Goal: Task Accomplishment & Management: Manage account settings

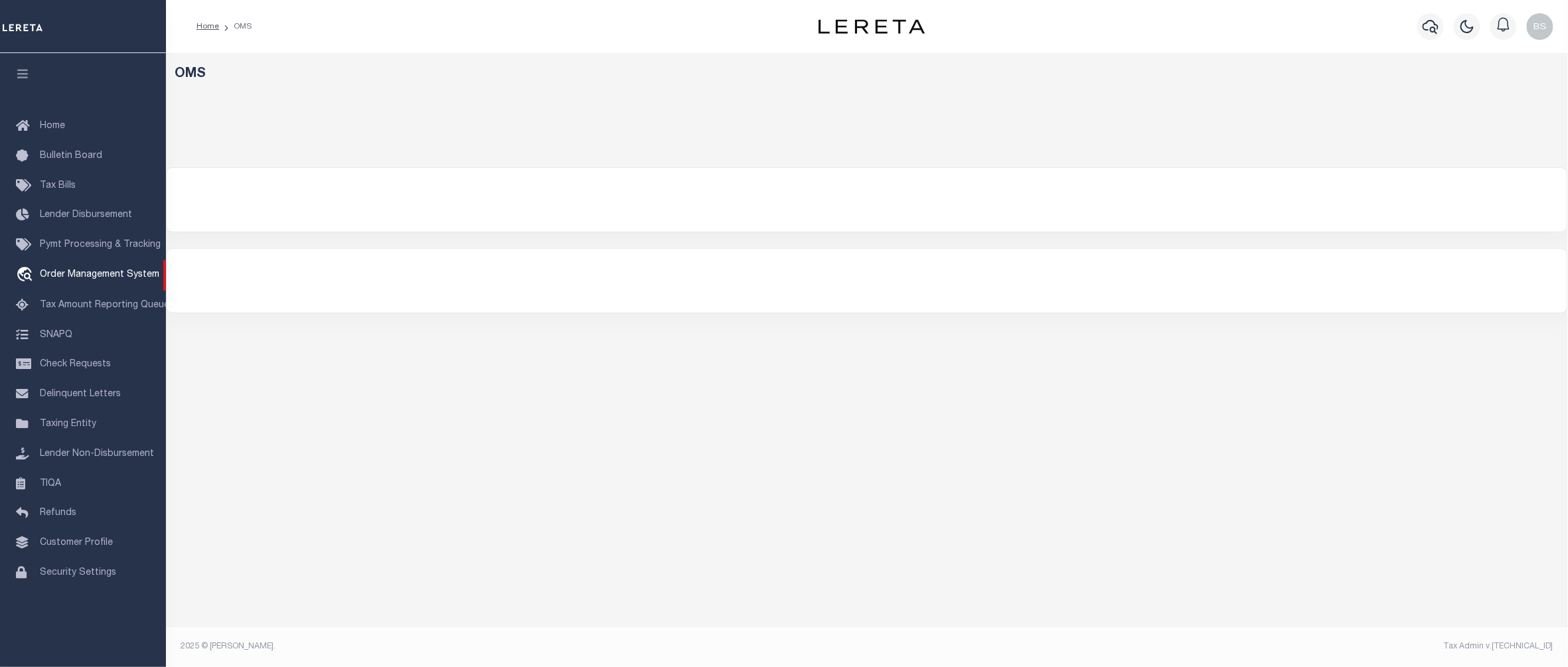
select select "200"
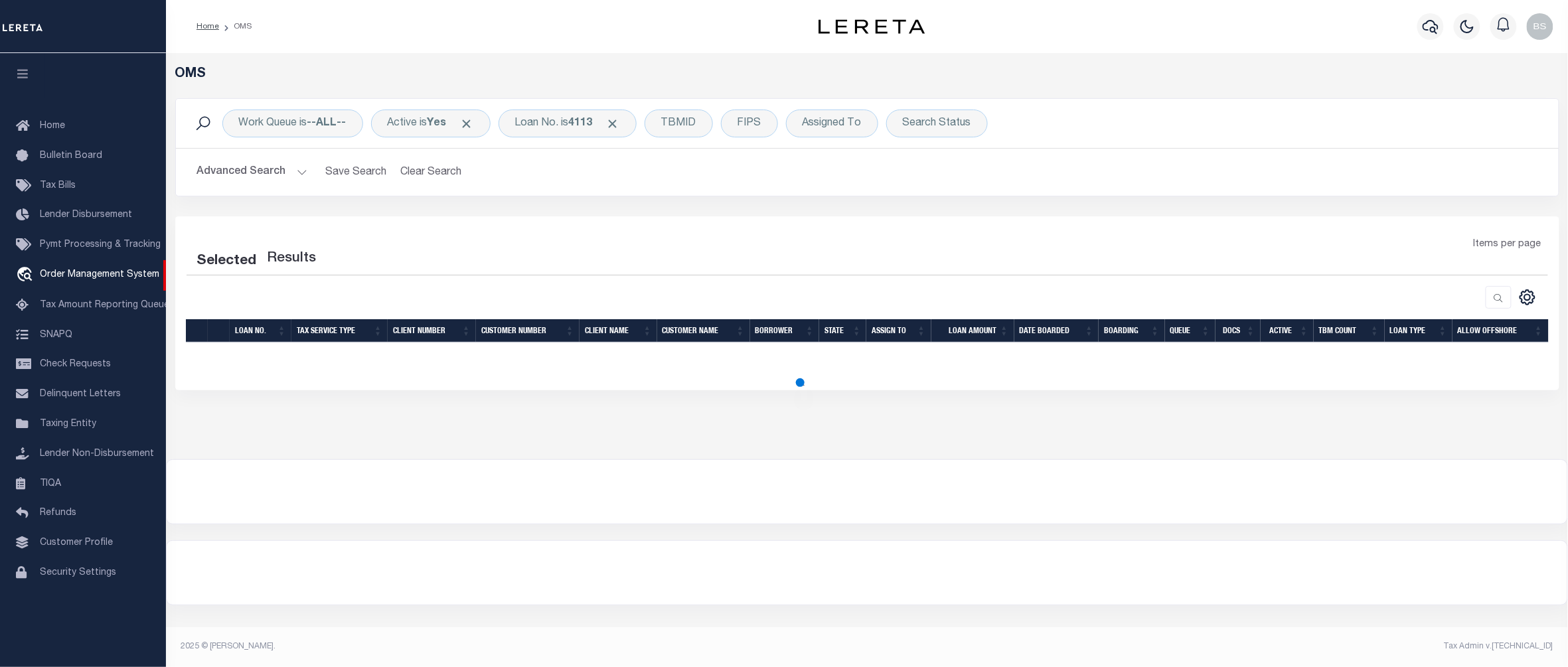
select select "200"
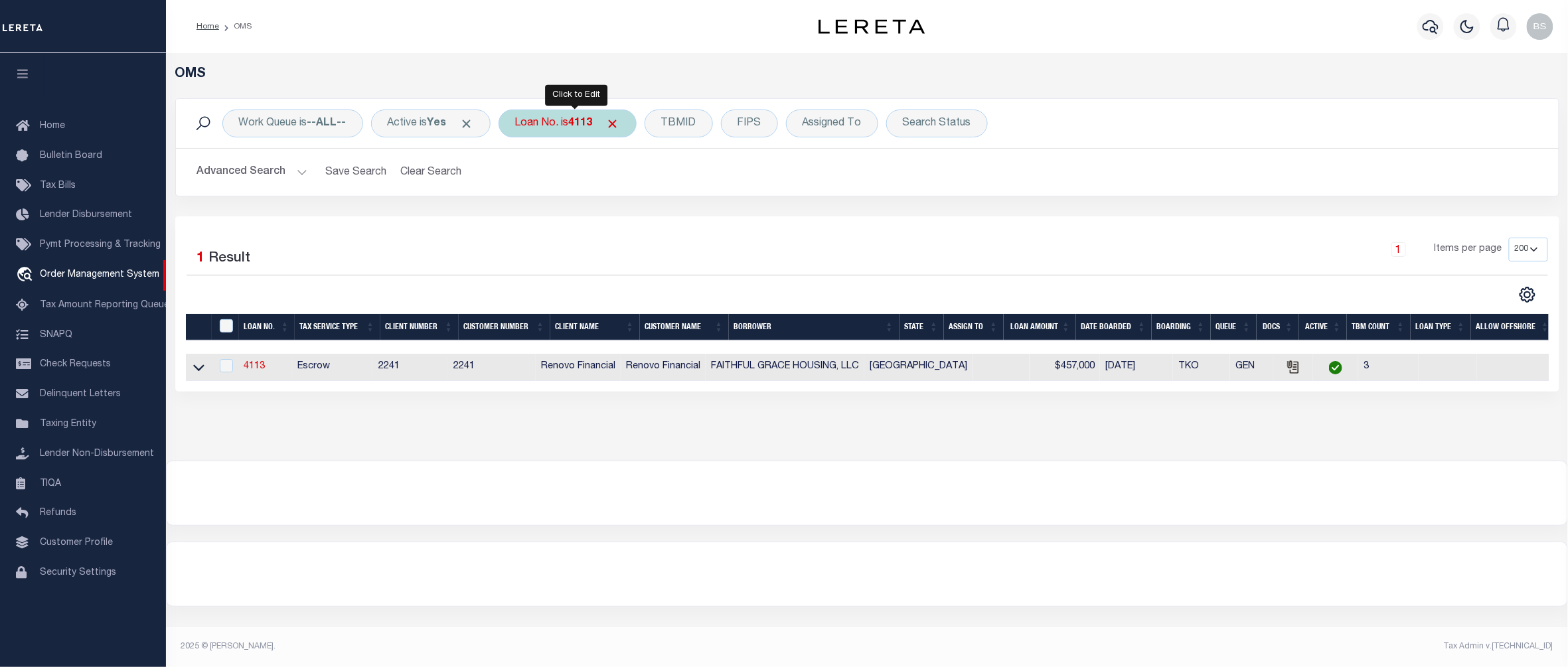
click at [574, 120] on div "Loan No. is 4113" at bounding box center [567, 123] width 138 height 28
type input "10020550"
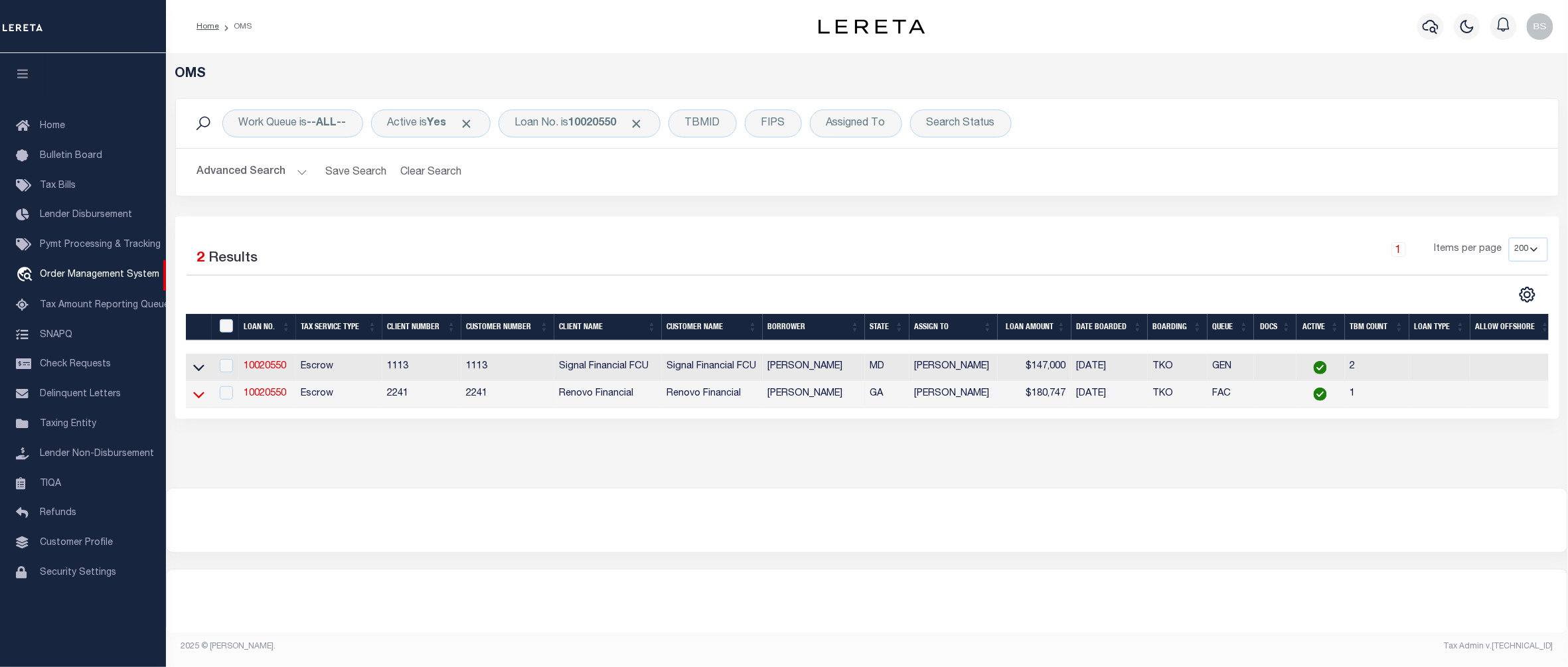
click at [193, 398] on icon at bounding box center [199, 395] width 12 height 7
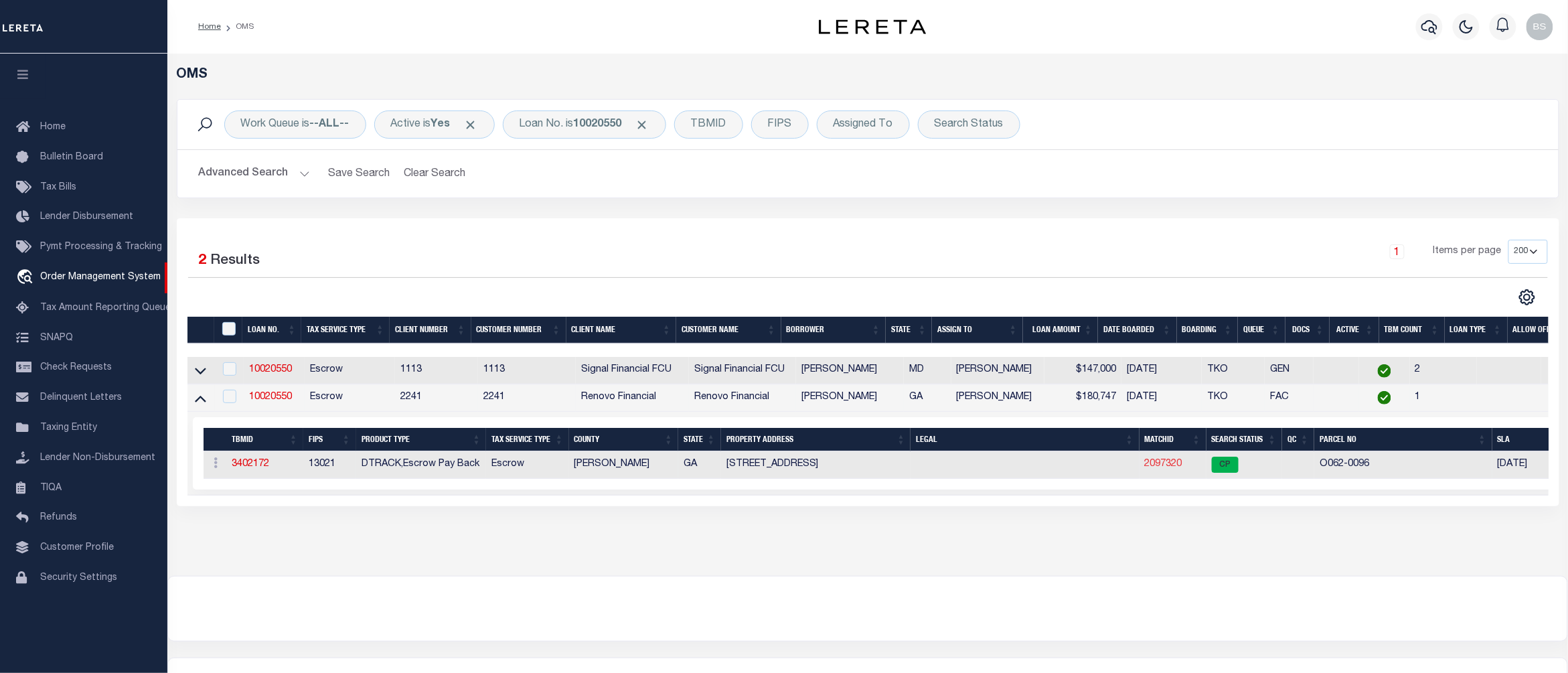
click at [1160, 467] on link "2097320" at bounding box center [1163, 464] width 38 height 9
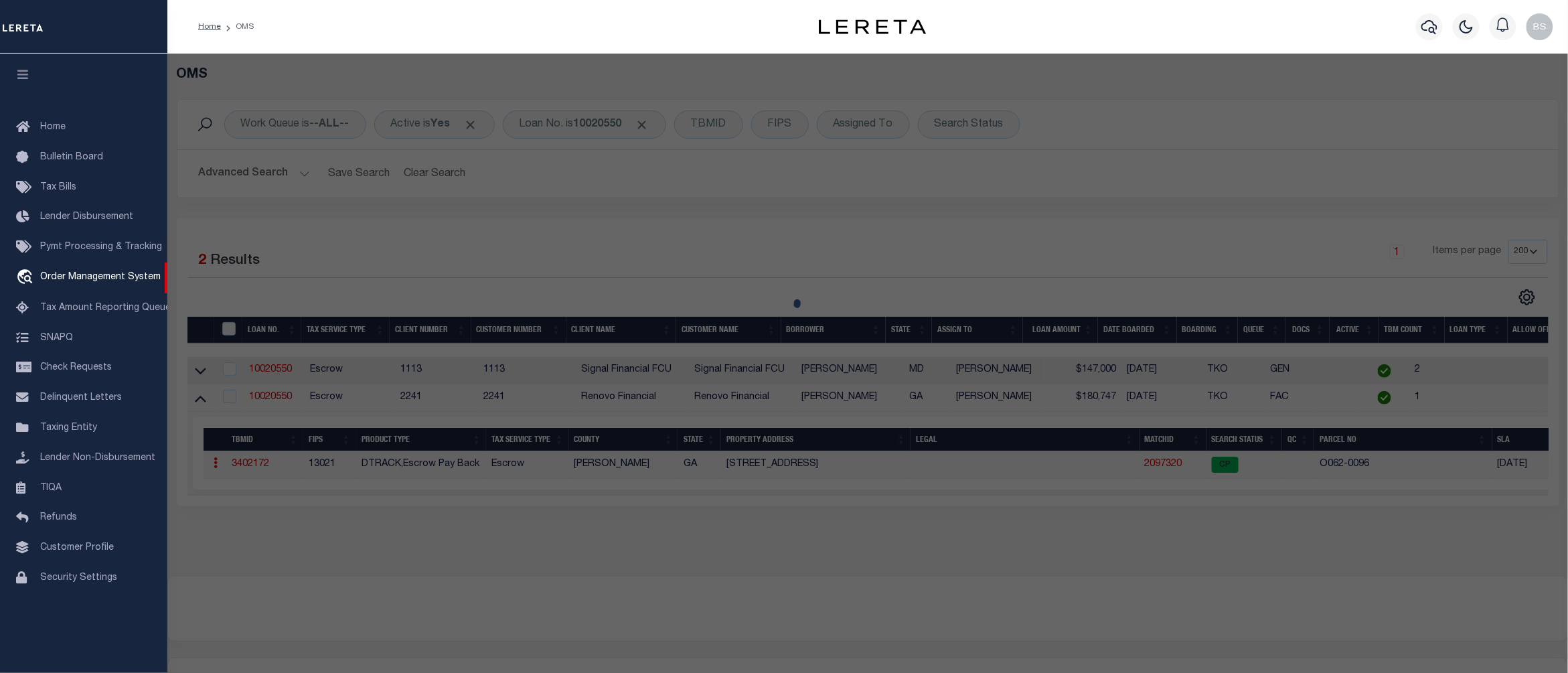
checkbox input "false"
select select "CP"
type input "GUIDO DOMINICK"
select select "AGW"
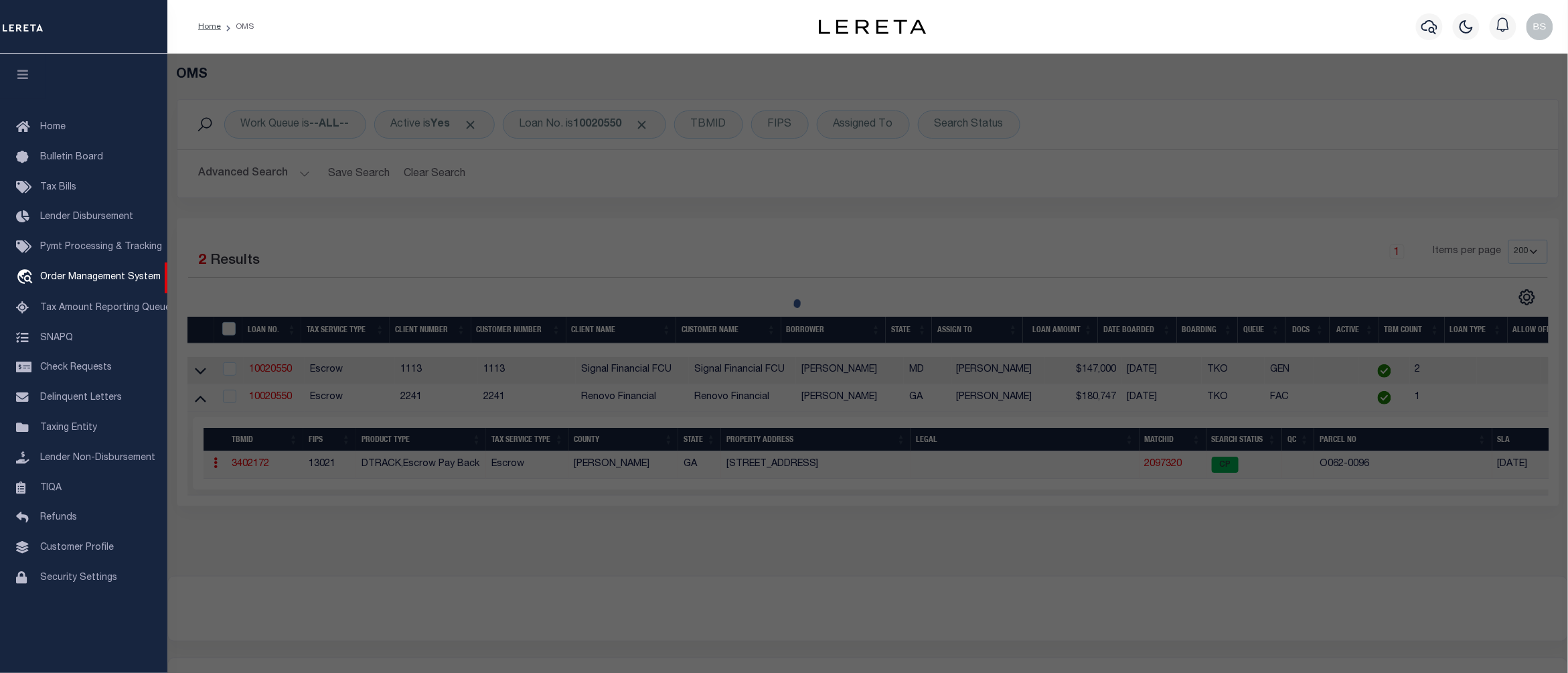
select select "ADD"
type input "789 PINEWOOD DRIVE"
checkbox input "false"
type input "MACON, GA 31204"
type textarea "Acres 0.15"
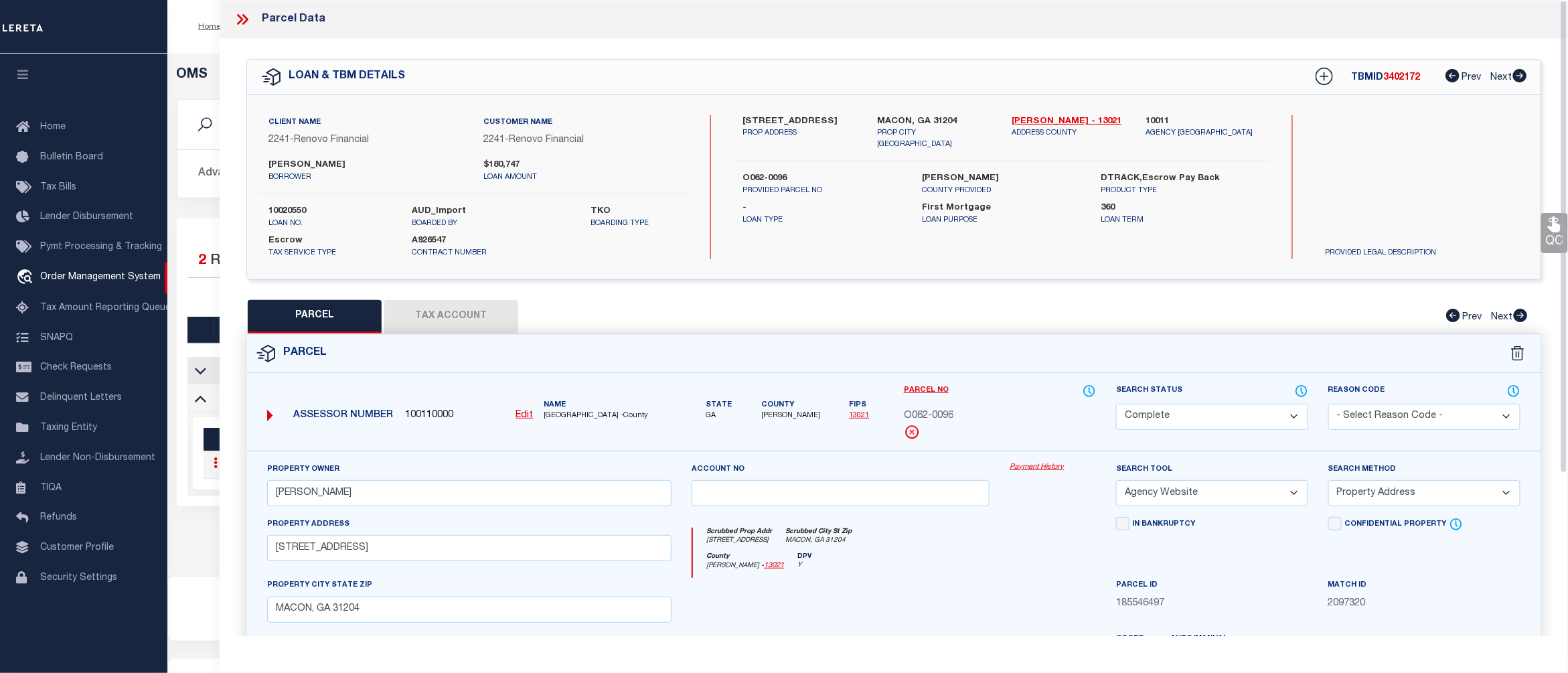
click at [1031, 466] on link "Payment History" at bounding box center [1053, 468] width 87 height 12
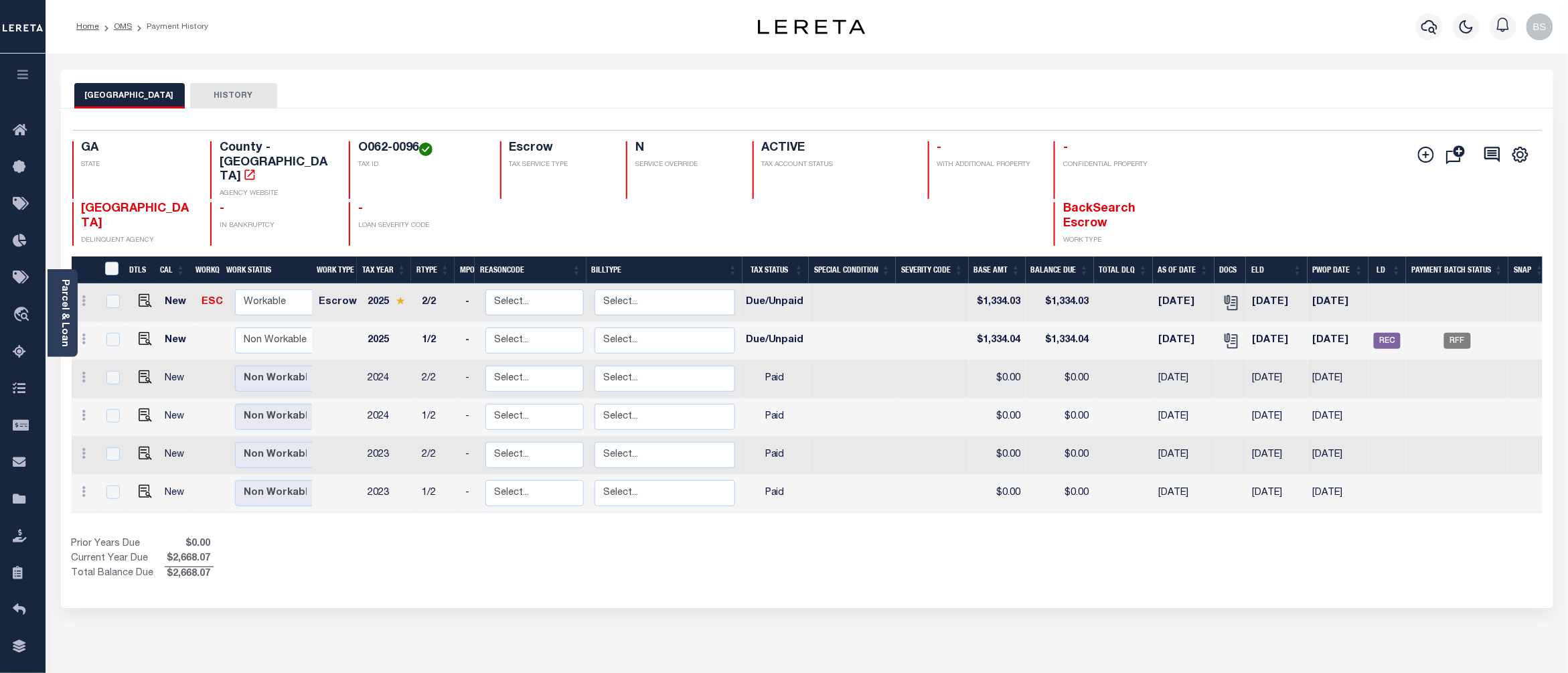
click at [1324, 570] on div "Selected 6 Results 1 Items per page 25 50 100 GA STATE TAX ID N" at bounding box center [807, 358] width 1492 height 500
click at [1062, 605] on div "BIBB COUNTY HISTORY Selected 6 Results" at bounding box center [807, 448] width 1512 height 756
click at [94, 314] on span "Order Management System" at bounding box center [122, 315] width 163 height 37
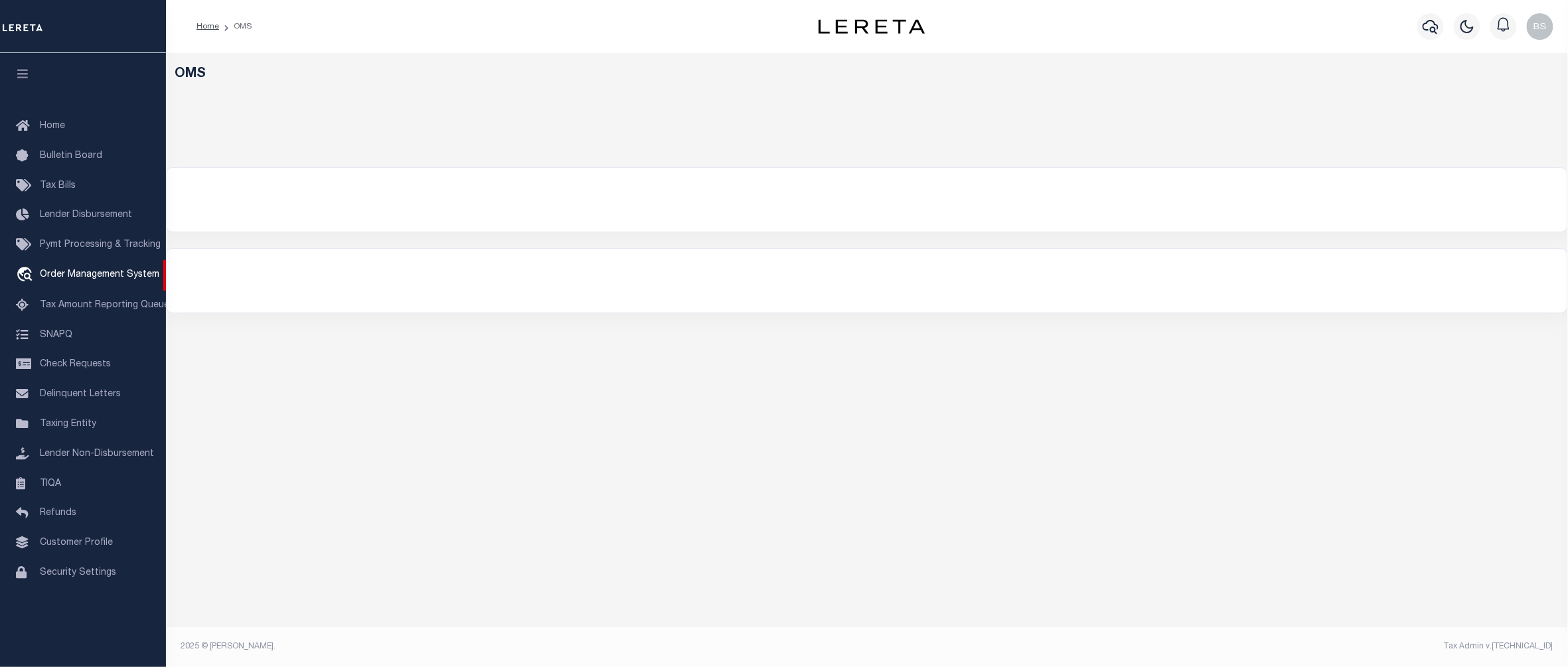
select select "200"
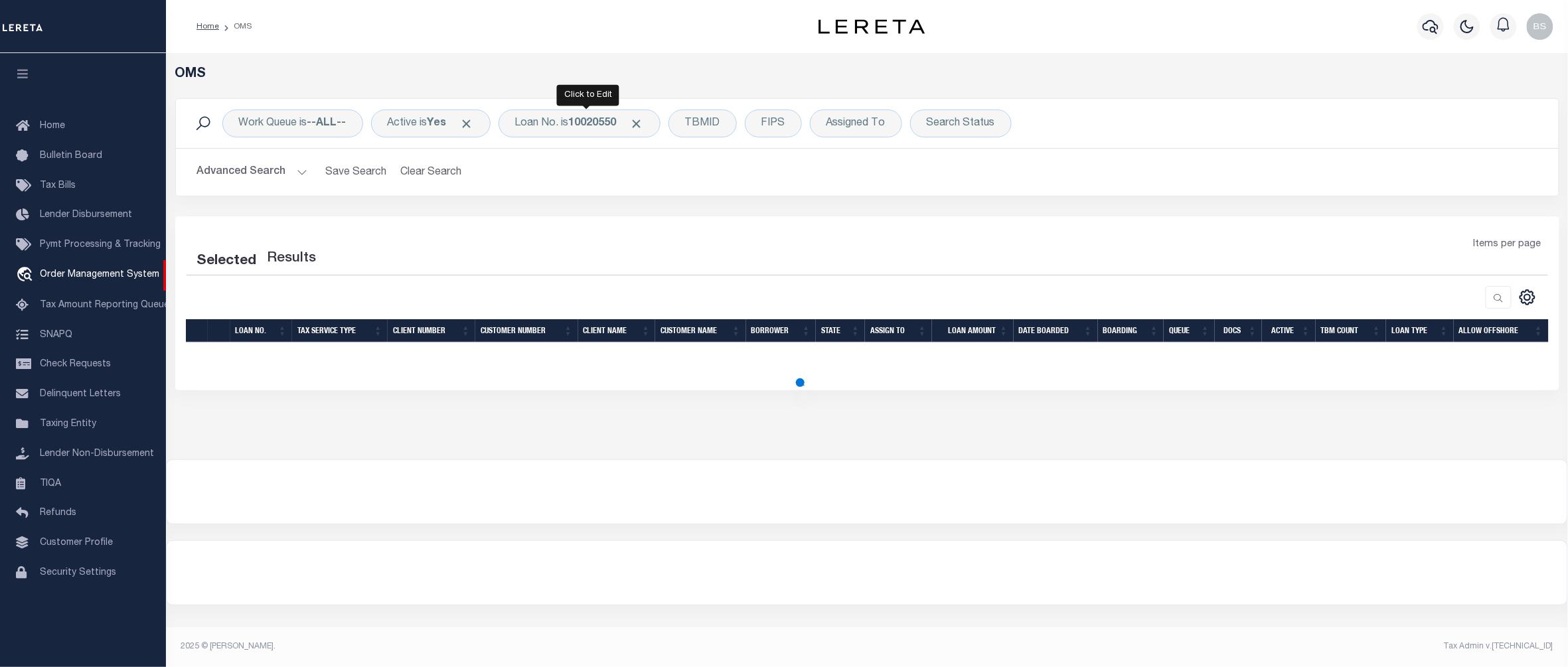
select select "200"
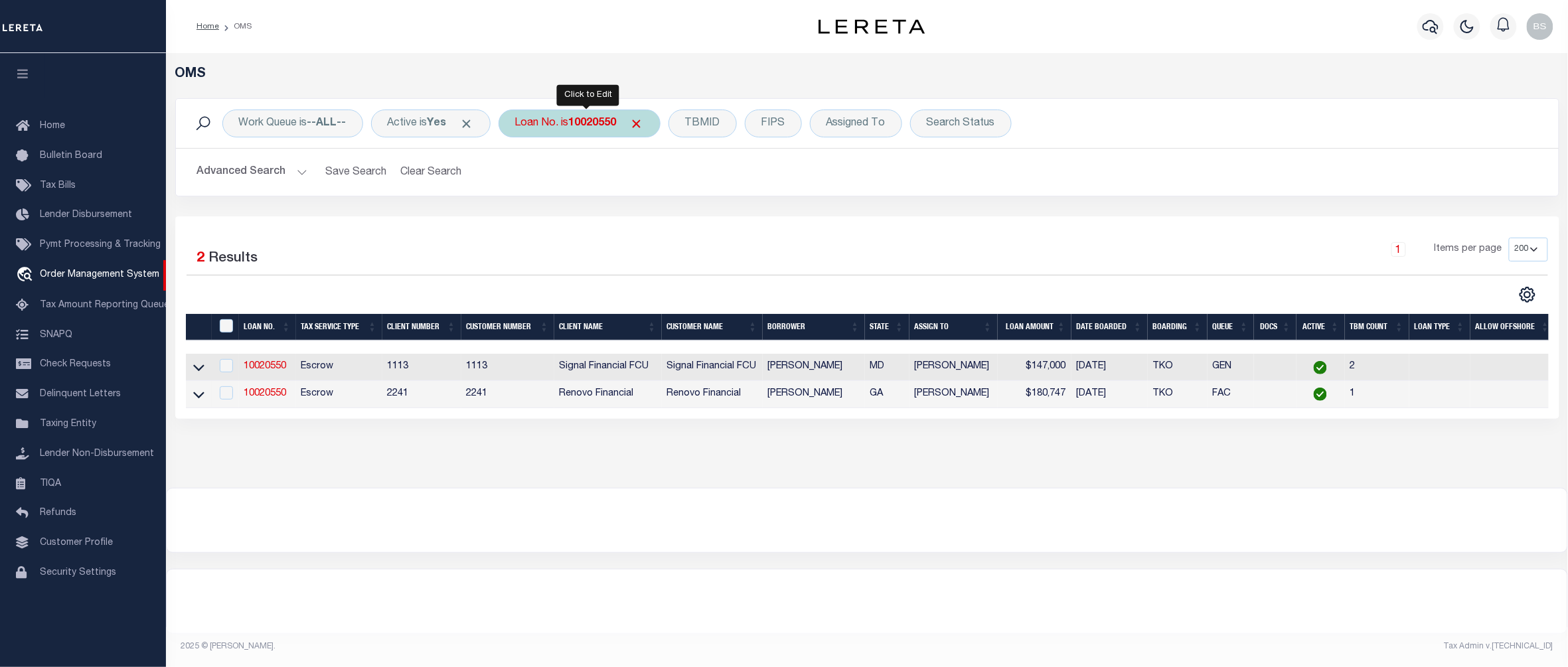
click at [561, 123] on div "Loan No. is 10020550" at bounding box center [579, 123] width 162 height 28
type input "6988"
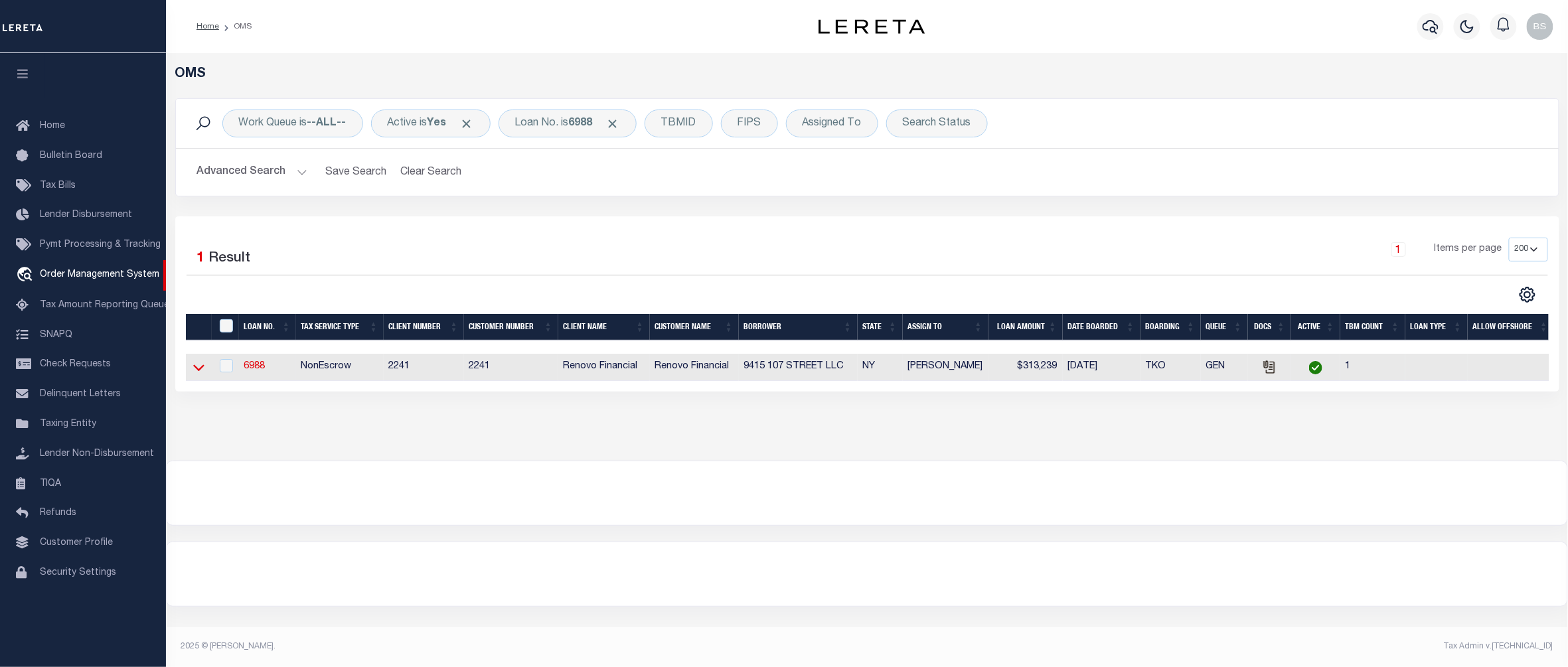
click at [201, 372] on icon at bounding box center [199, 369] width 12 height 7
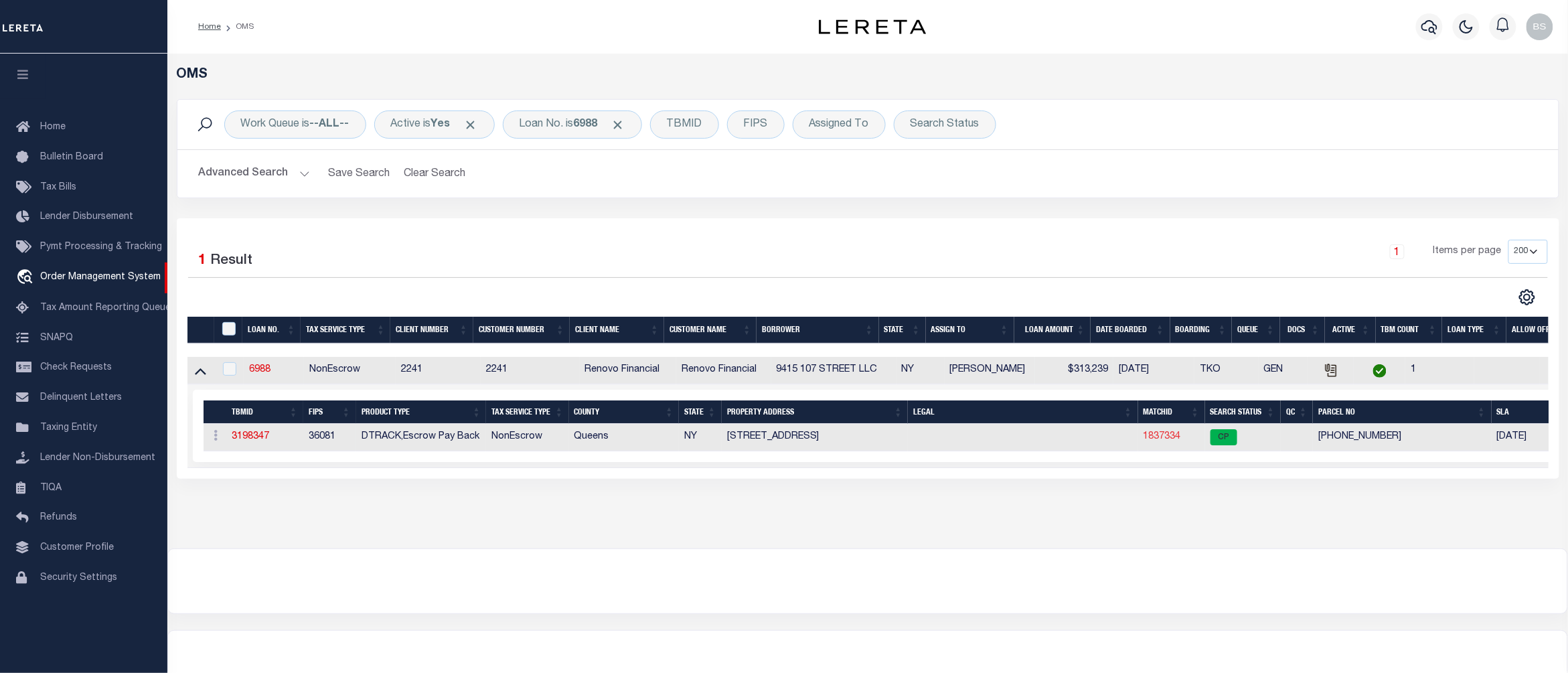
click at [1164, 440] on link "1837334" at bounding box center [1162, 436] width 38 height 9
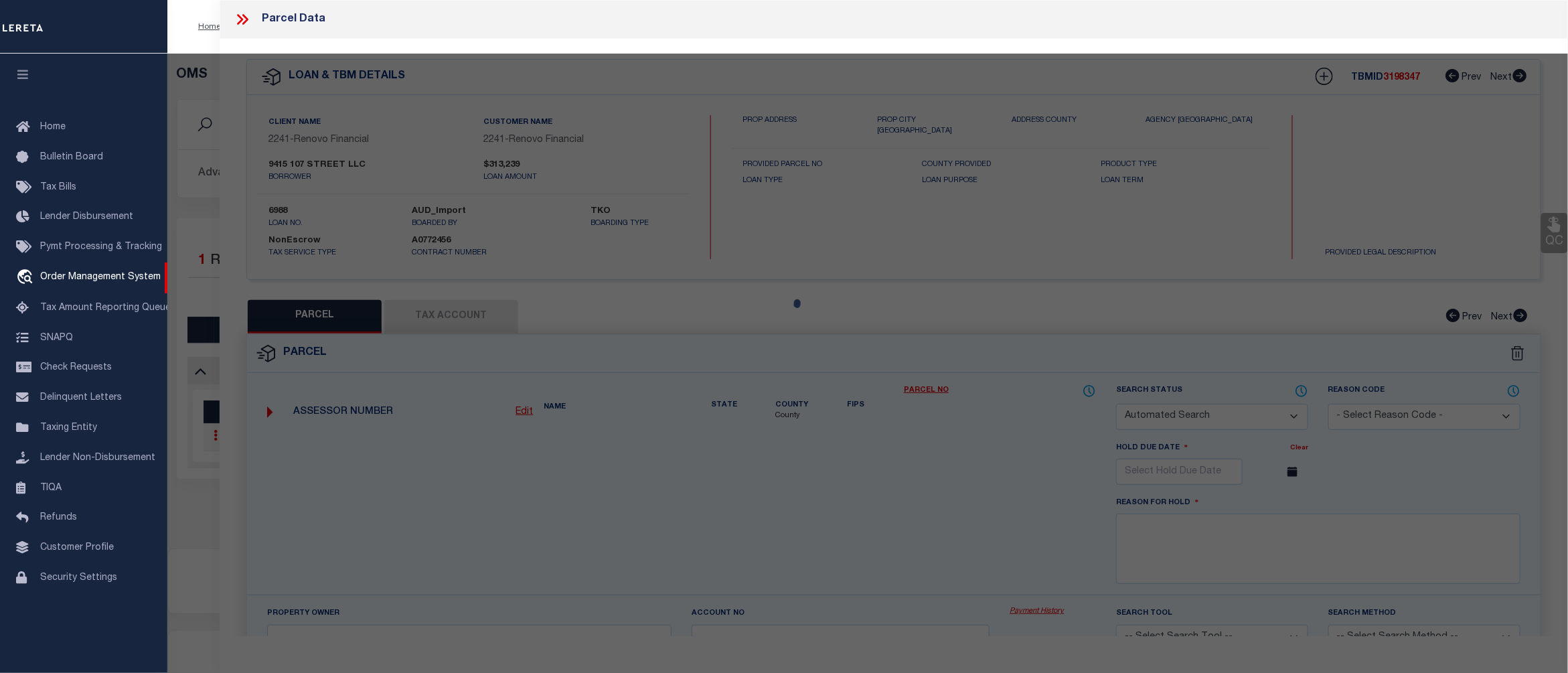
checkbox input "false"
select select "CP"
type input "9415 107 STREET LLC"
select select
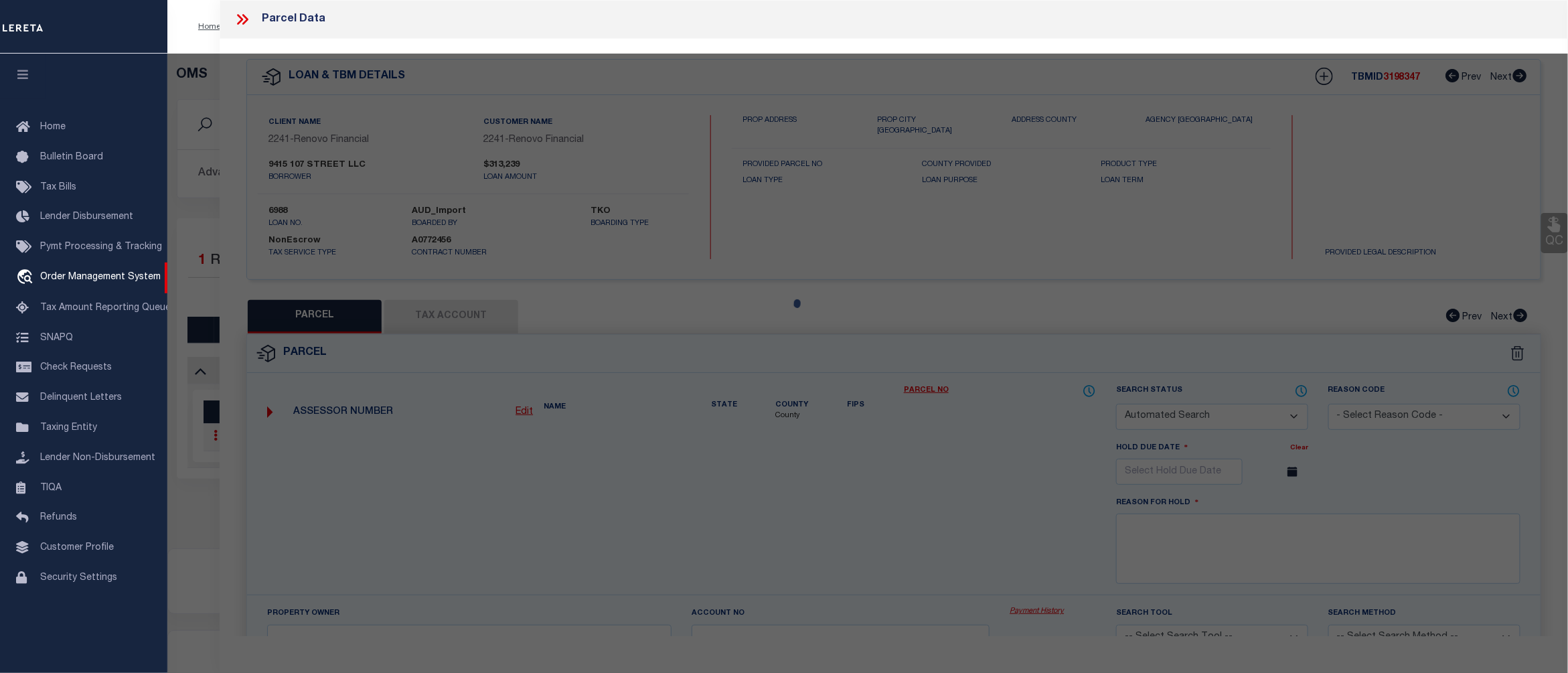
type input "94-15107 STREET,"
checkbox input "false"
type input "Ozone Park11416"
type textarea "Gross Floor Area:1,892 sf (estimated) Residential Units:2Total # of Units:2"
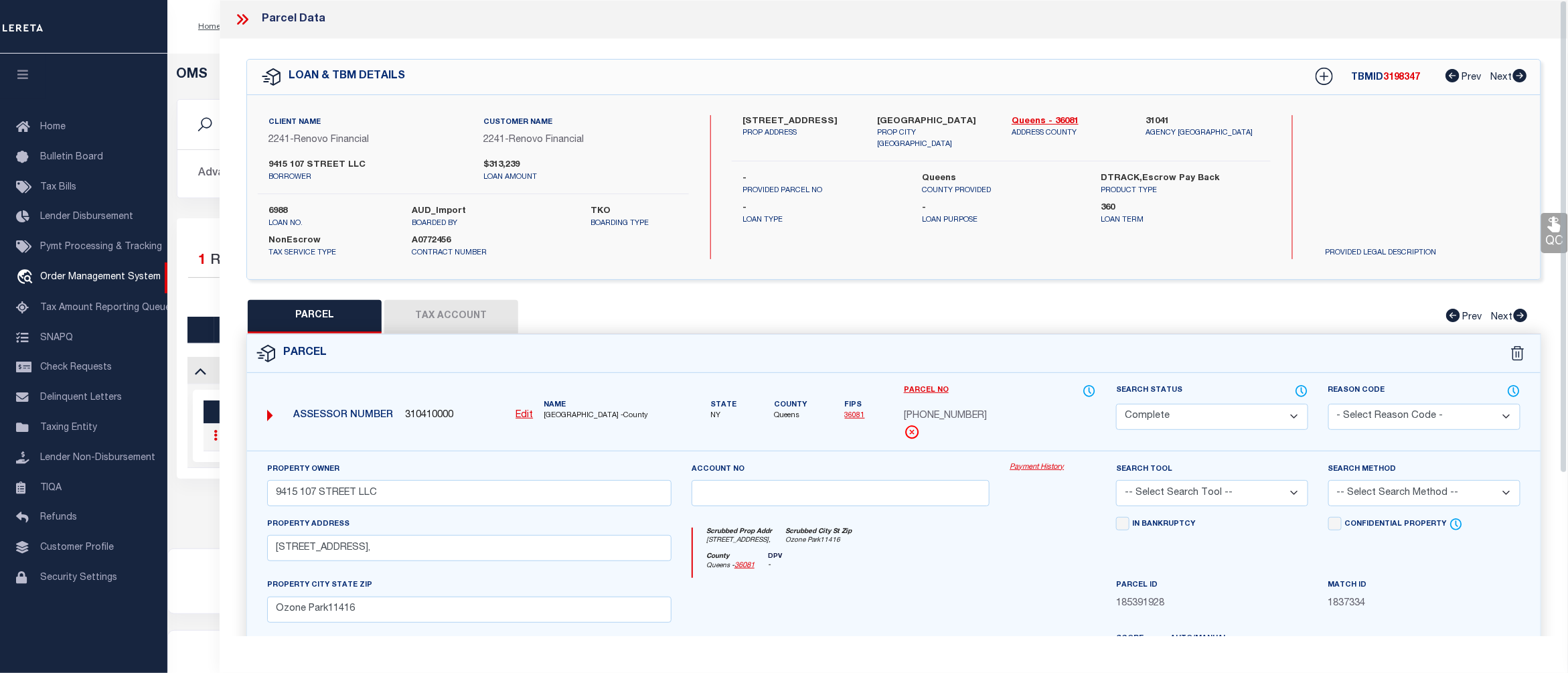
click at [1031, 471] on link "Payment History" at bounding box center [1053, 468] width 87 height 12
click at [256, 23] on div at bounding box center [248, 19] width 28 height 18
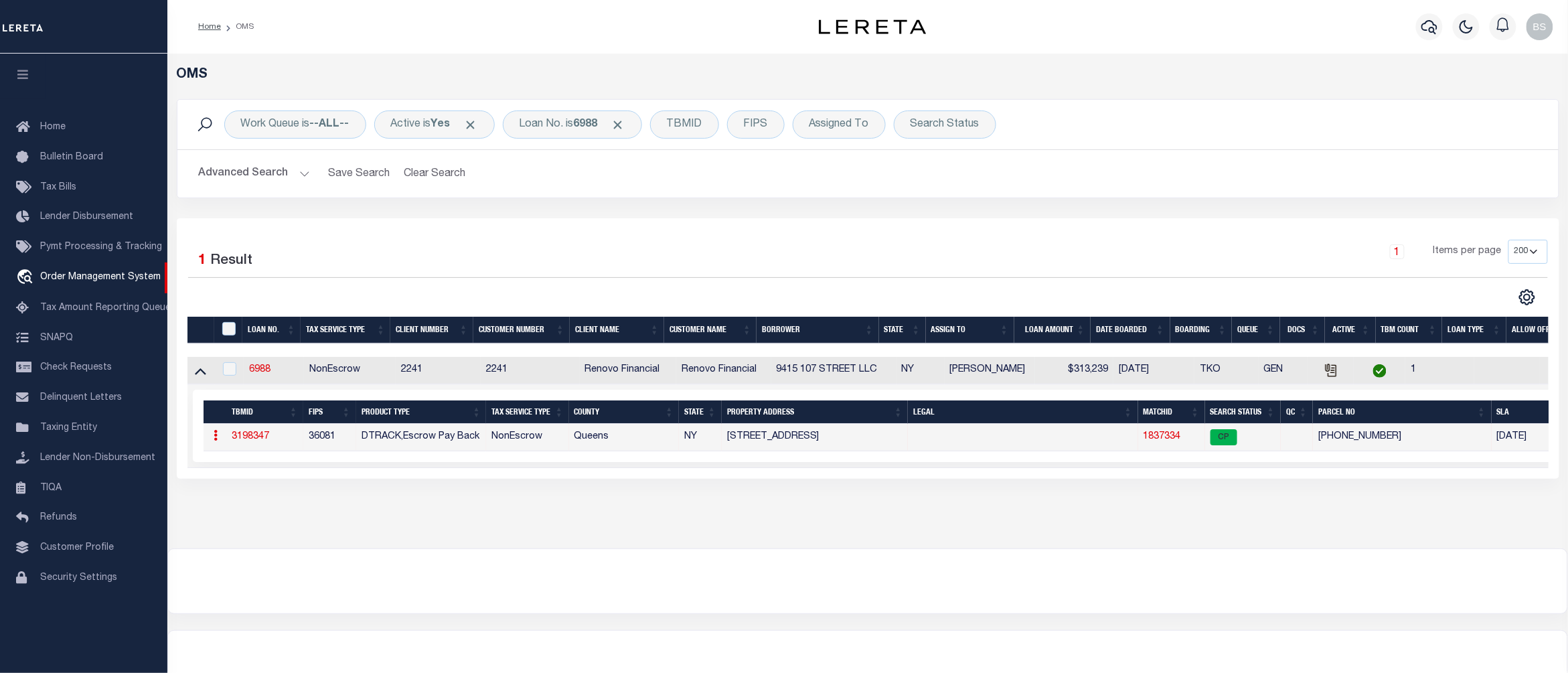
click at [1170, 440] on link "1837334" at bounding box center [1162, 436] width 38 height 9
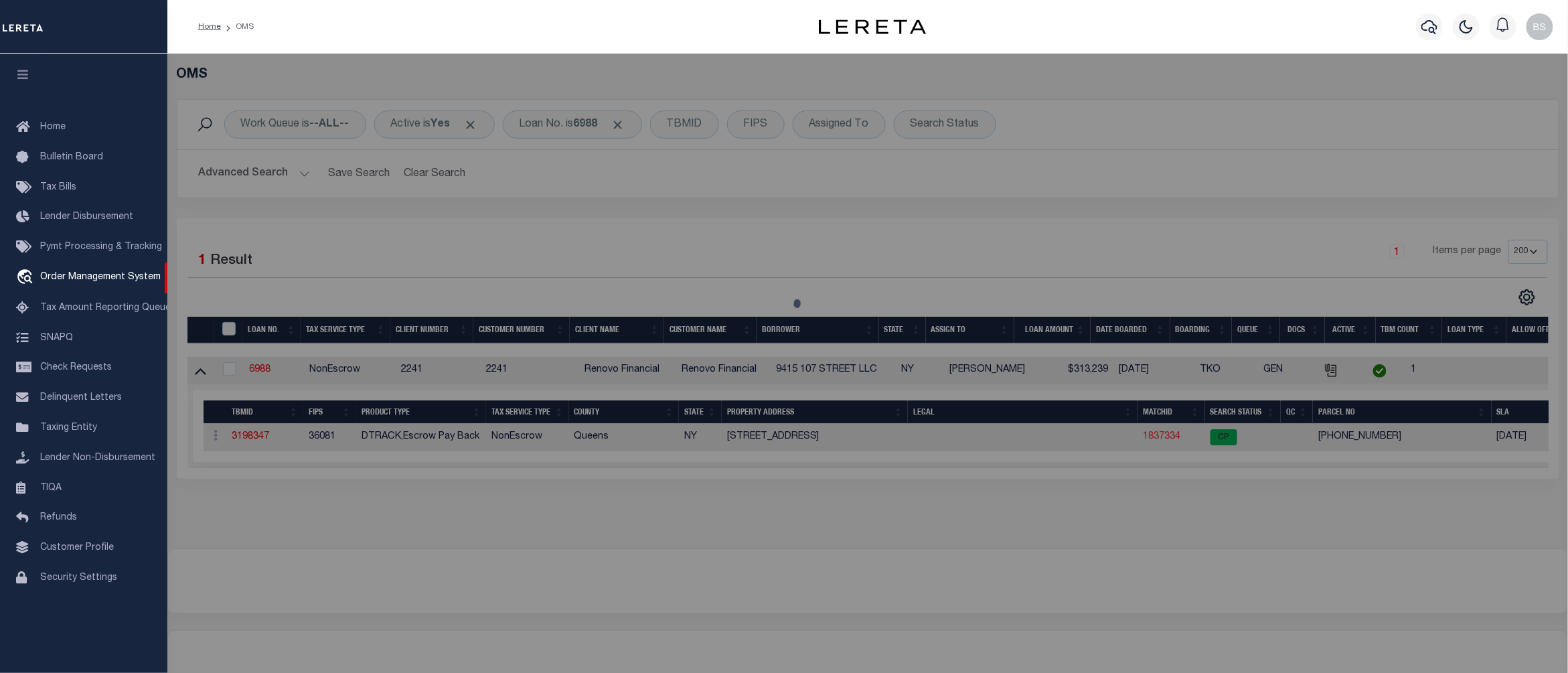
select select "AS"
checkbox input "false"
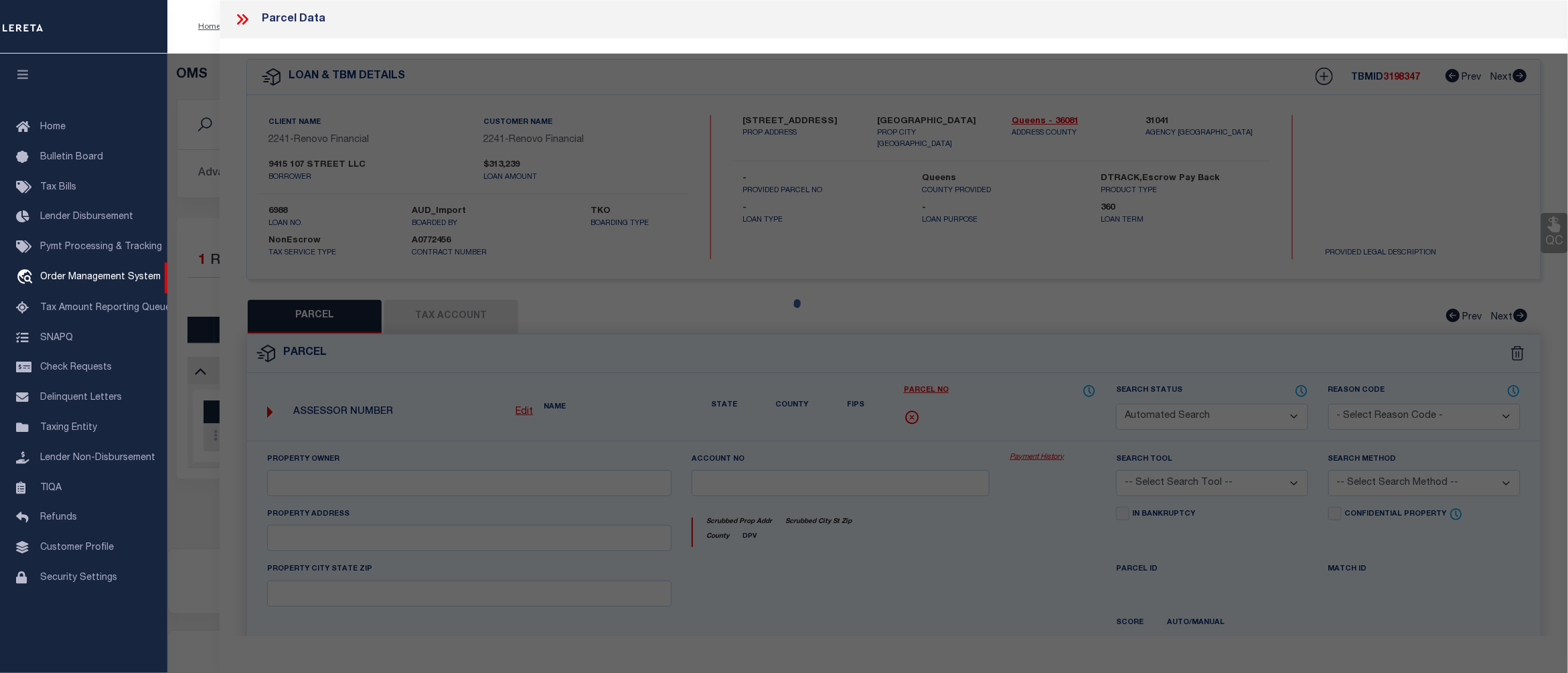
select select "CP"
type input "9415 107 STREET LLC"
select select
type input "94-15107 STREET,"
checkbox input "false"
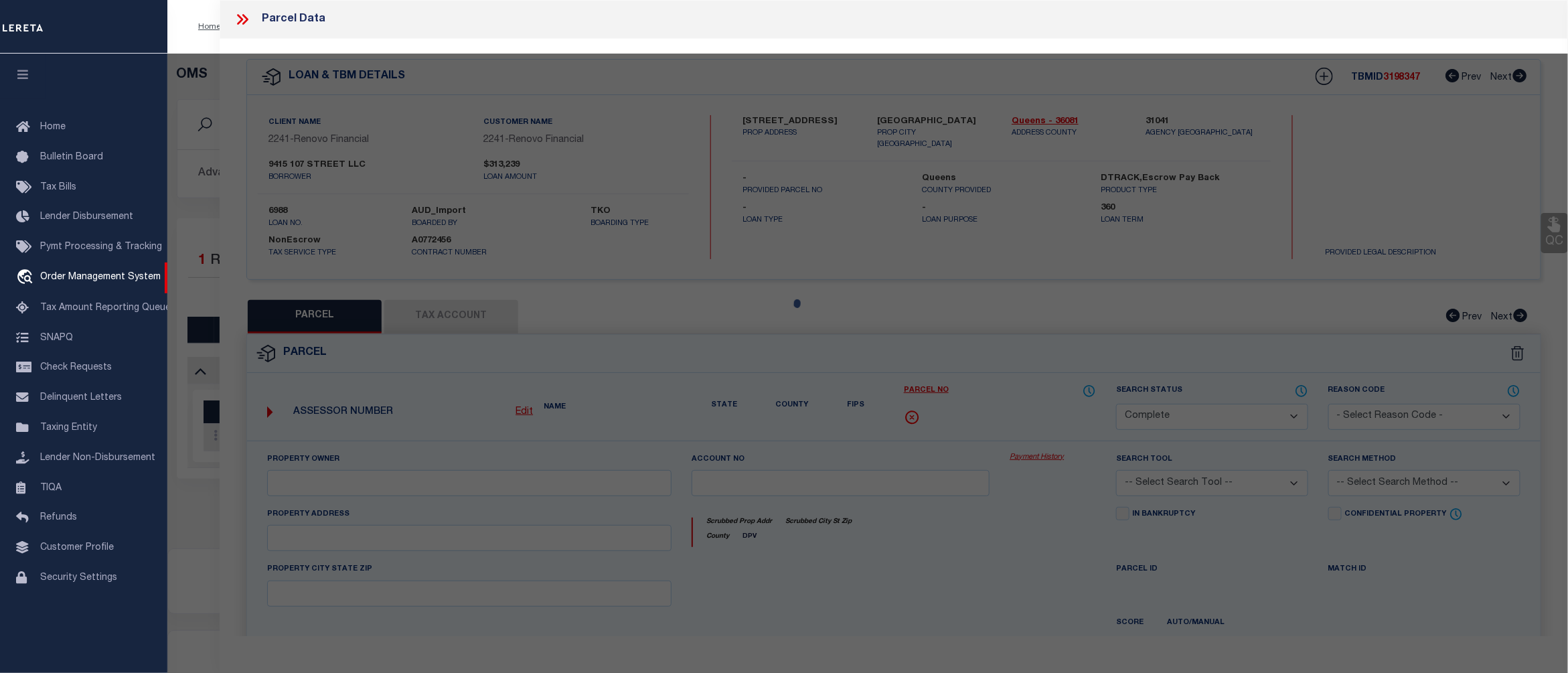
type input "Ozone Park11416"
type textarea "Gross Floor Area:1,892 sf (estimated) Residential Units:2Total # of Units:2"
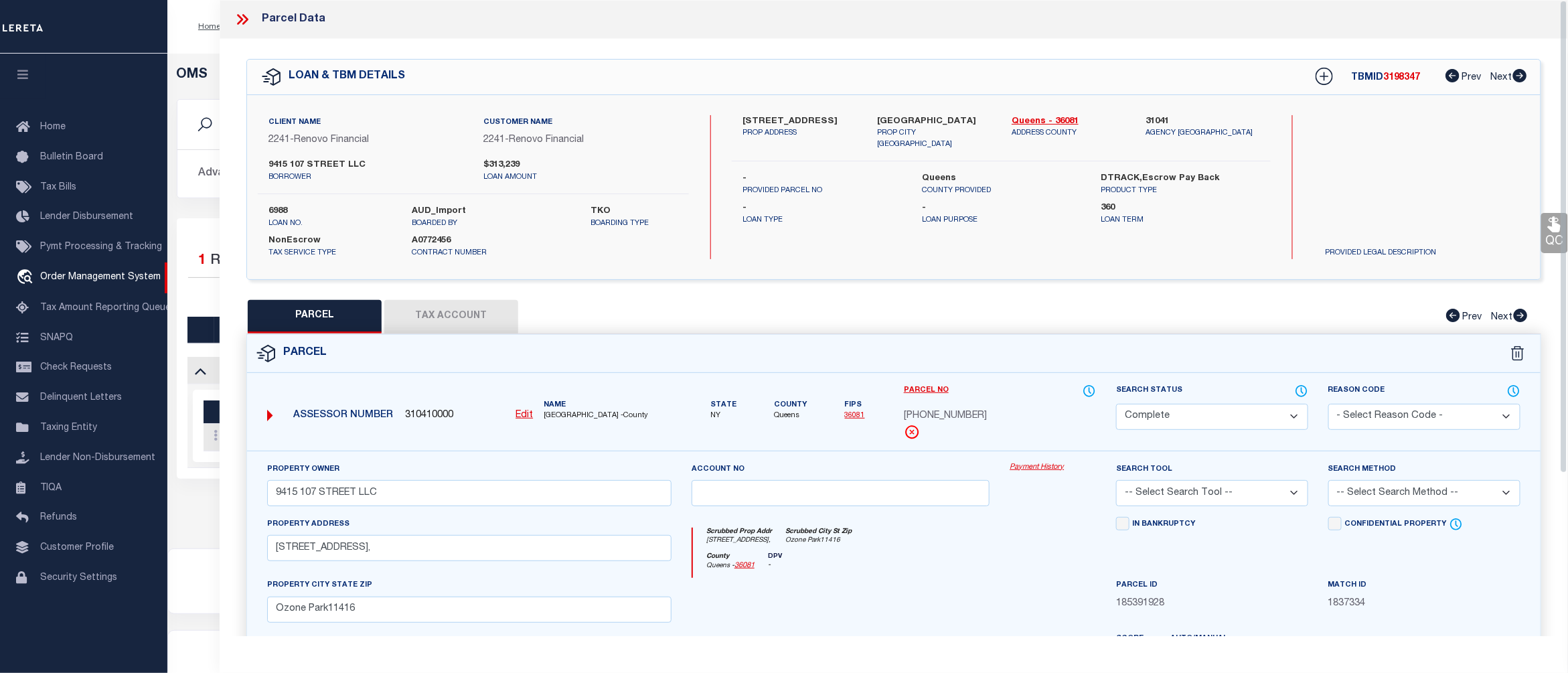
click at [1050, 467] on link "Payment History" at bounding box center [1053, 468] width 87 height 12
click at [248, 18] on icon at bounding box center [242, 19] width 18 height 18
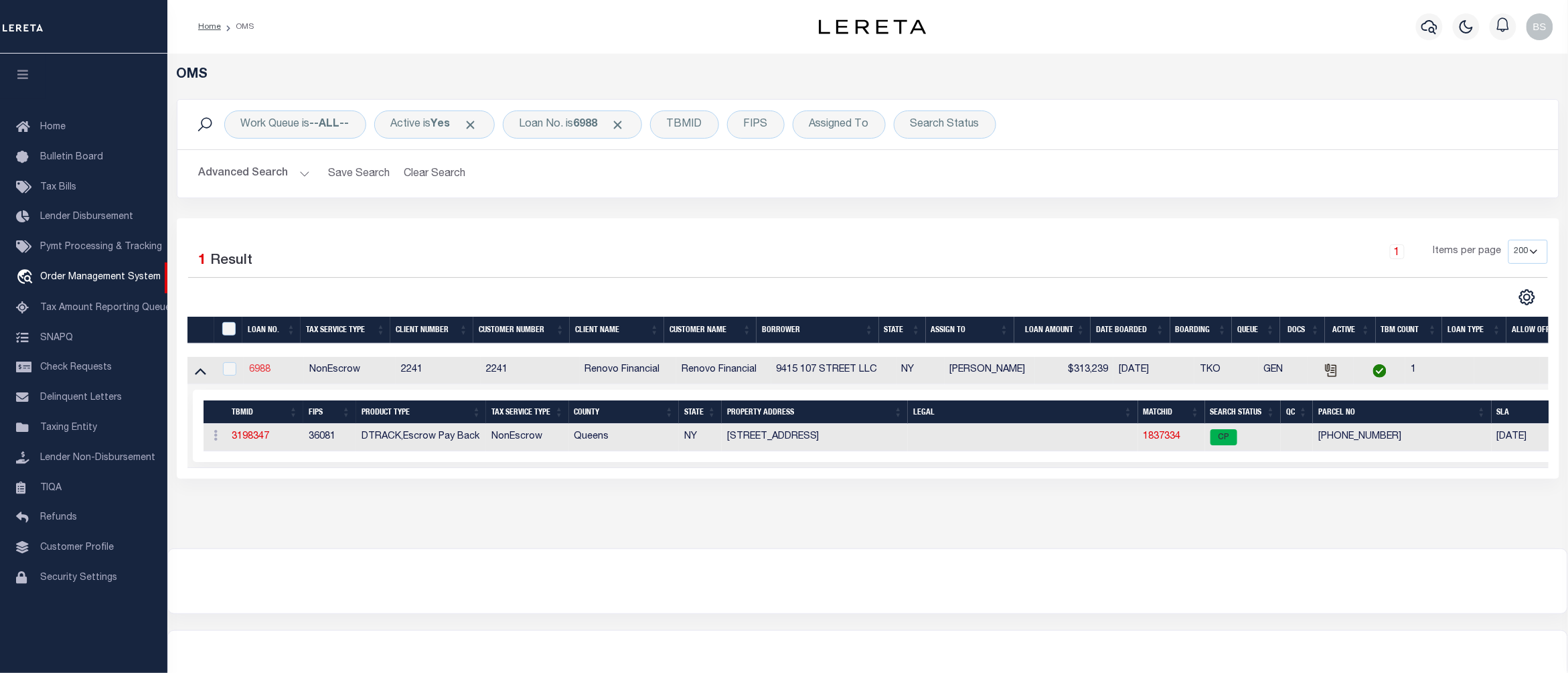
click at [266, 374] on link "6988" at bounding box center [260, 369] width 22 height 9
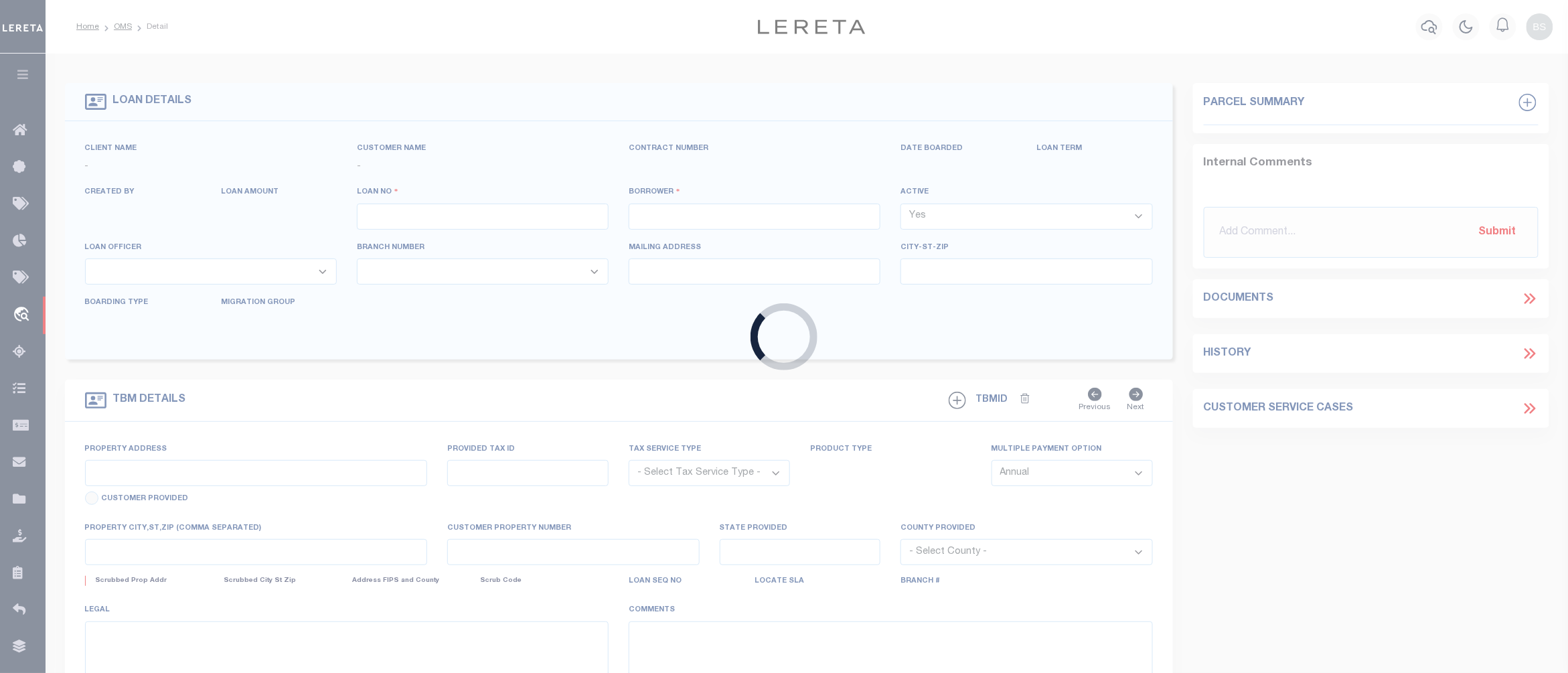
type input "6988"
type input "9415 107 STREET LLC"
select select
type input "9415 107TH ST"
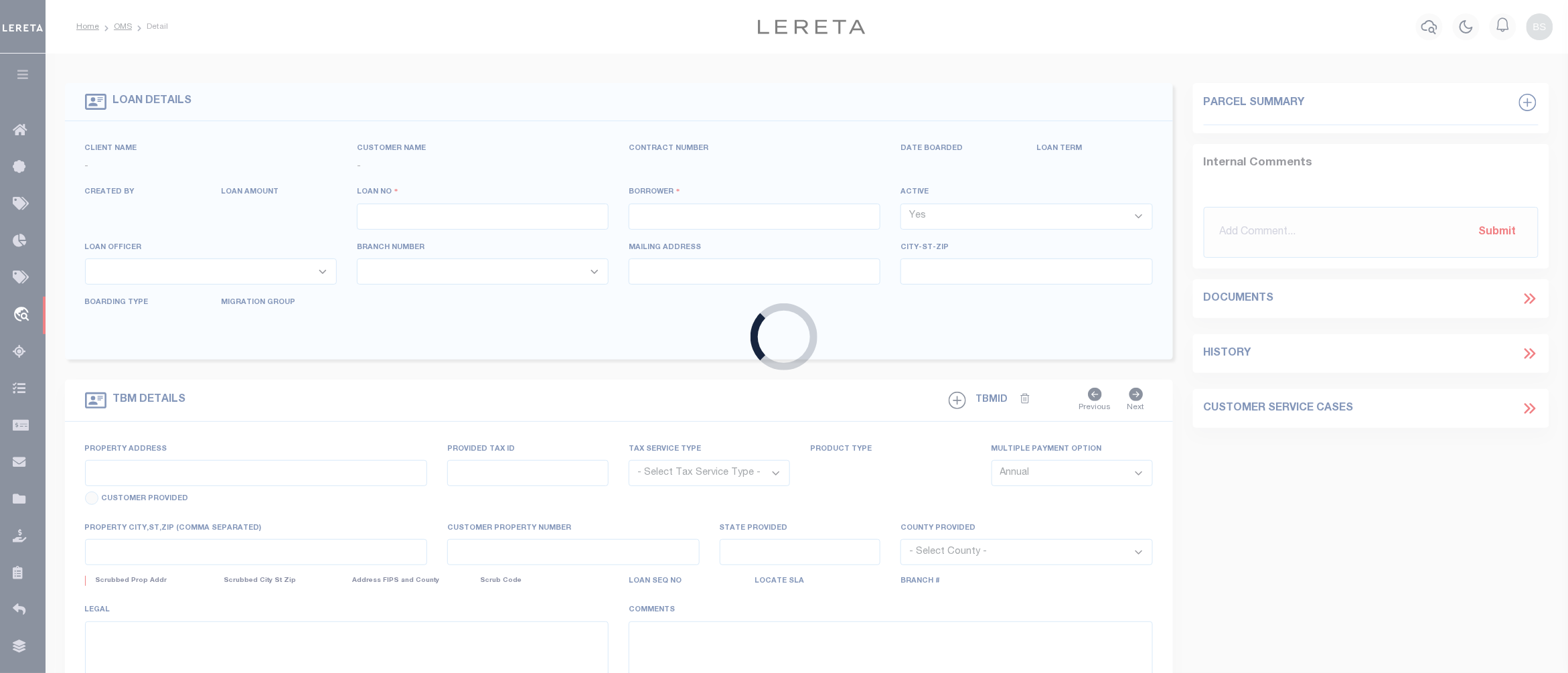
type input "OZONE PARK NY 11416-1826"
select select
select select "NonEscrow"
type input "94- 15 107th Street"
type input "Ozone Park, NY 11416"
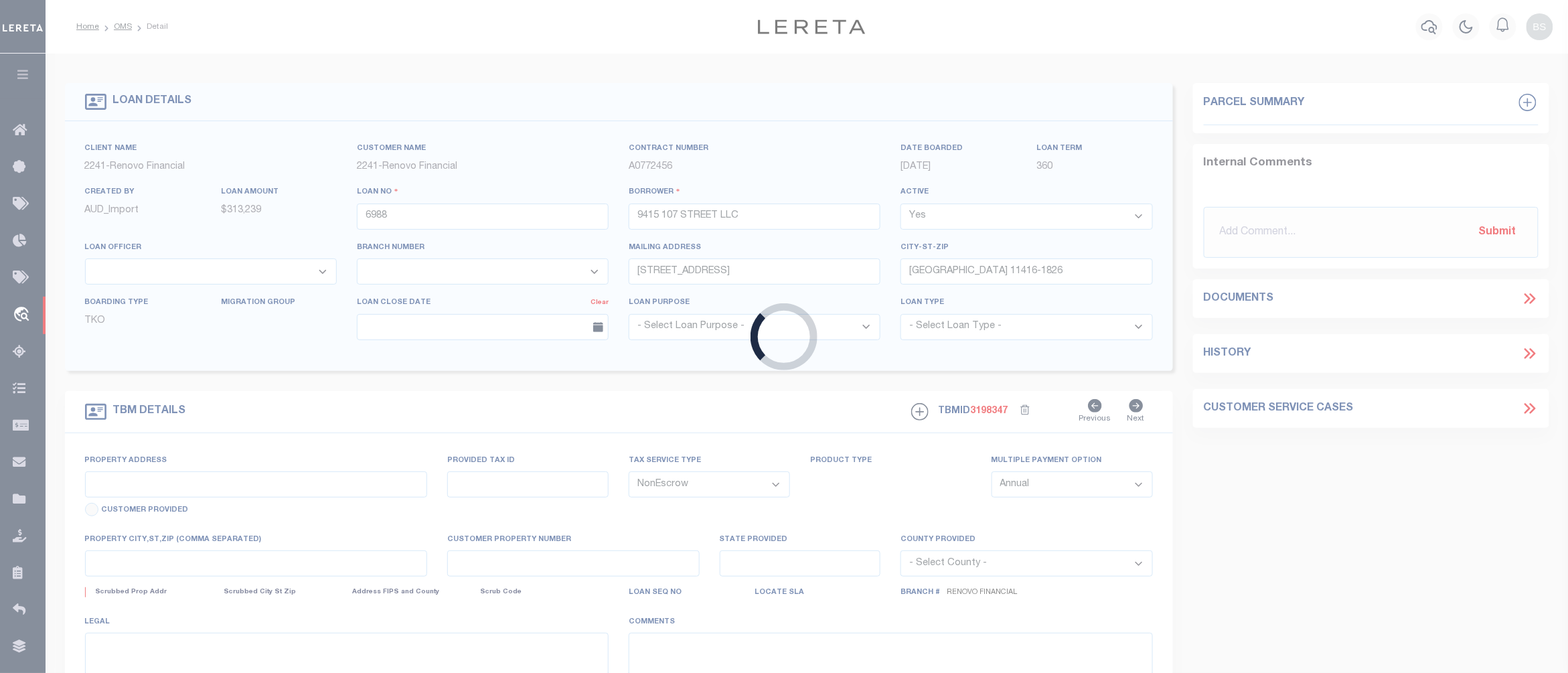
type input "a0k8Y00000c15Mc"
type input "NY"
select select
select select "25066"
select select
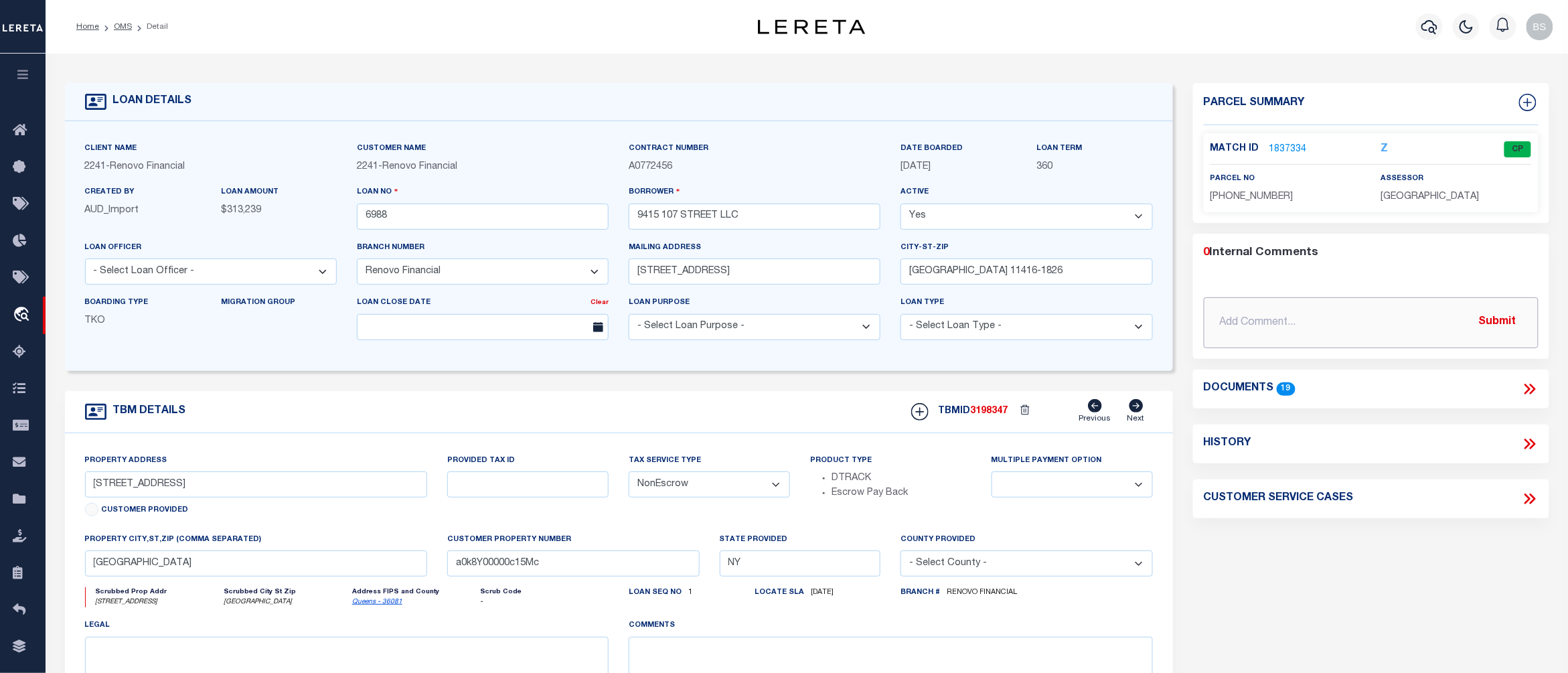
click at [1334, 318] on input "text" at bounding box center [1370, 323] width 334 height 51
click at [1275, 317] on input "text" at bounding box center [1370, 323] width 334 height 51
paste input "CS: Per Zulema Artola update loan to Escrow. (Please convert and pay.) BS 10/3/…"
type input "CS: Per Zulema Artola update loan to Escrow. (Please convert and pay.) BS 10/3/…"
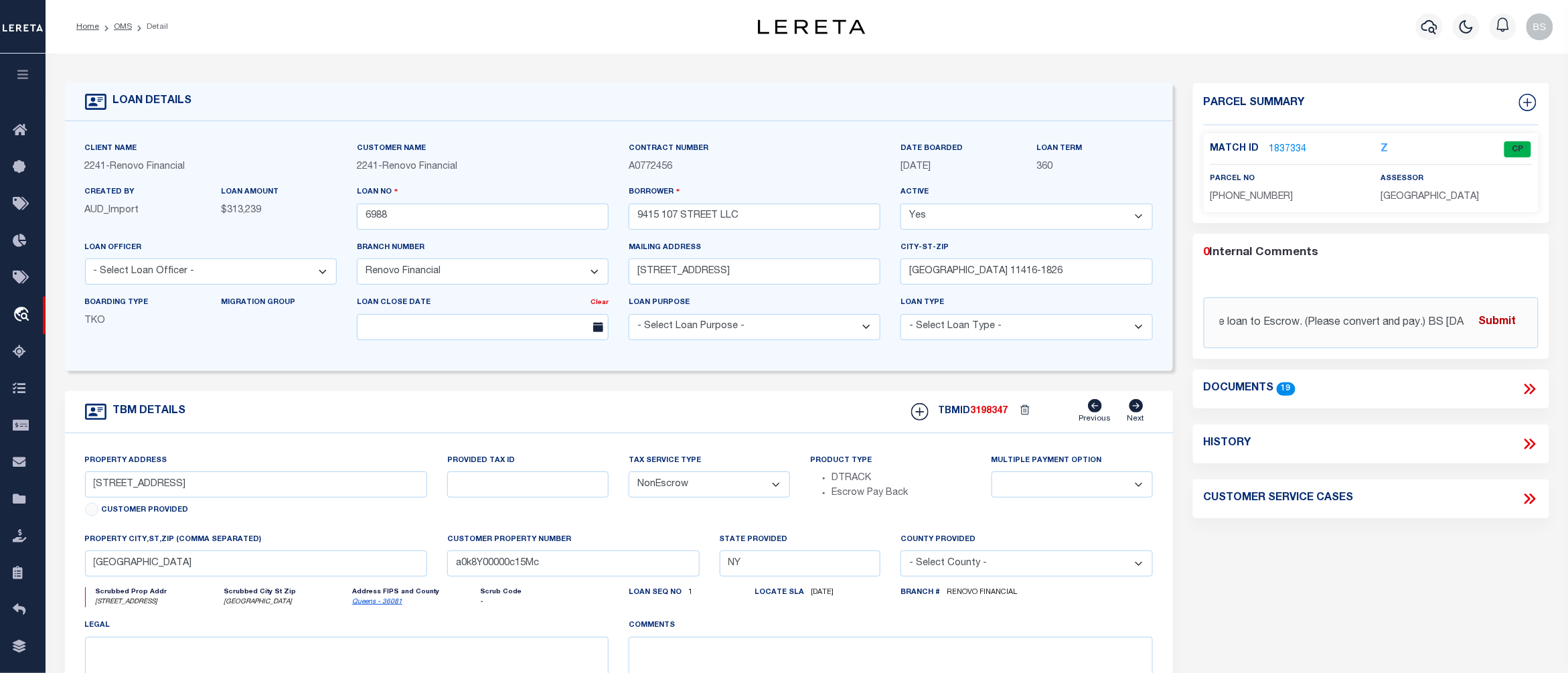
click at [1502, 323] on button "Submit" at bounding box center [1497, 322] width 55 height 28
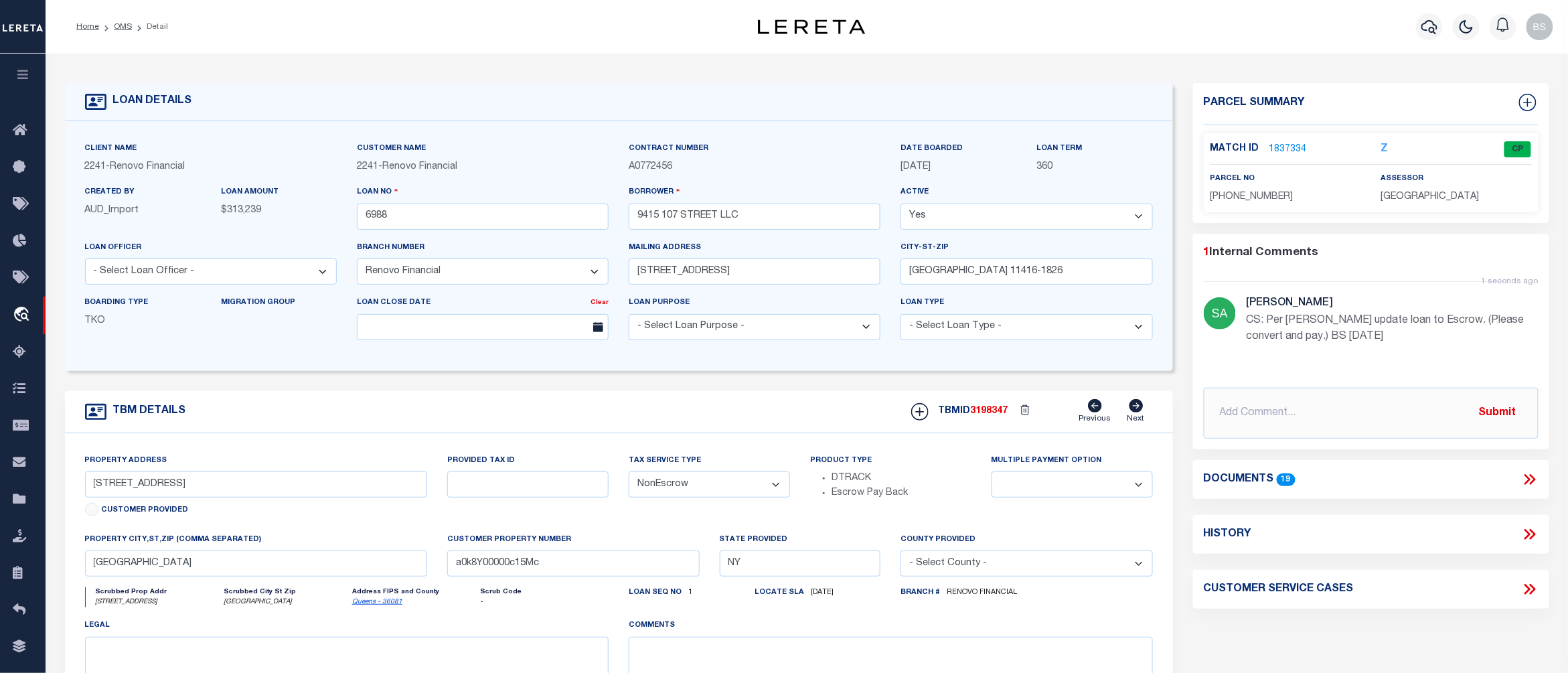
click at [773, 490] on select "- Select Tax Service Type - Escrow NonEscrow" at bounding box center [709, 484] width 162 height 26
select select "Escrow"
click at [629, 478] on select "- Select Tax Service Type - Escrow NonEscrow" at bounding box center [709, 484] width 162 height 26
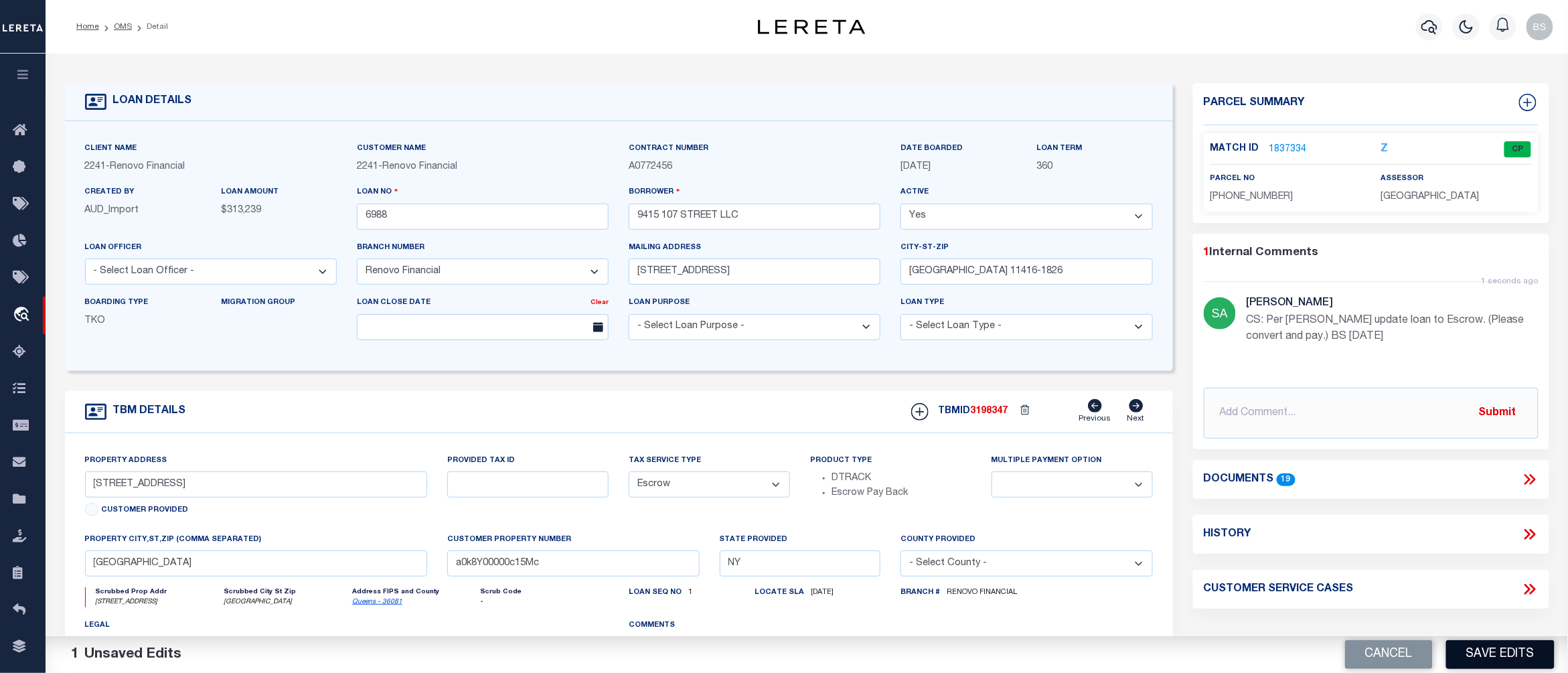
click at [1489, 658] on button "Save Edits" at bounding box center [1500, 655] width 108 height 29
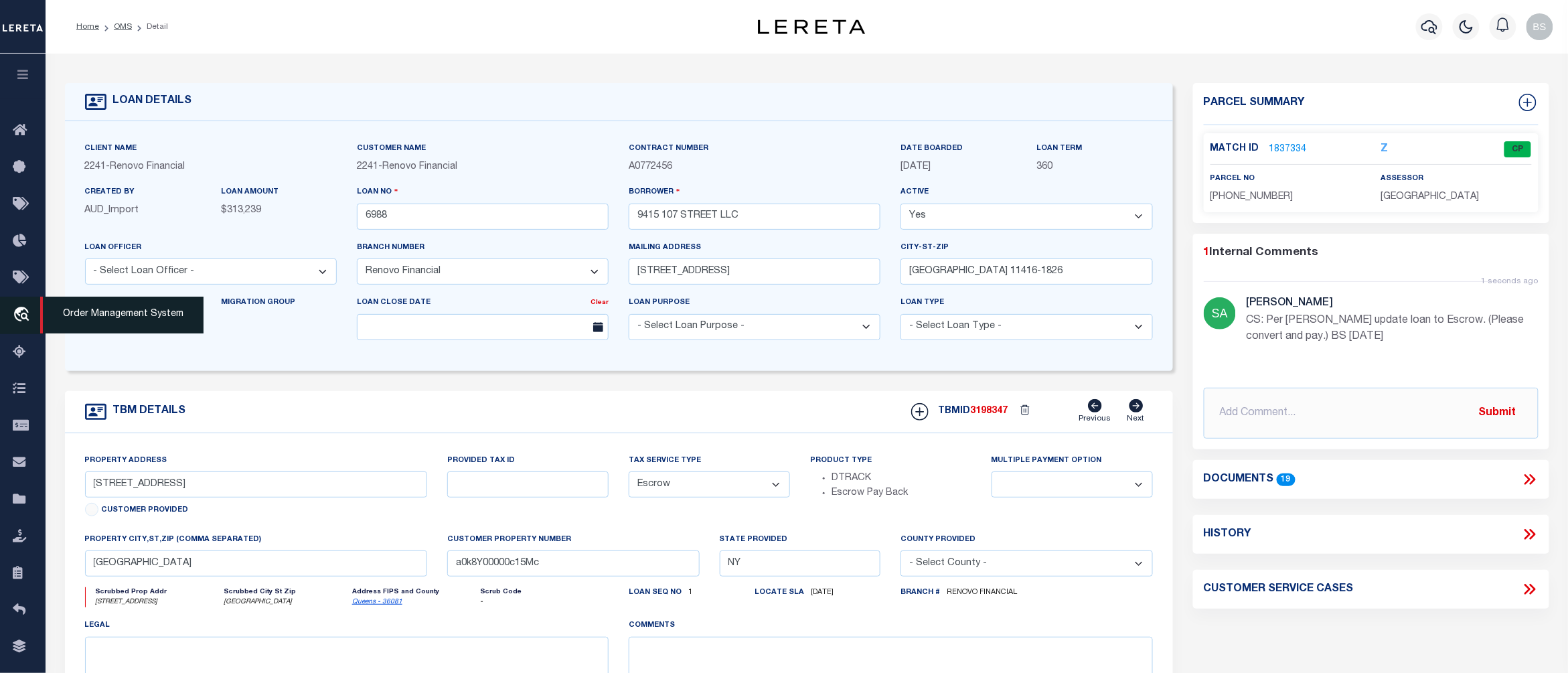
click at [78, 317] on span "Order Management System" at bounding box center [122, 315] width 163 height 37
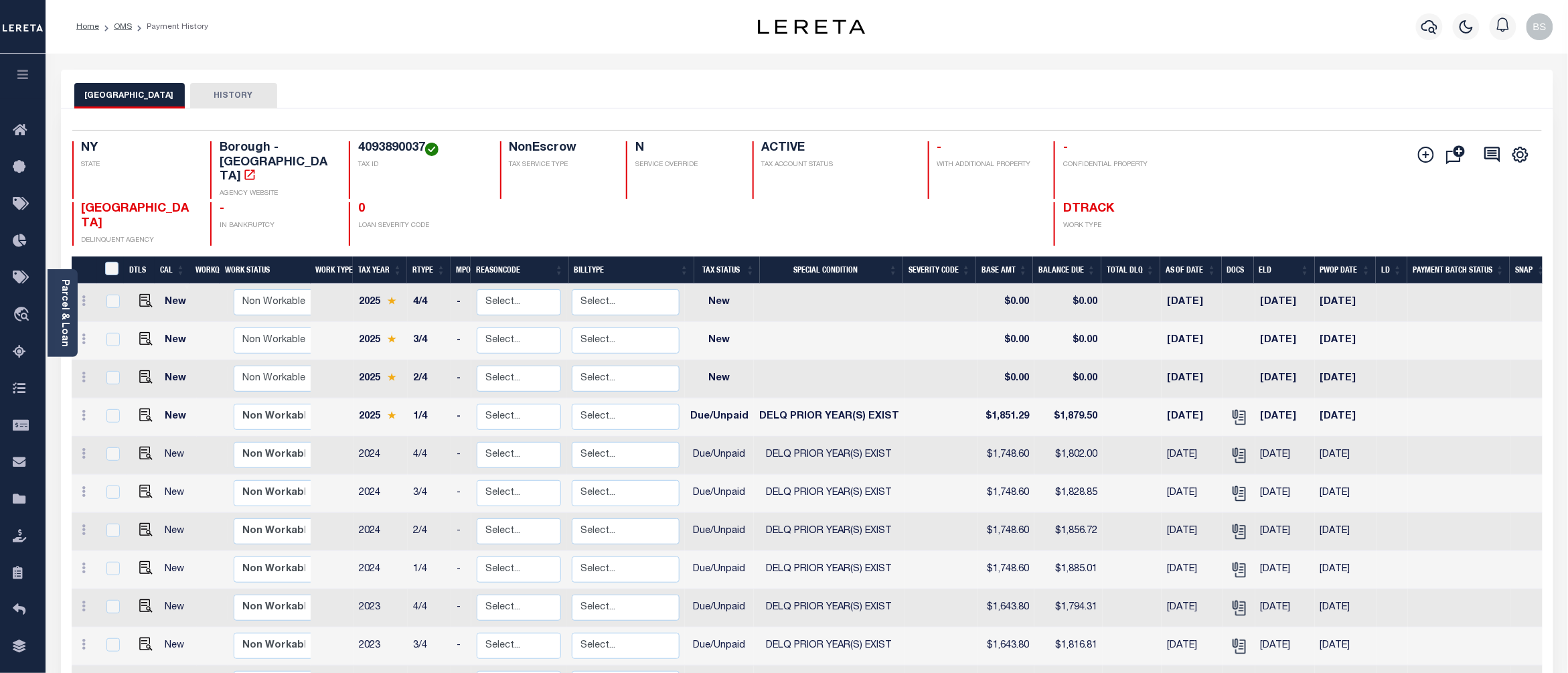
click at [383, 148] on h4 "4093890037" at bounding box center [421, 148] width 125 height 15
copy h4 "4093890037"
click at [143, 370] on img "" at bounding box center [146, 377] width 13 height 13
checkbox input "true"
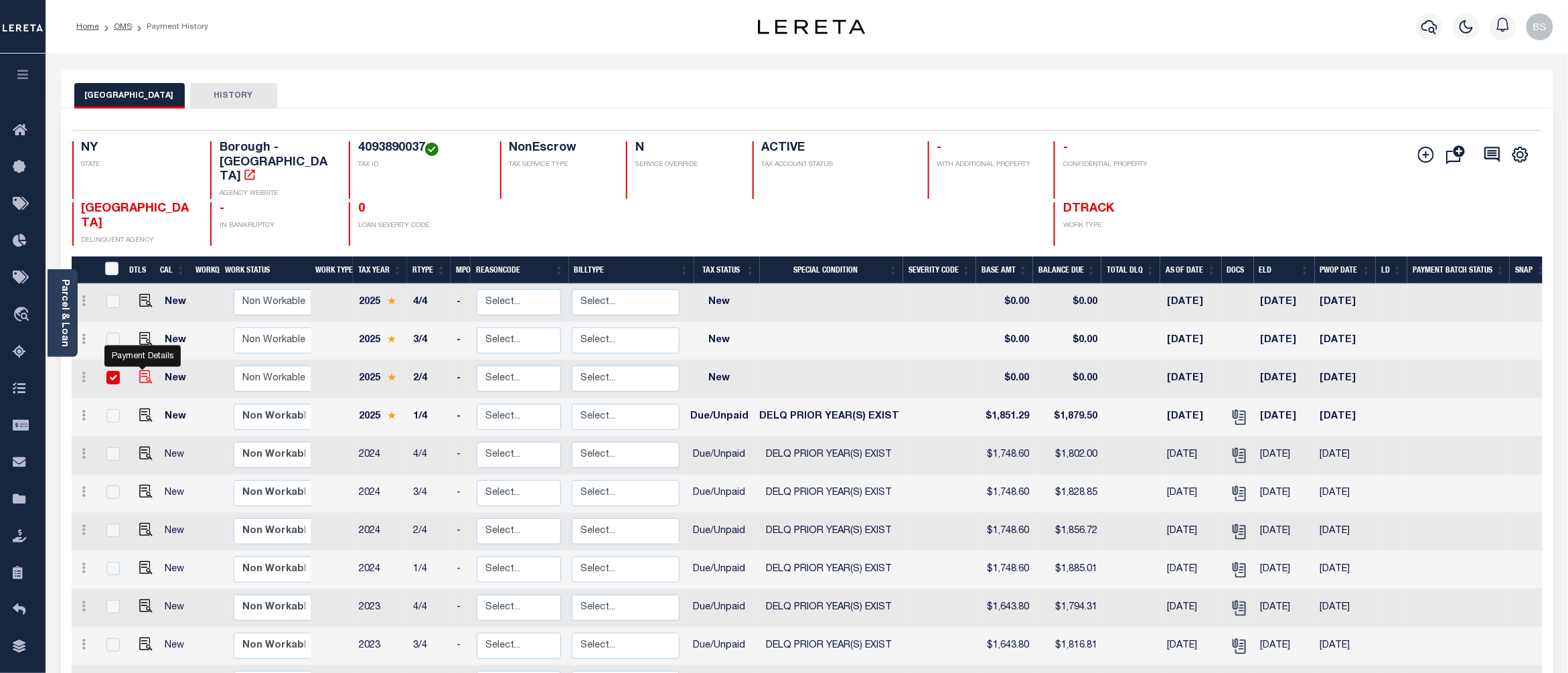
checkbox input "true"
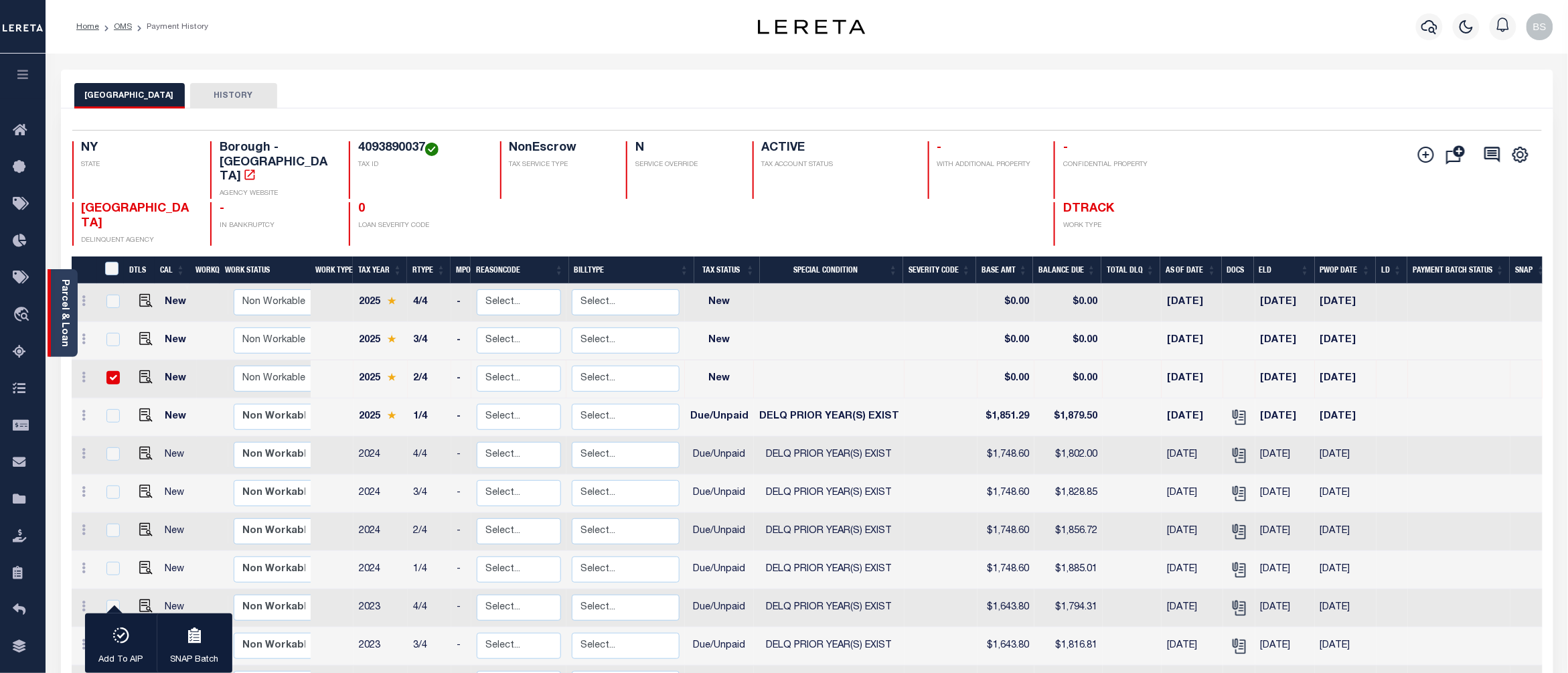
click at [59, 293] on link "Parcel & Loan" at bounding box center [63, 313] width 9 height 68
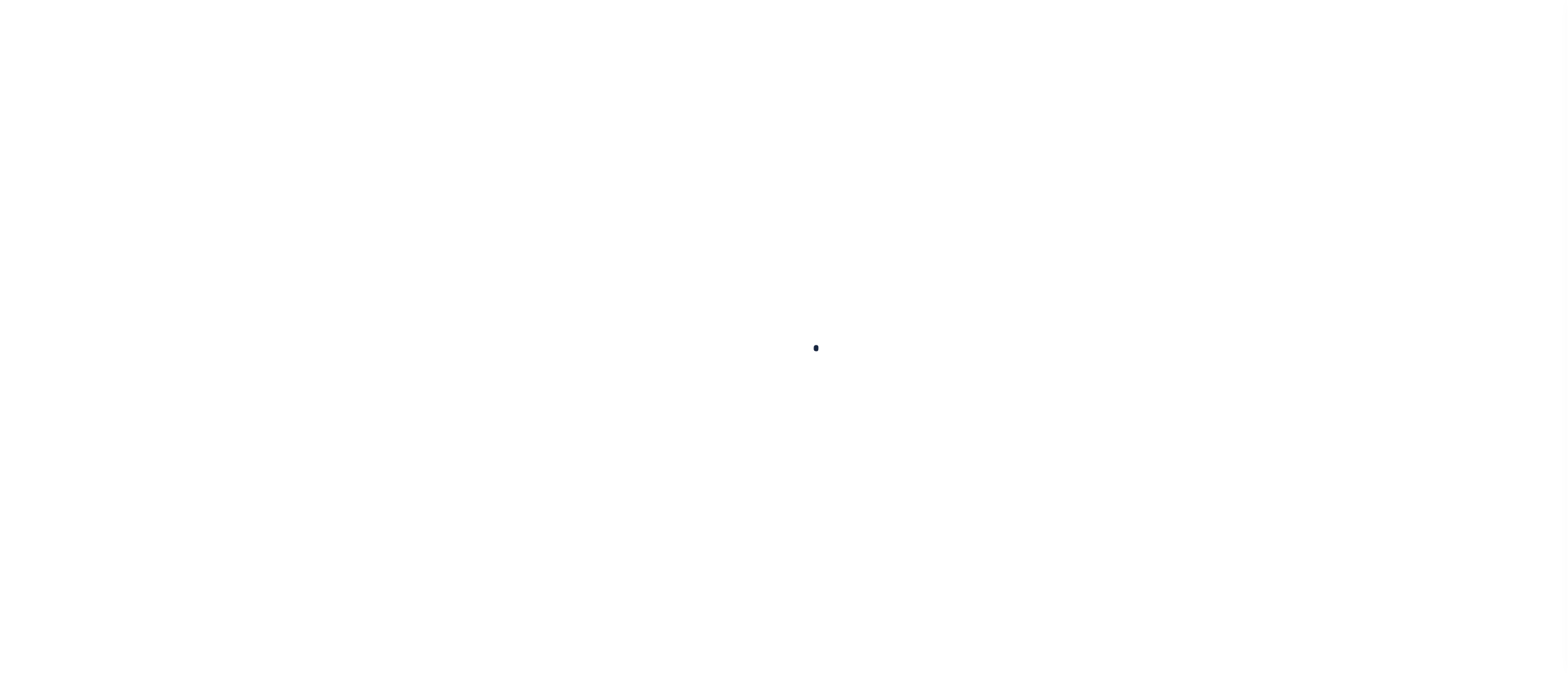
checkbox input "false"
type input "Quarterly"
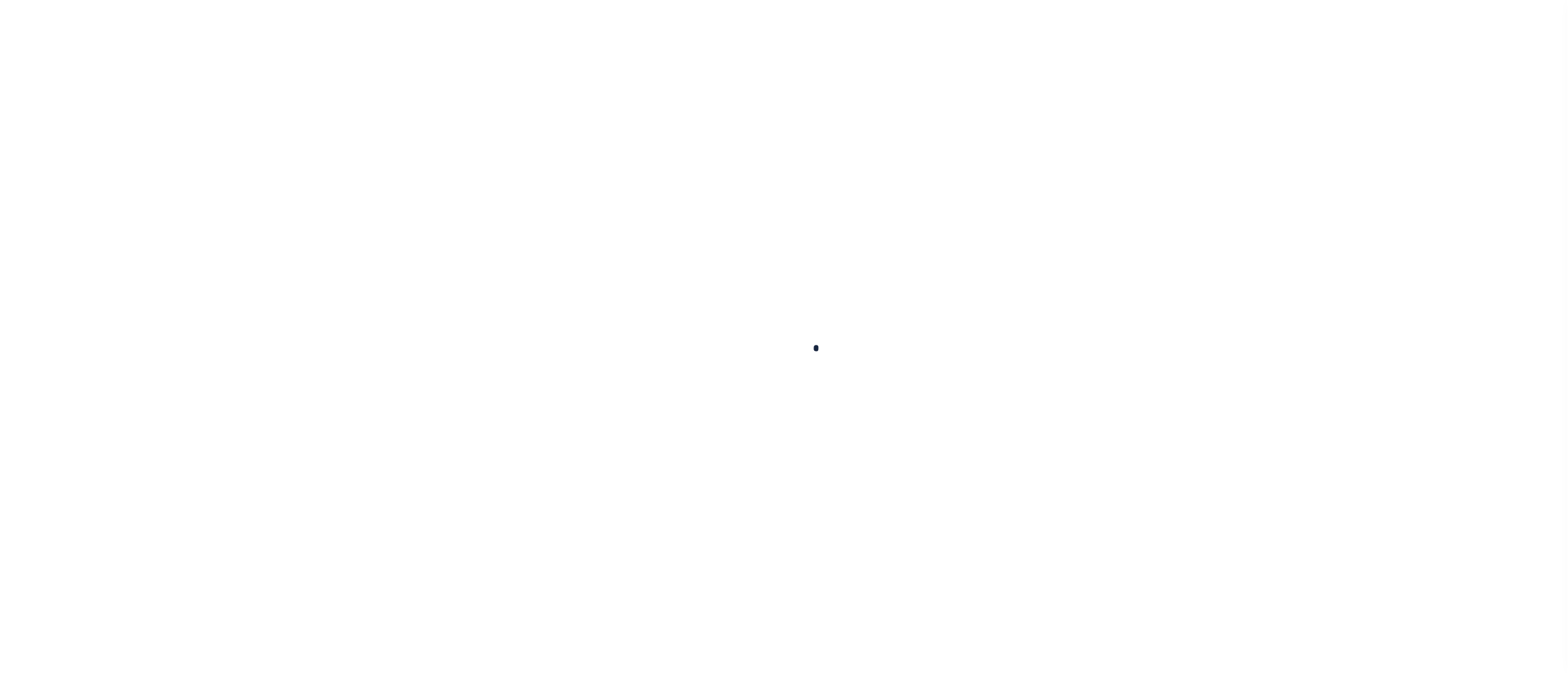
type input "[DATE]"
select select "NW2"
type input "0"
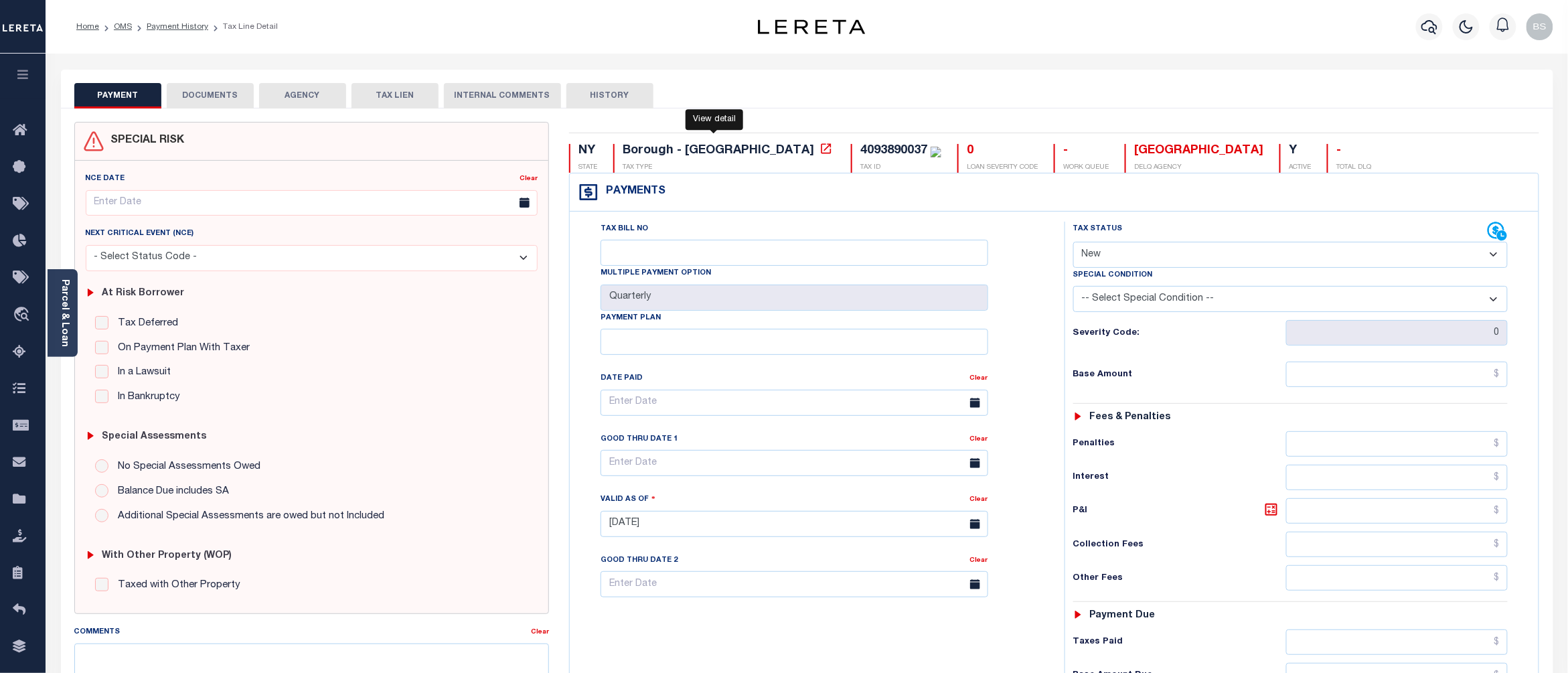
click at [819, 151] on icon at bounding box center [826, 148] width 13 height 13
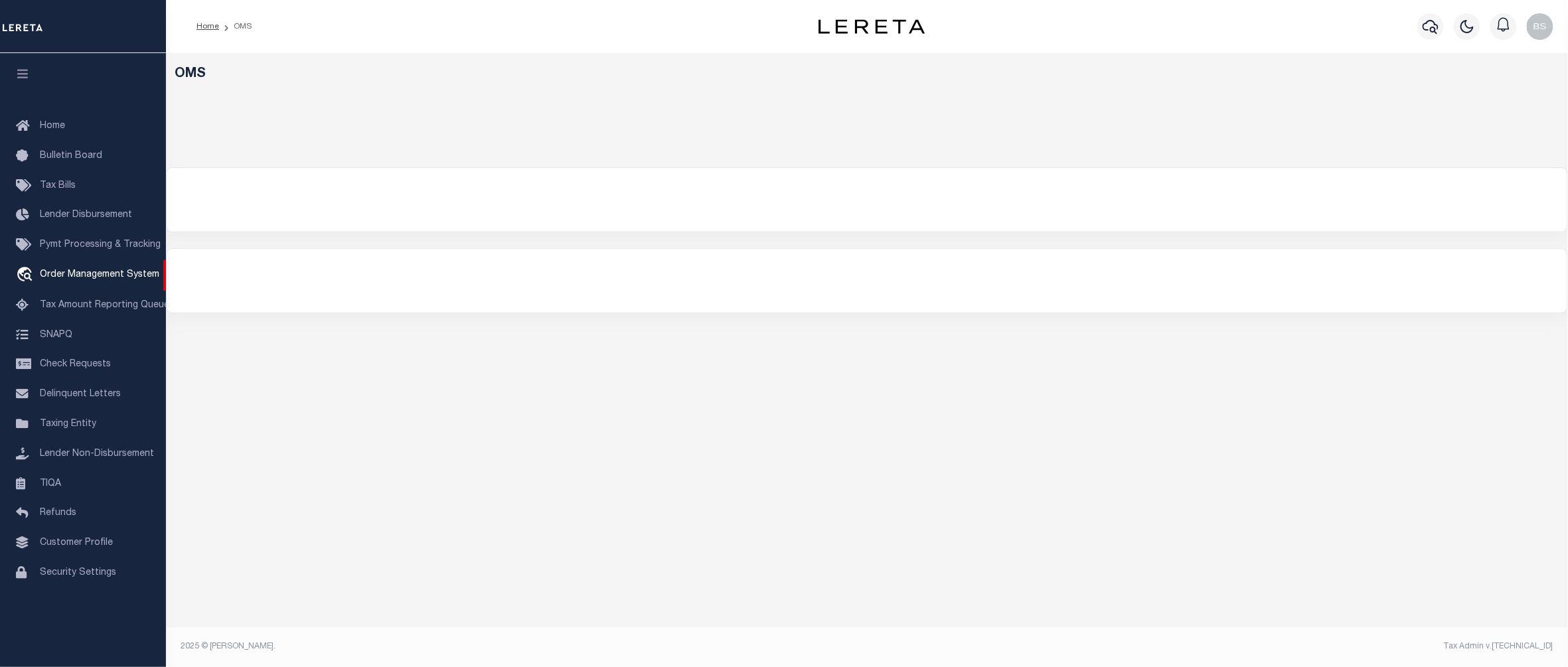
select select "200"
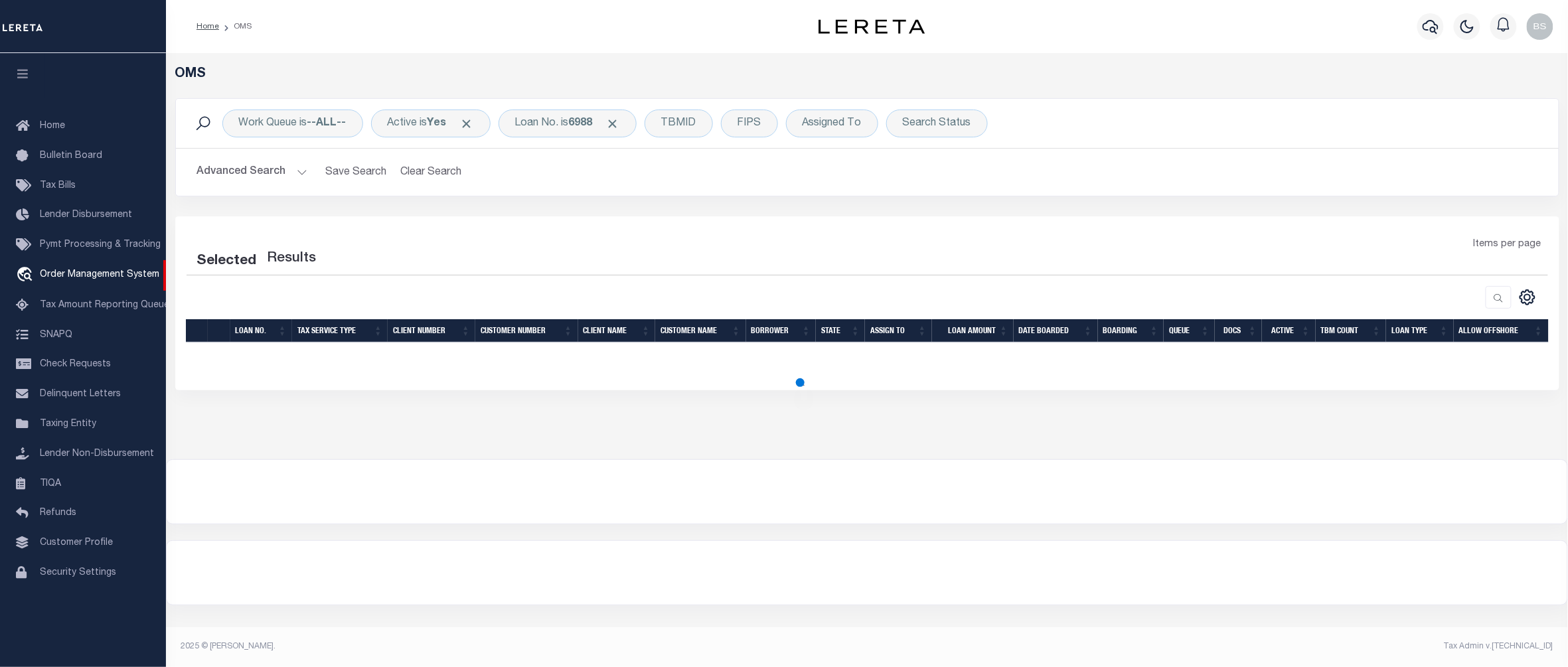
select select "200"
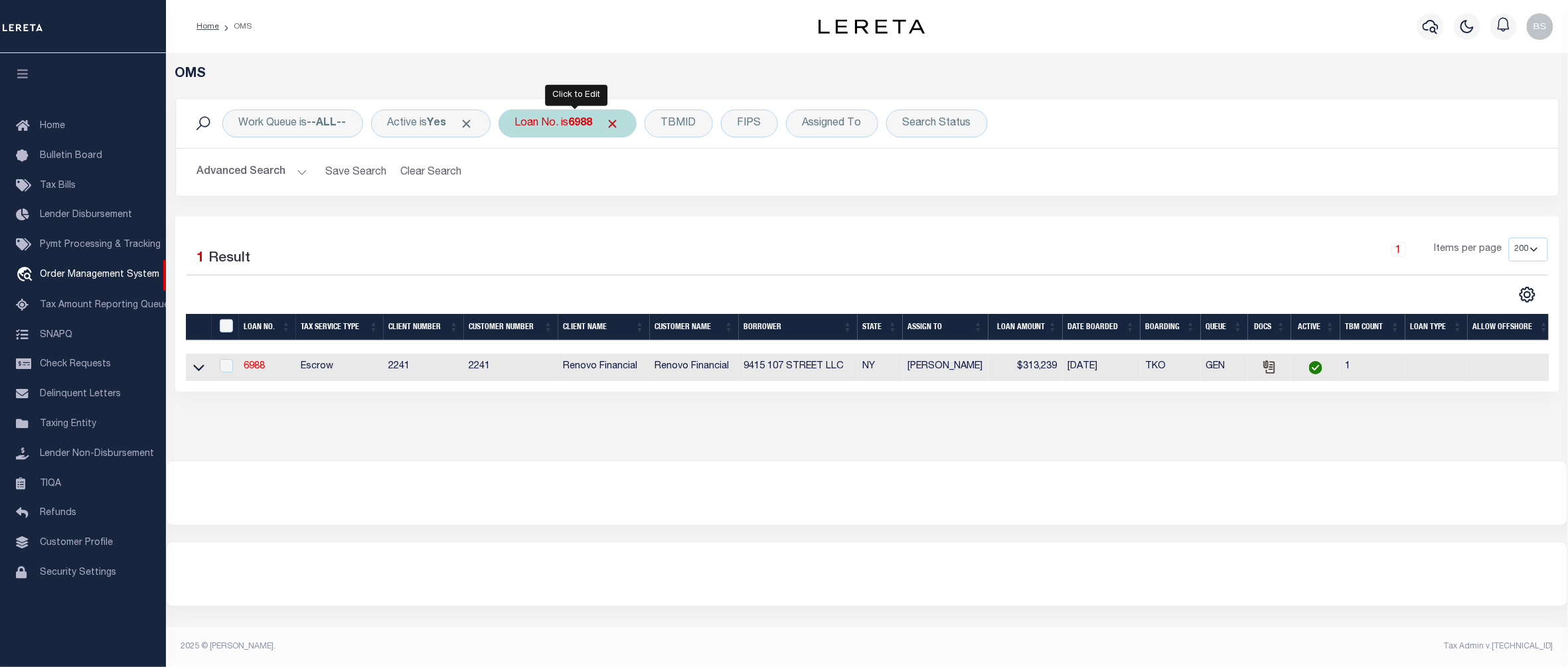
click at [559, 125] on div "Loan No. is 6988" at bounding box center [567, 123] width 138 height 28
type input "128737"
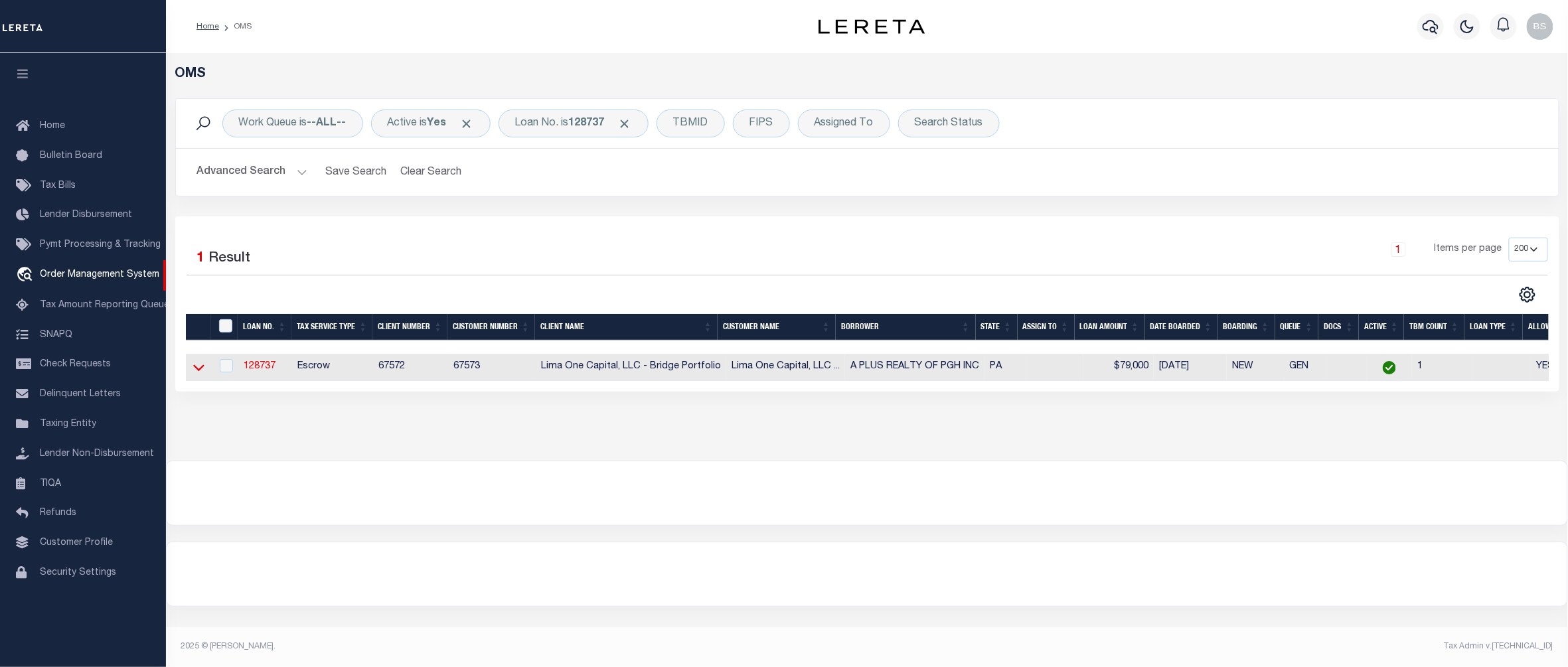
click at [198, 369] on icon at bounding box center [199, 367] width 12 height 14
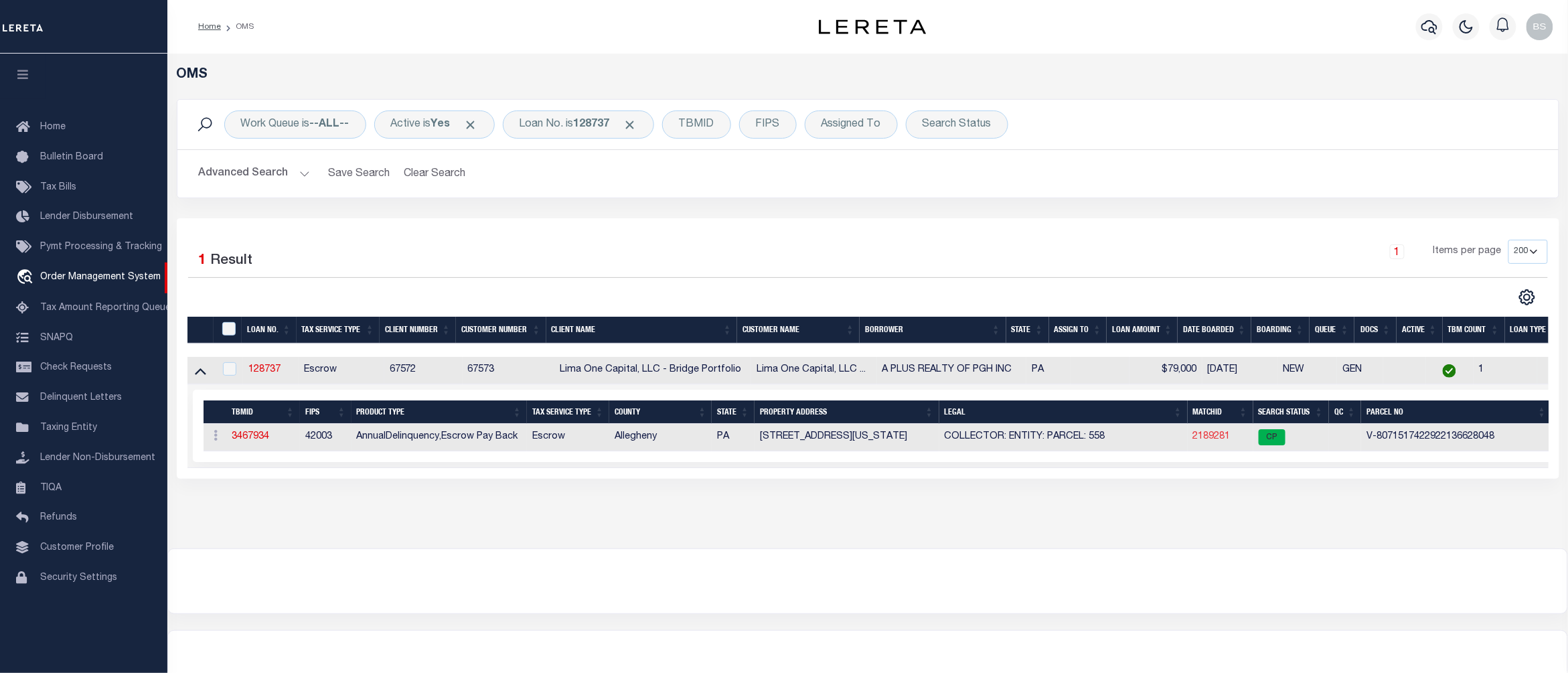
click at [1211, 438] on link "2189281" at bounding box center [1211, 436] width 38 height 9
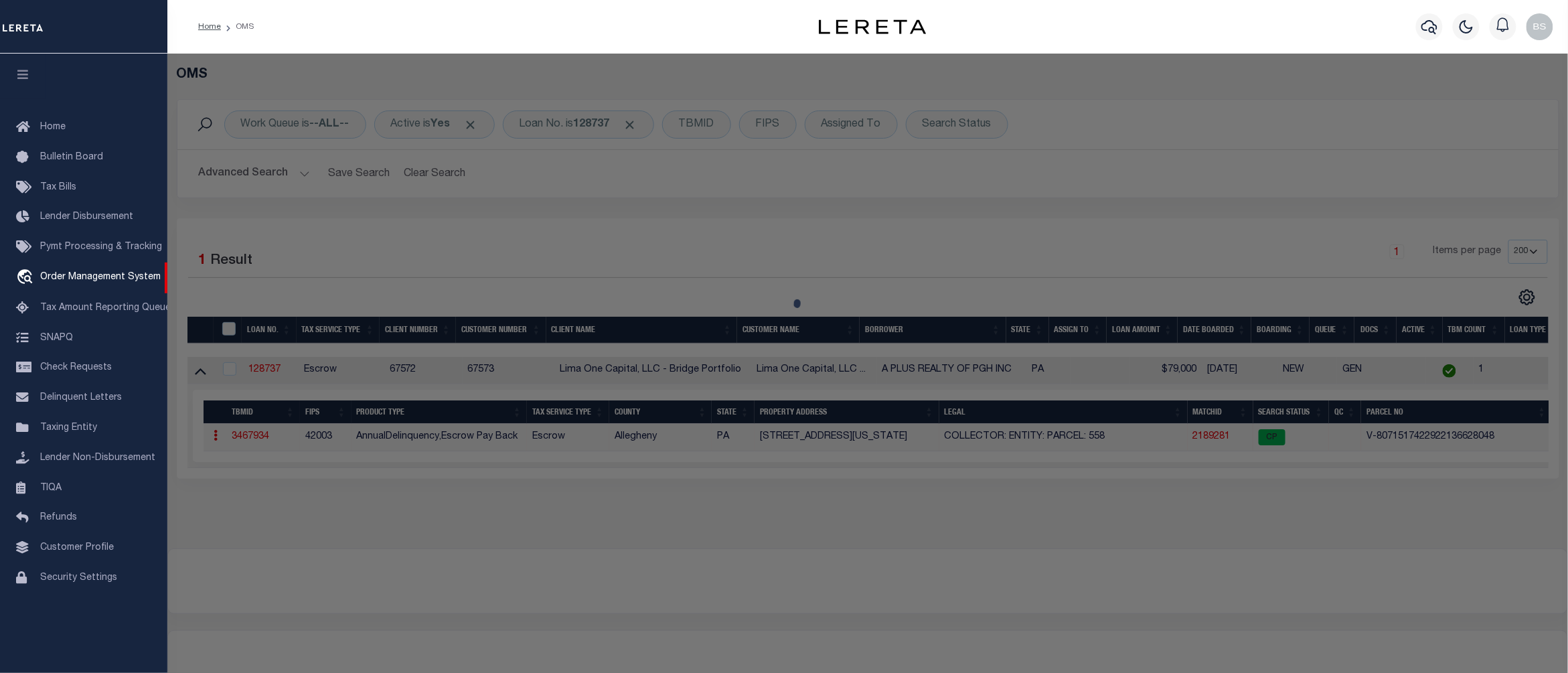
checkbox input "false"
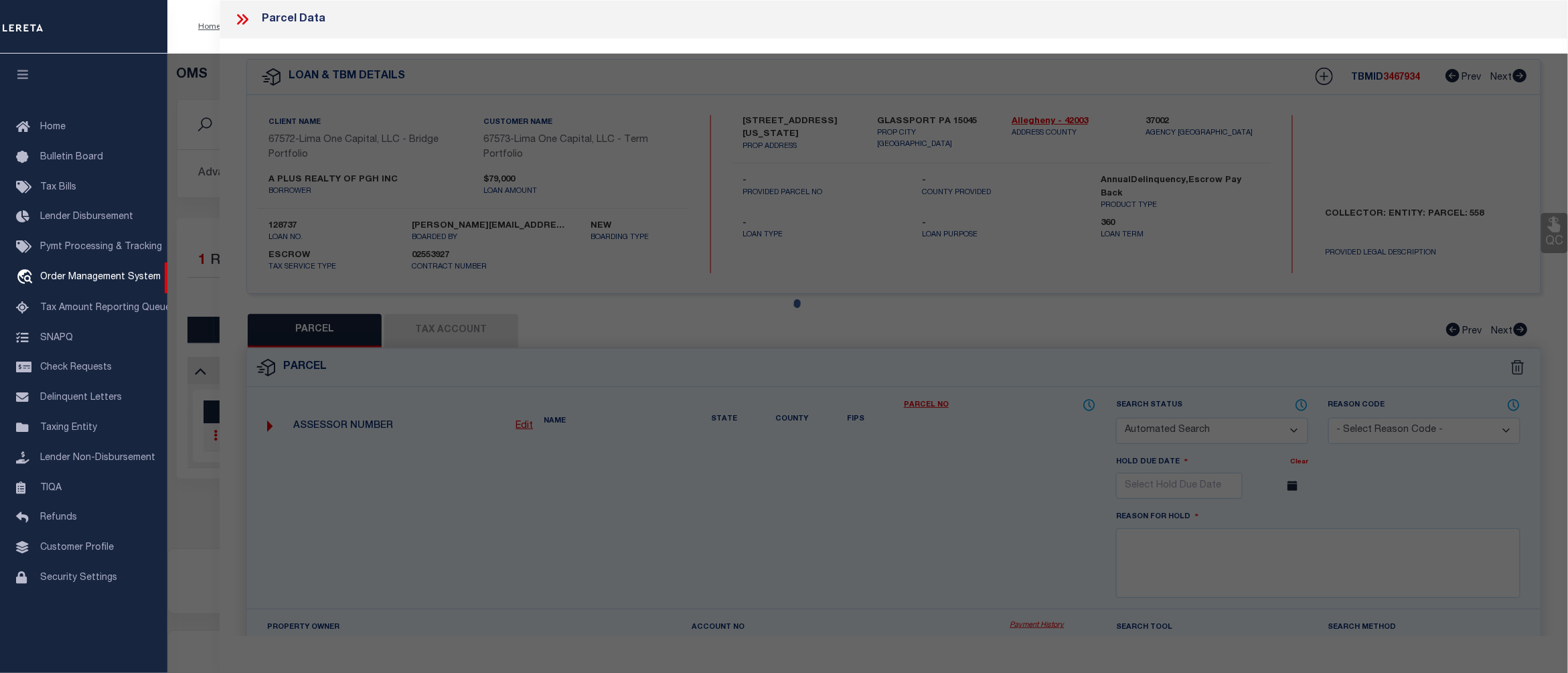
select select "CP"
select select "AGW"
select select
type input "733 DELAWARE AVENUE"
checkbox input "false"
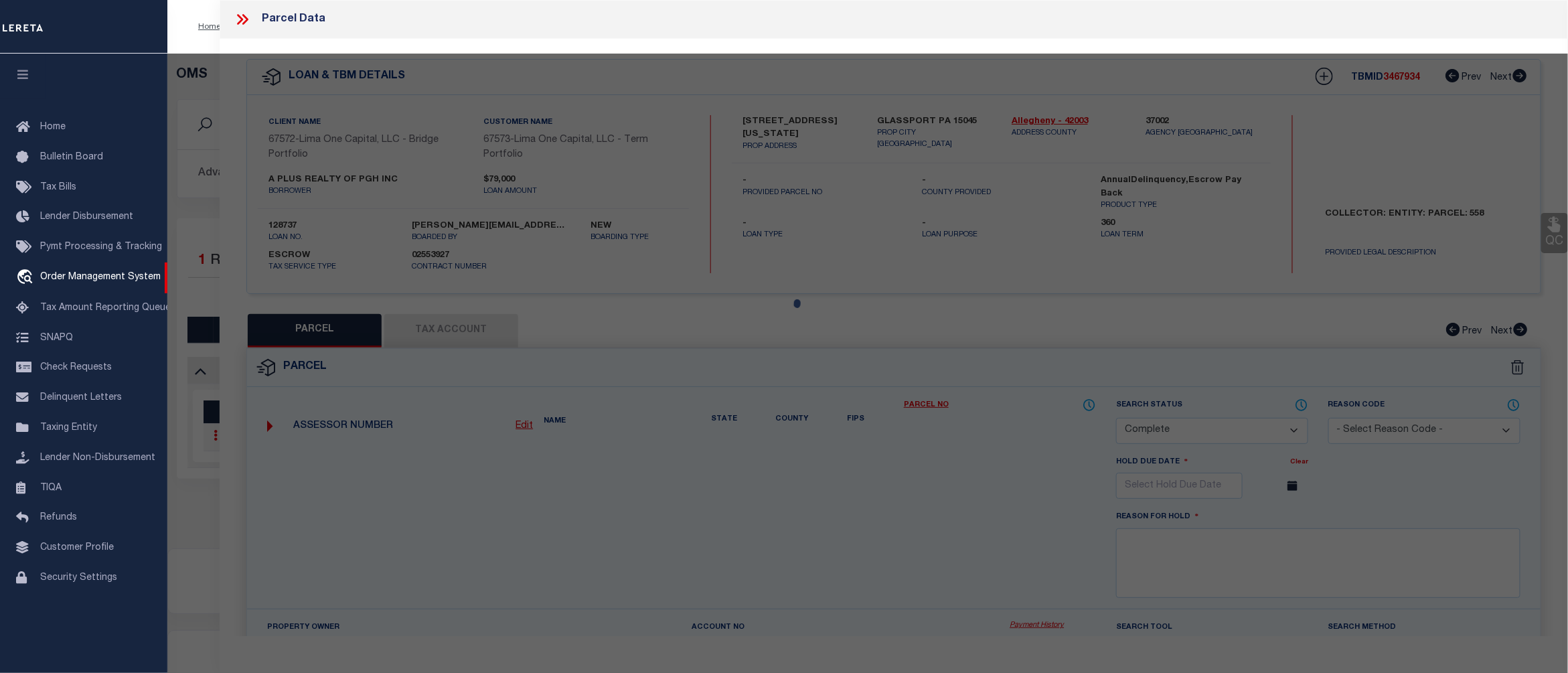
type input "GLASSPORT PA 15045"
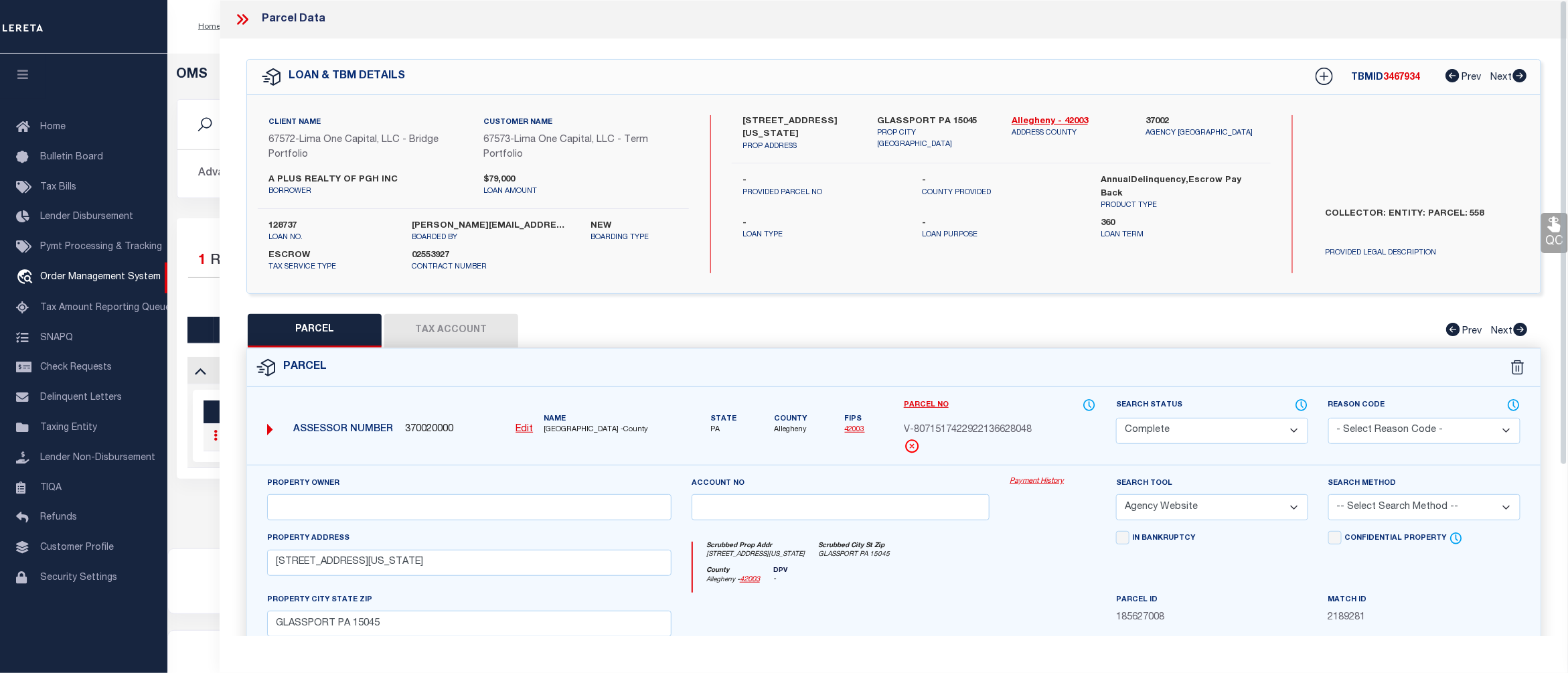
click at [1038, 484] on link "Payment History" at bounding box center [1053, 482] width 87 height 12
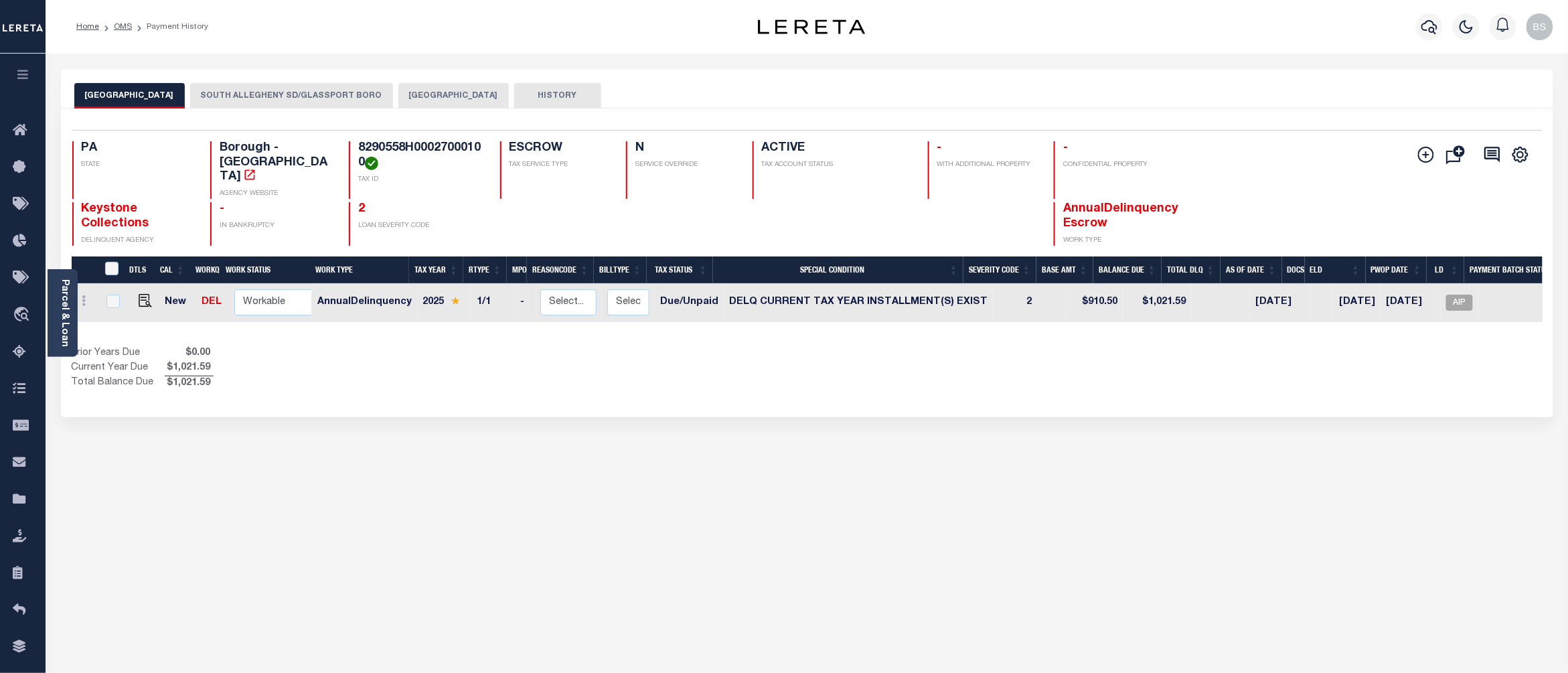
click at [327, 93] on button "SOUTH ALLEGHENY SD/GLASSPORT BORO" at bounding box center [291, 96] width 203 height 26
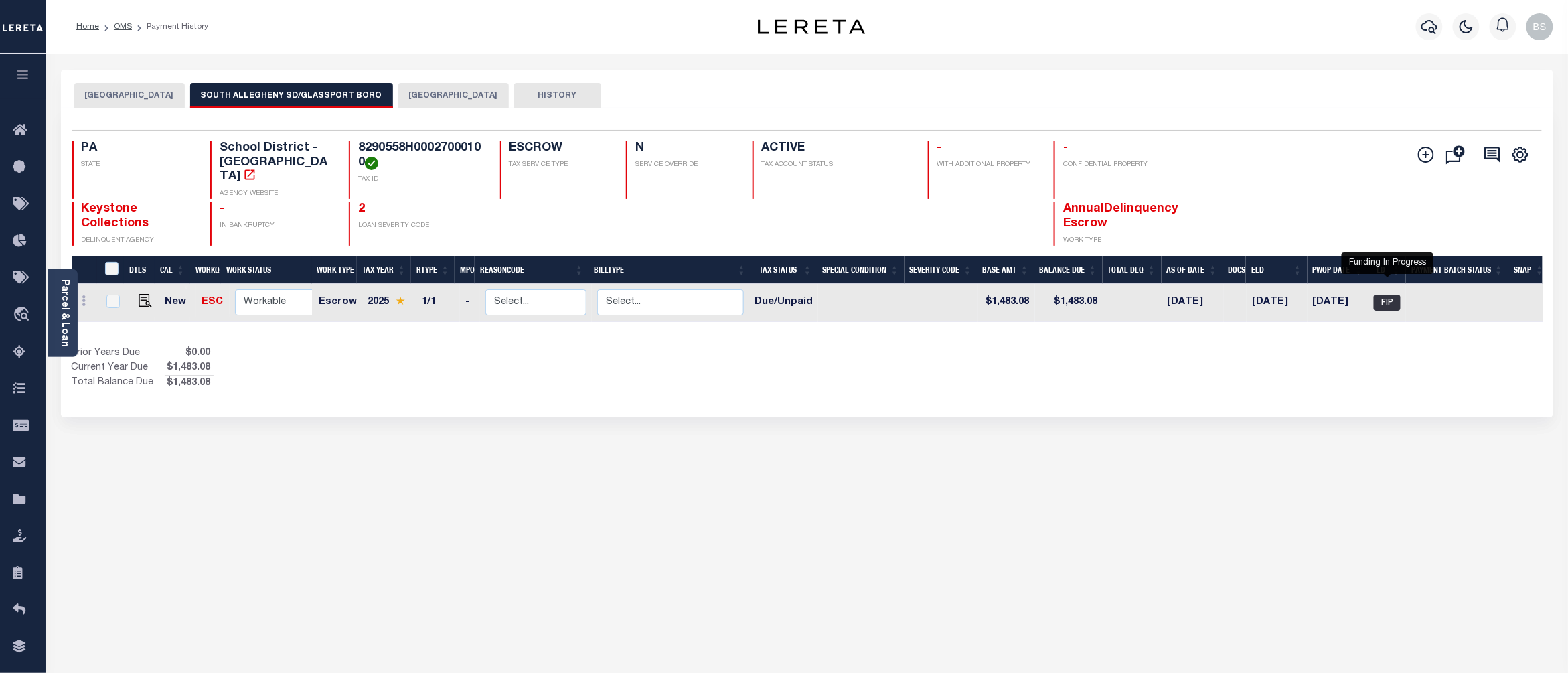
click at [1391, 294] on span "FIP" at bounding box center [1387, 302] width 27 height 16
checkbox input "true"
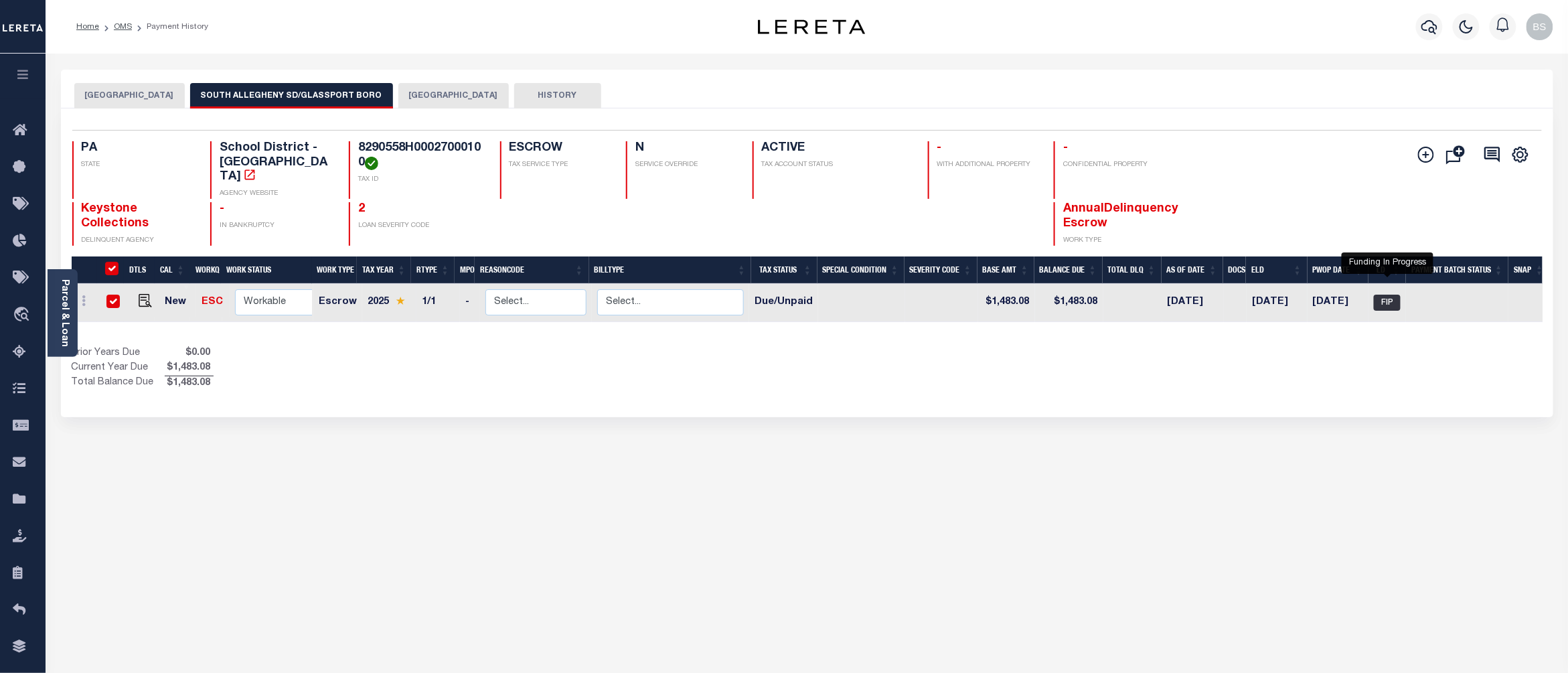
checkbox input "true"
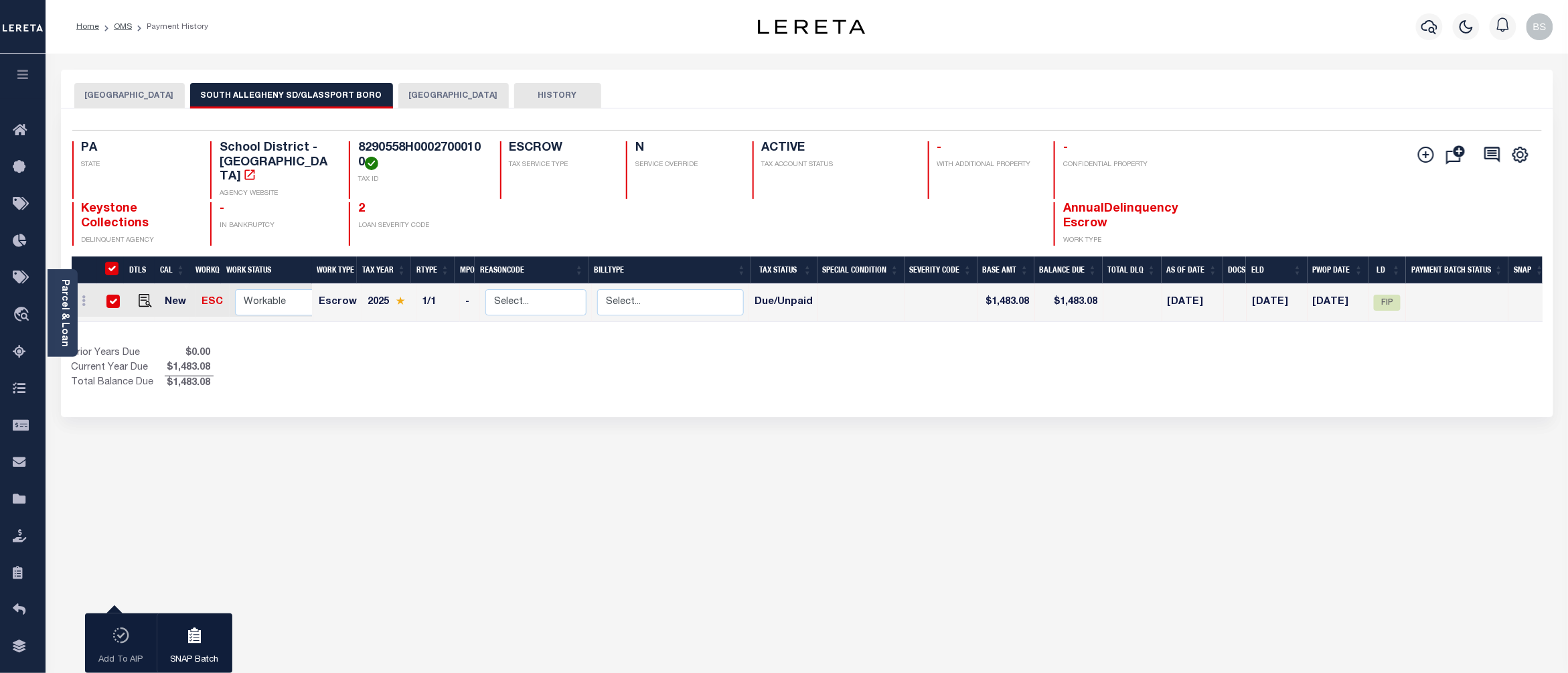
click at [459, 100] on button "ALLEGHENY COUNTY" at bounding box center [453, 96] width 110 height 26
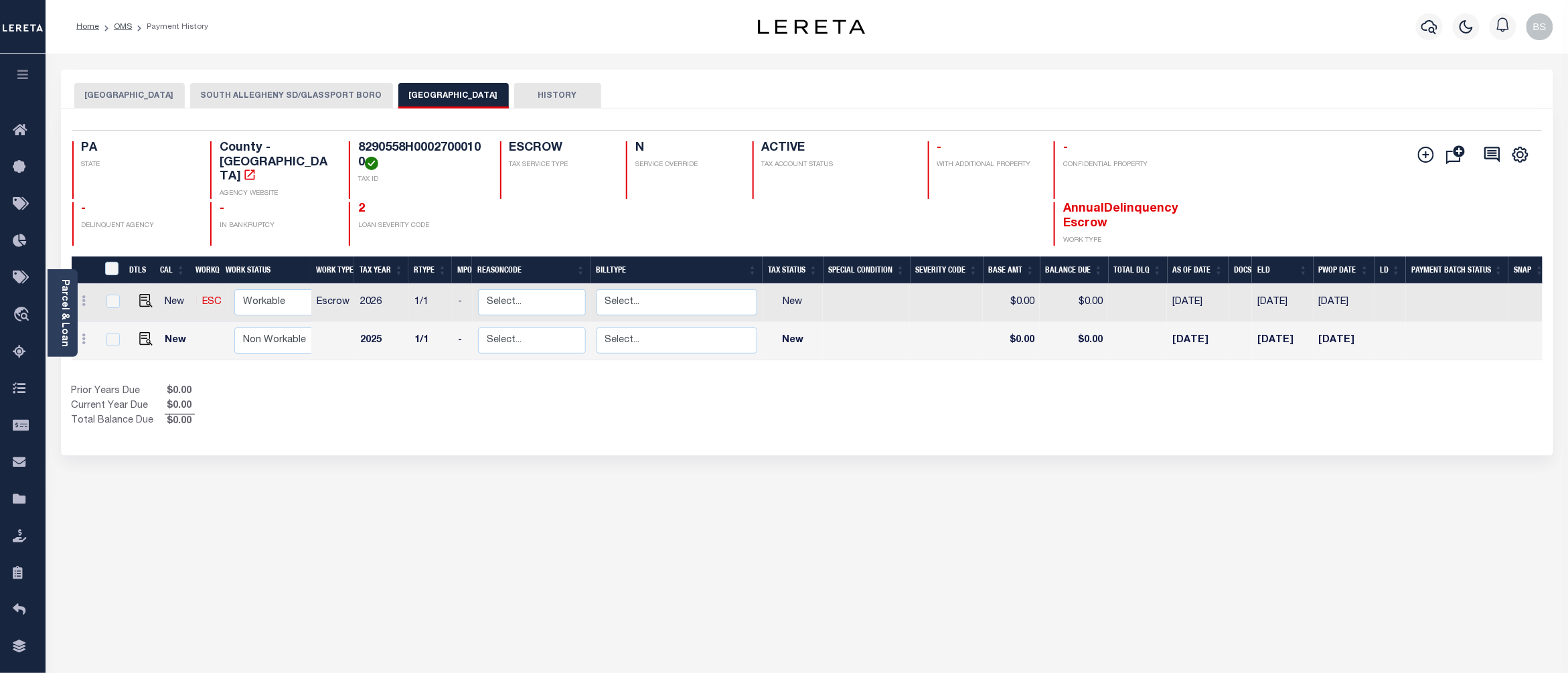
click at [115, 93] on button "GLASSPORT BOROUGH" at bounding box center [129, 96] width 110 height 26
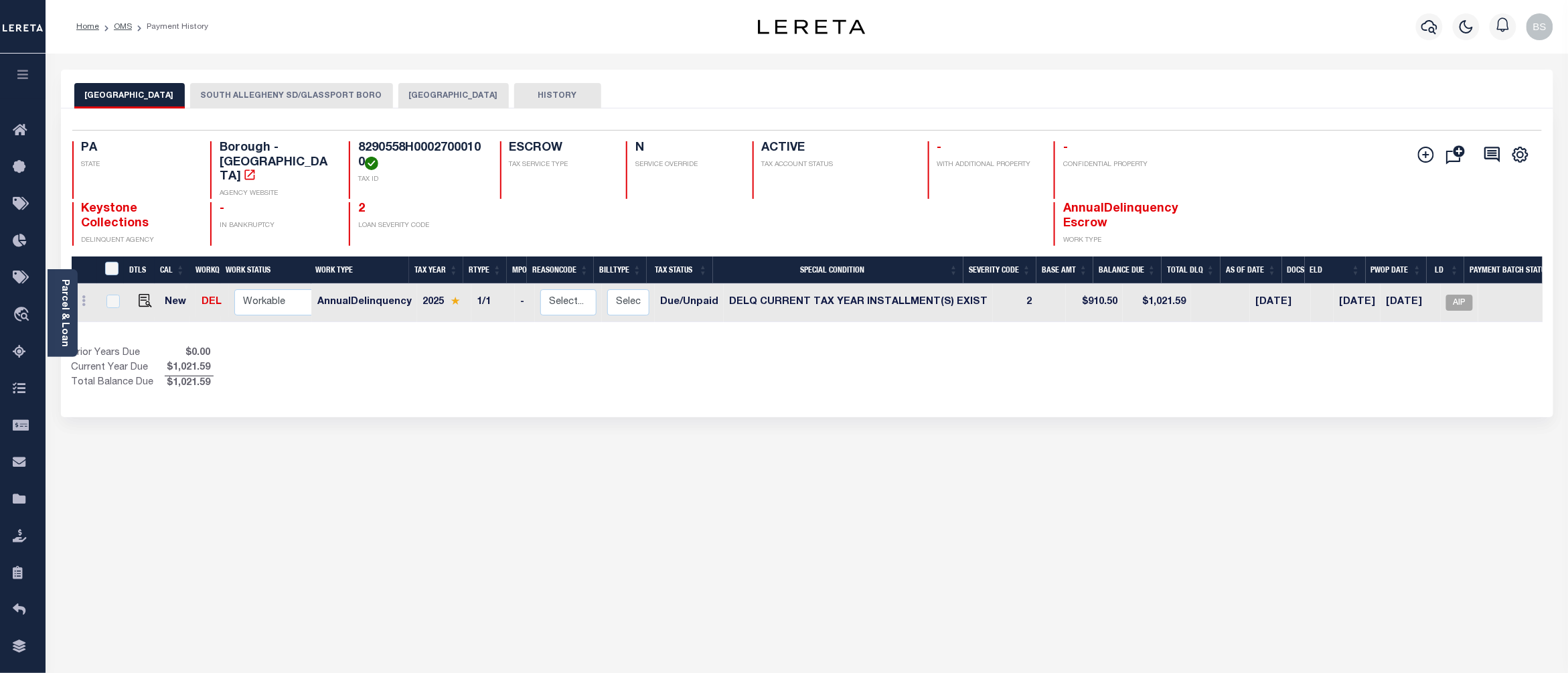
click at [298, 97] on button "SOUTH ALLEGHENY SD/GLASSPORT BORO" at bounding box center [291, 96] width 203 height 26
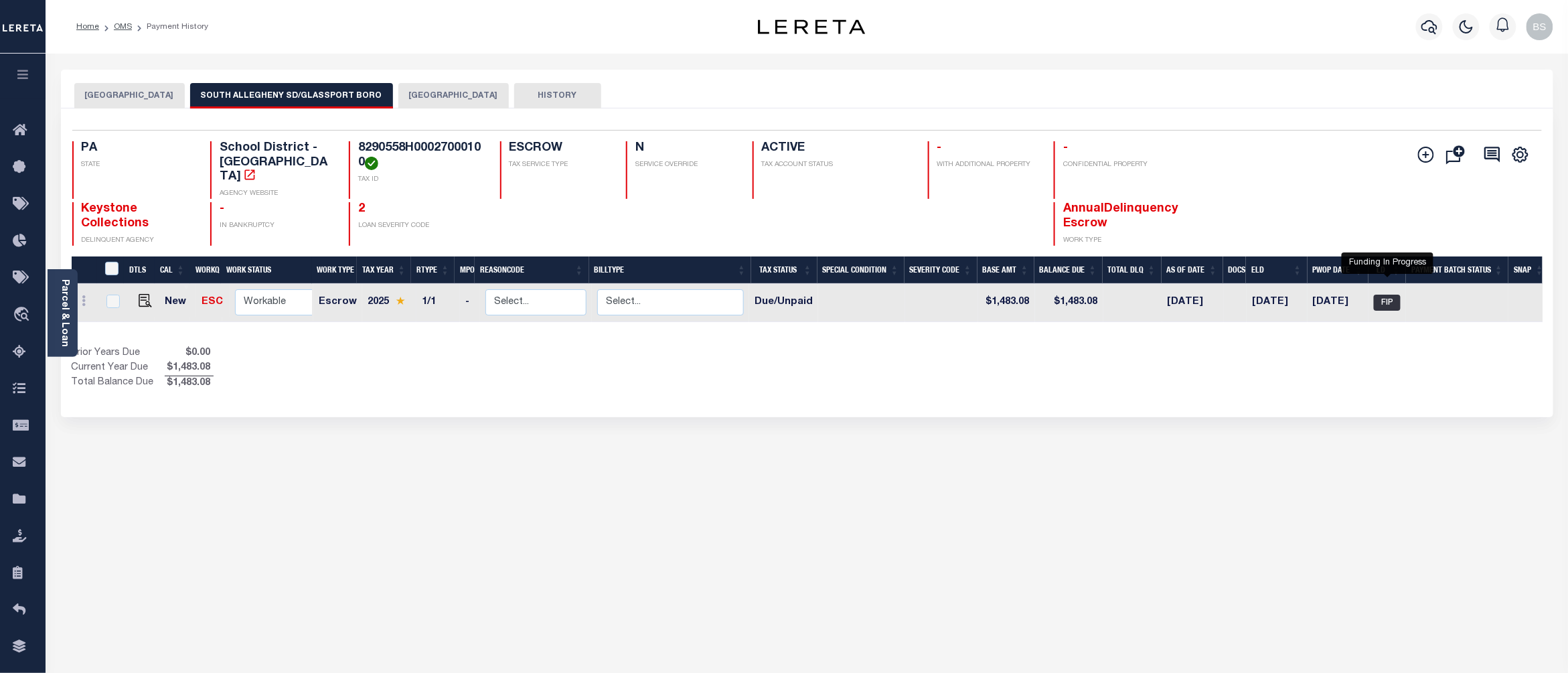
click at [1385, 294] on span "FIP" at bounding box center [1387, 302] width 27 height 16
checkbox input "true"
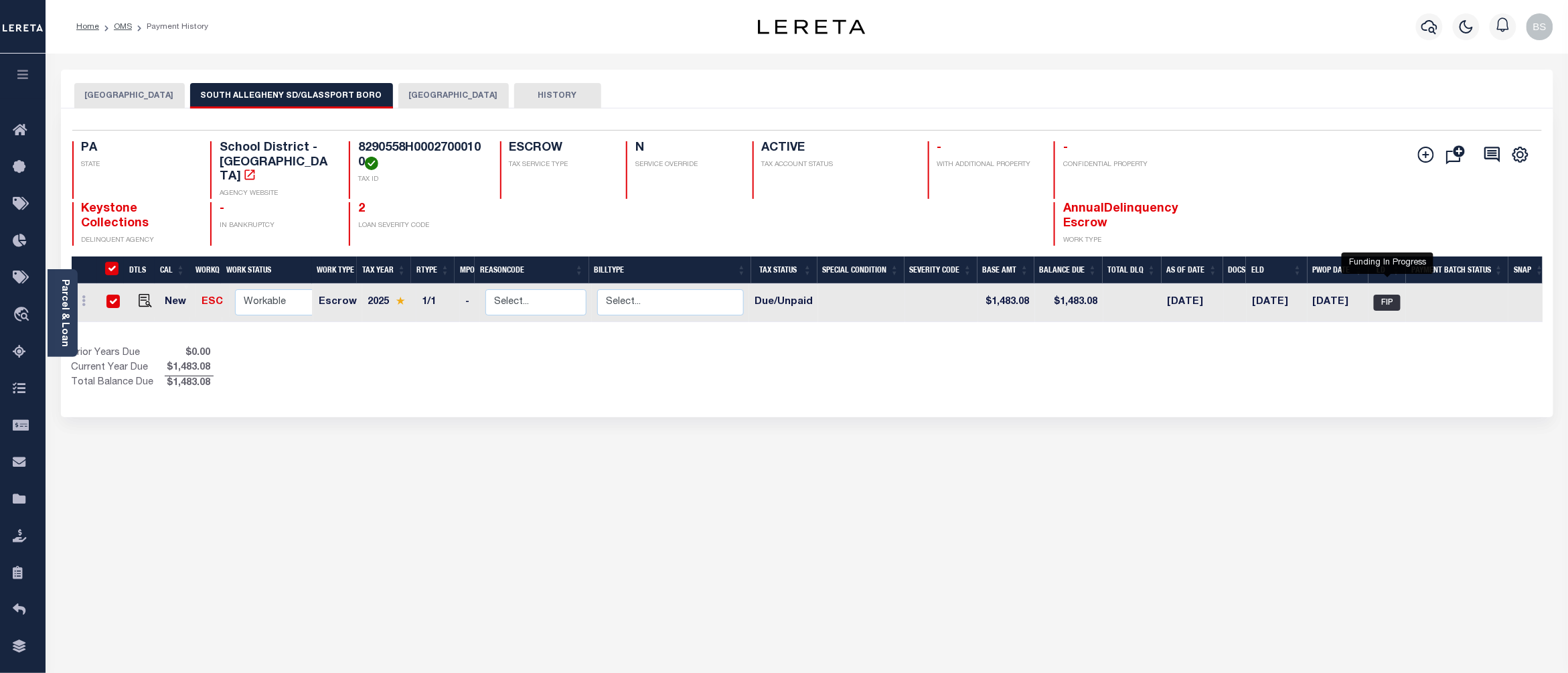
checkbox input "true"
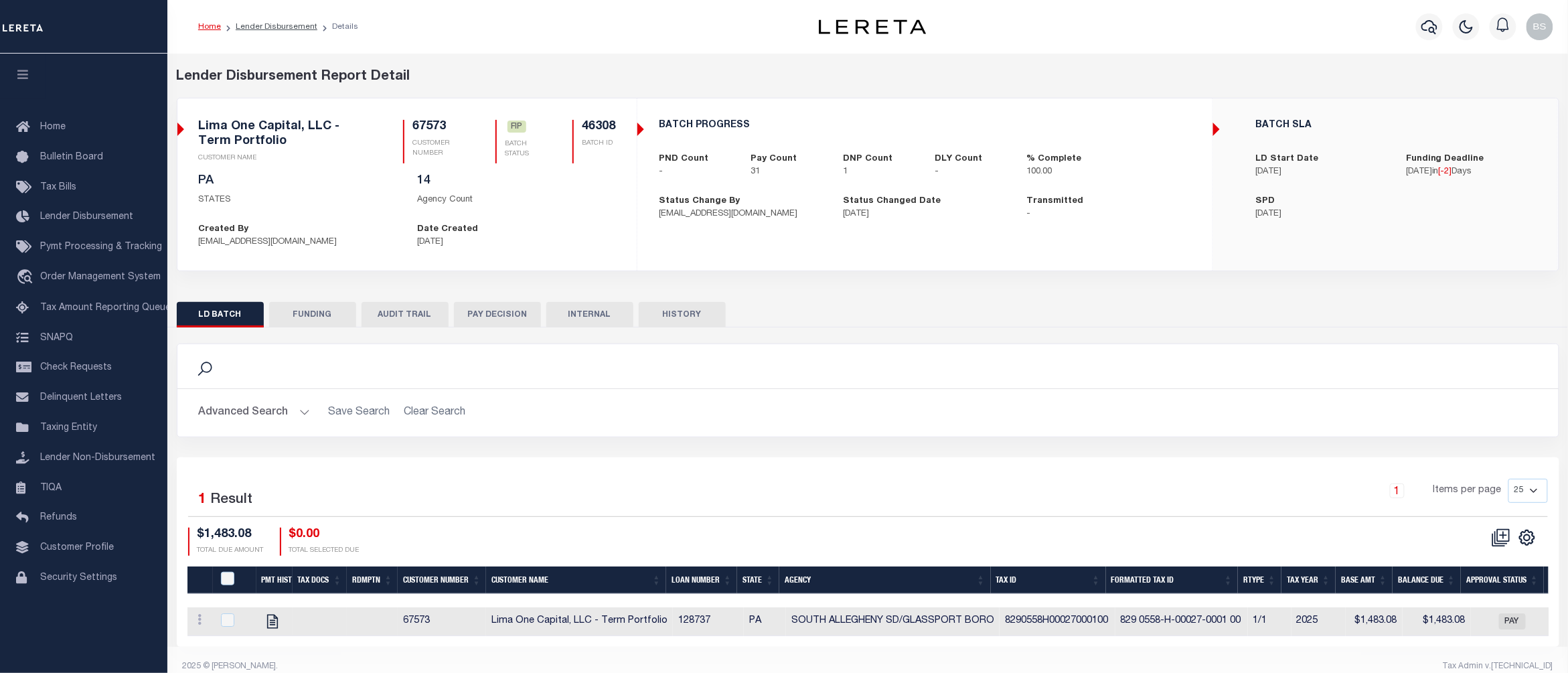
scroll to position [26, 0]
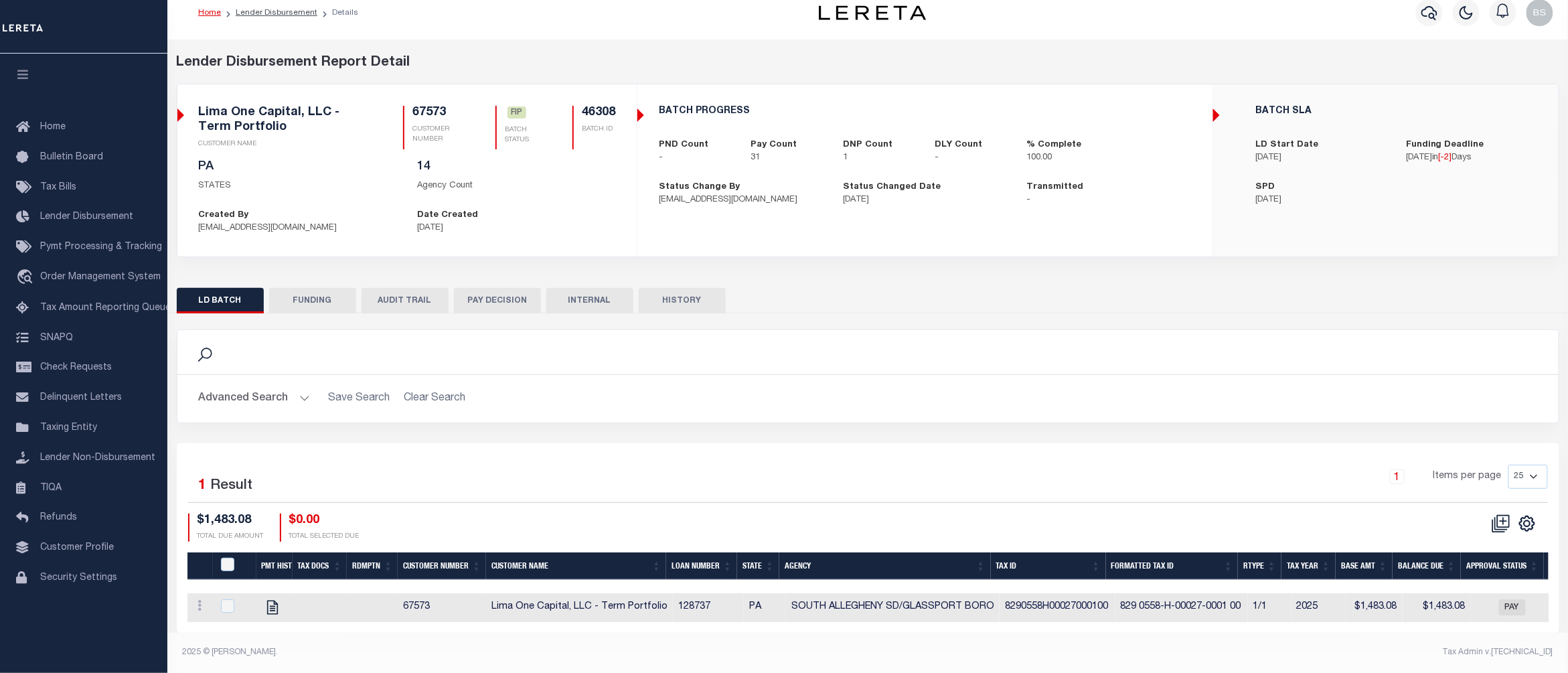
click at [1058, 374] on hr at bounding box center [868, 374] width 1381 height 1
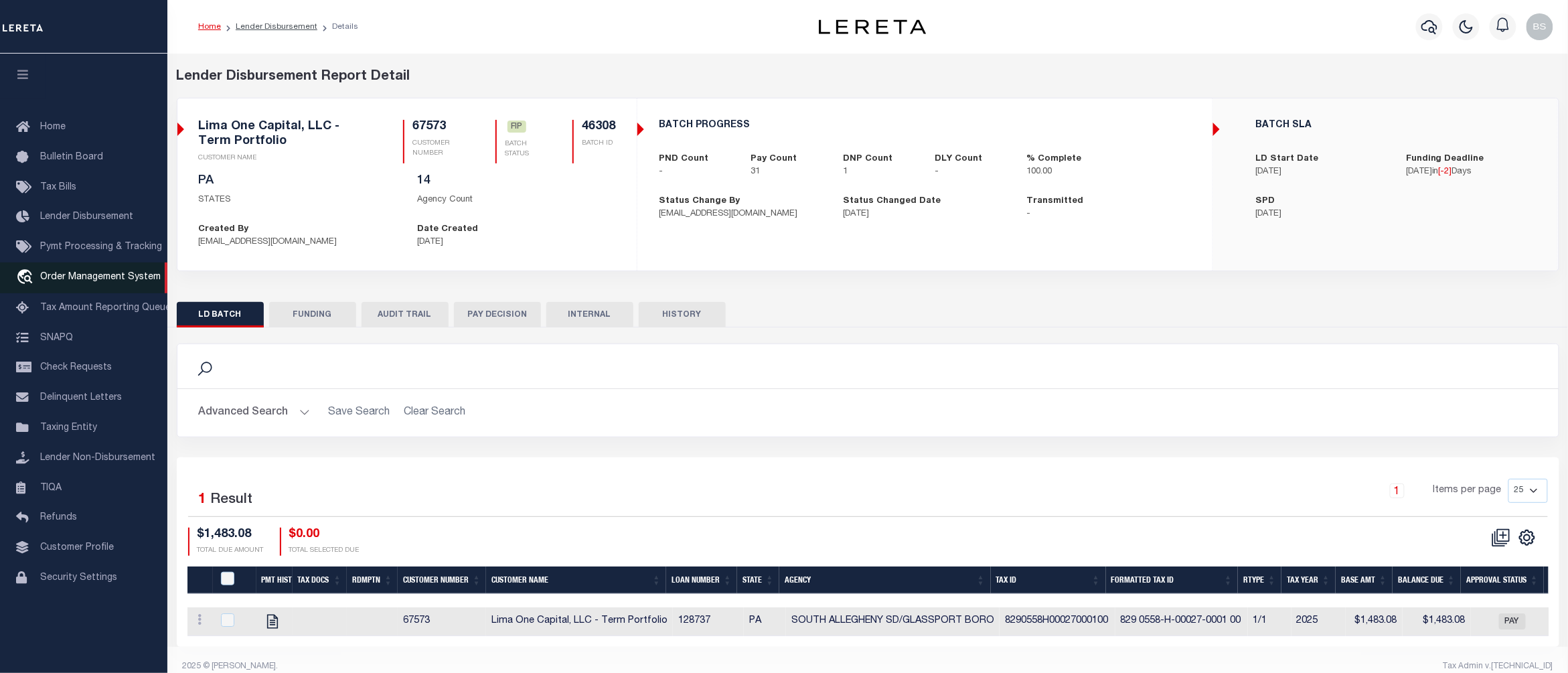
click at [84, 277] on span "Order Management System" at bounding box center [100, 277] width 121 height 9
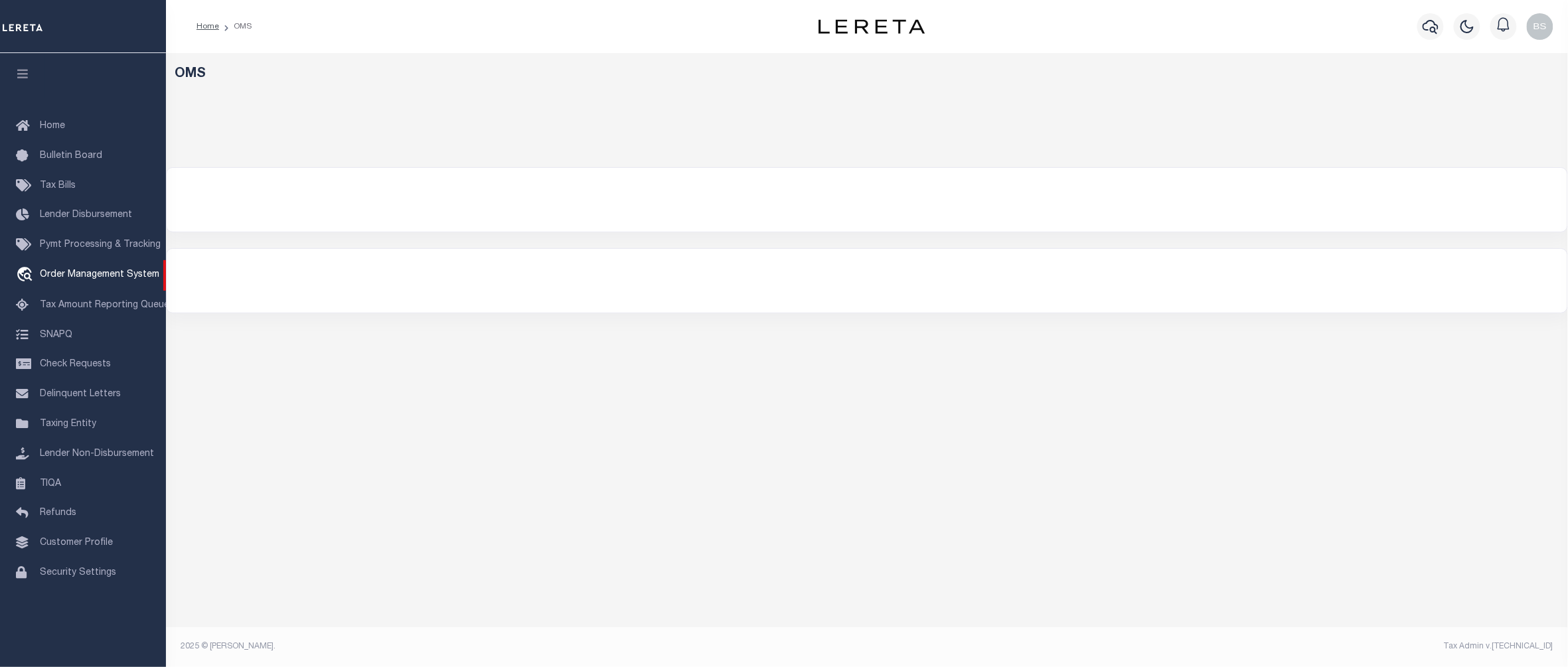
select select "200"
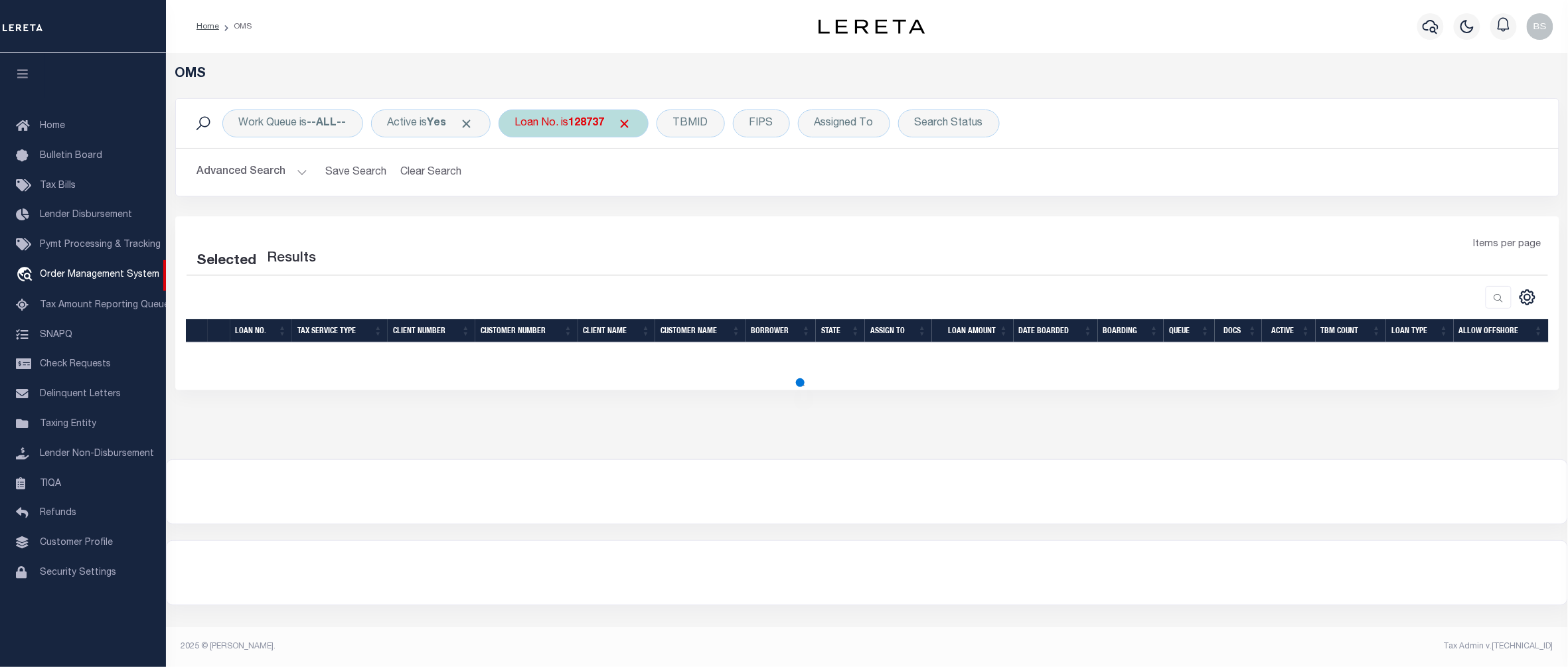
select select "200"
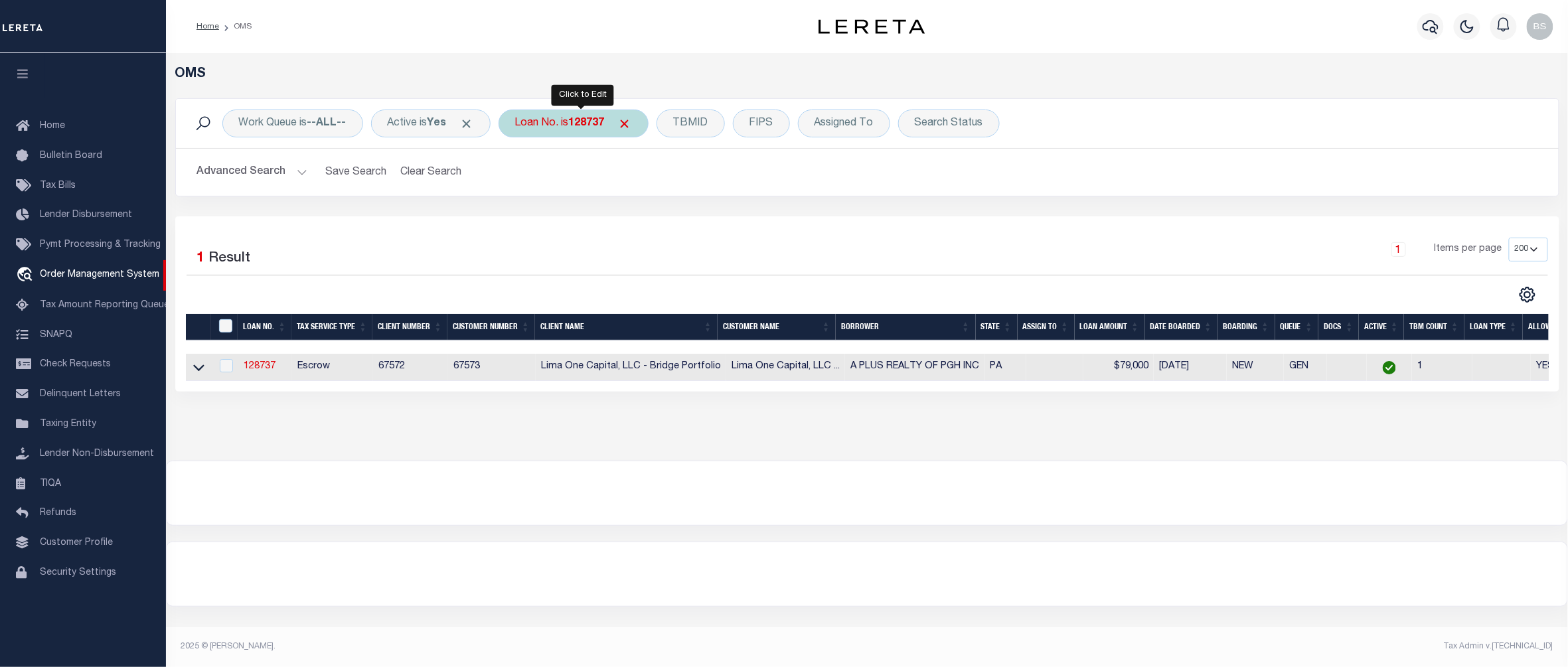
click at [565, 131] on div "Loan No. is 128737" at bounding box center [573, 123] width 150 height 28
type input "10010800"
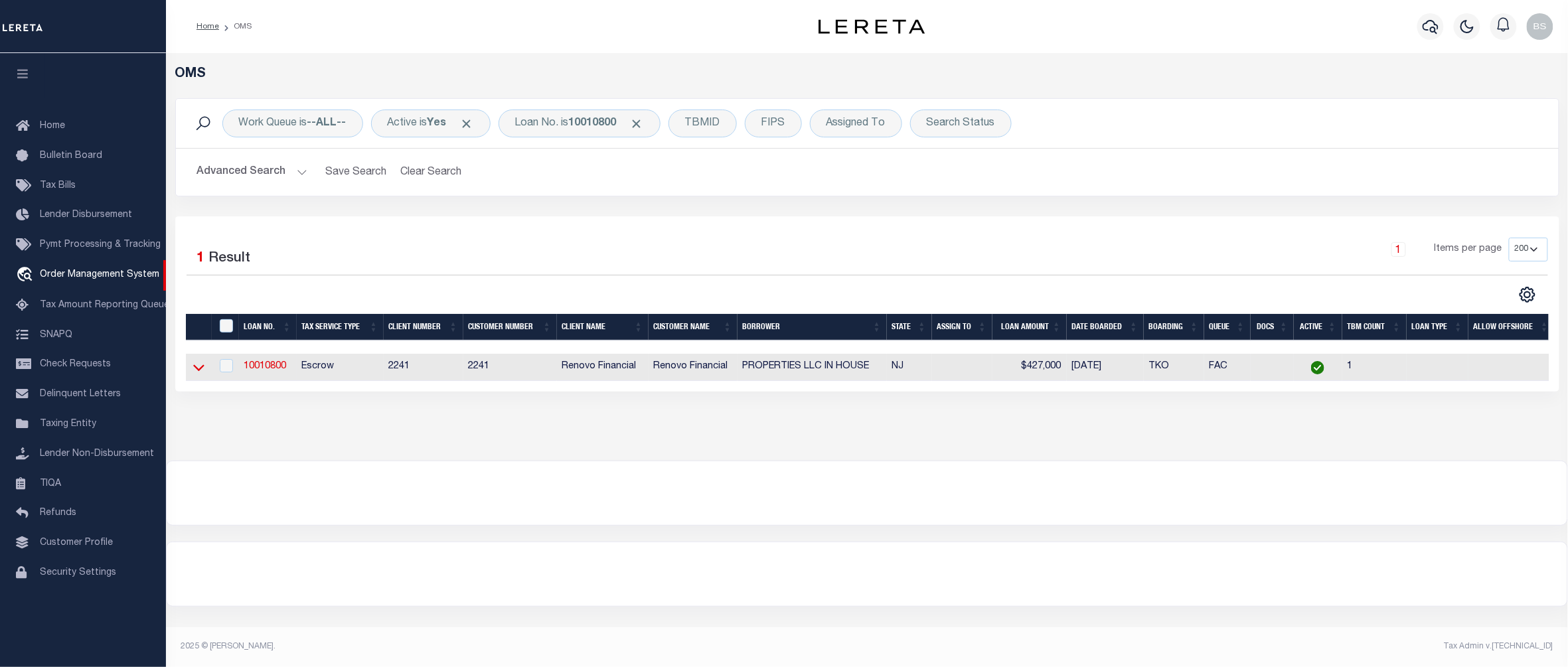
click at [194, 369] on icon at bounding box center [199, 369] width 12 height 7
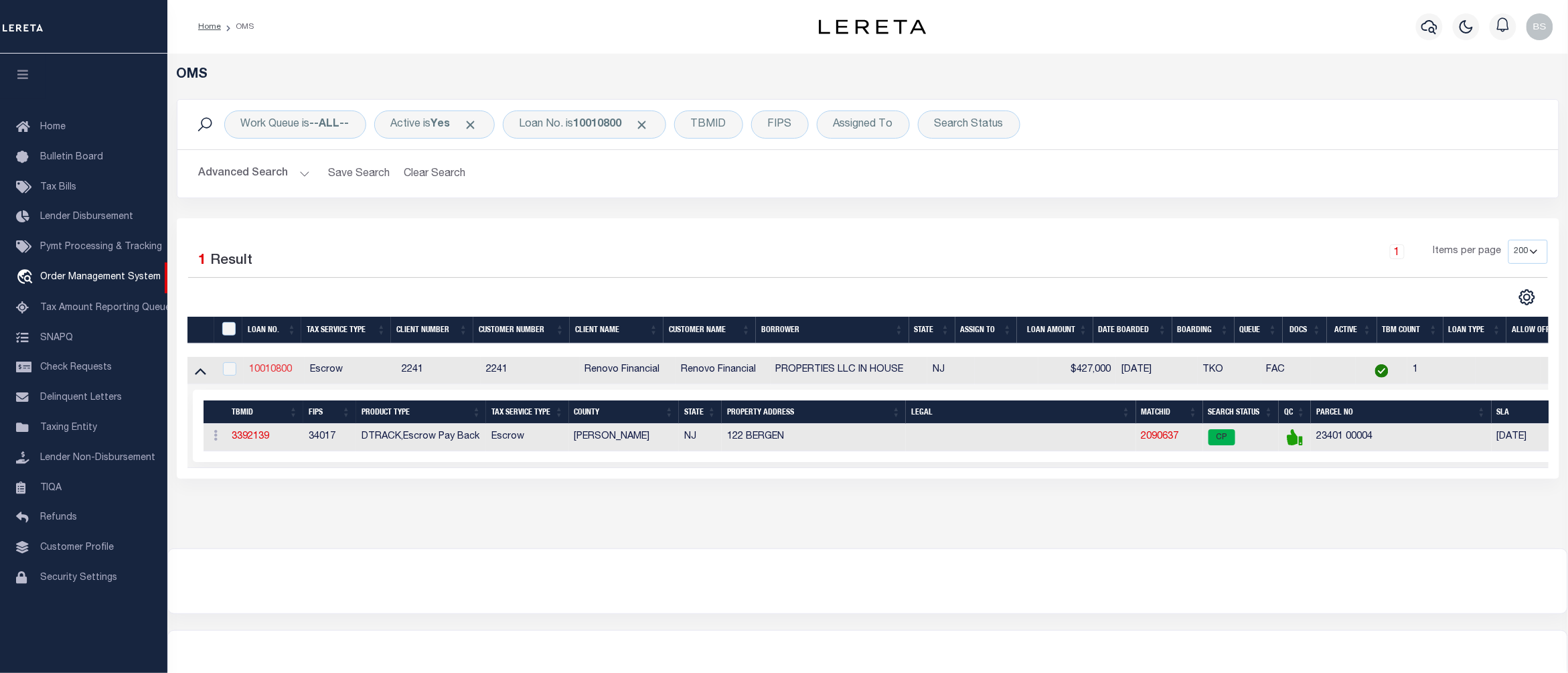
click at [278, 374] on link "10010800" at bounding box center [270, 369] width 43 height 9
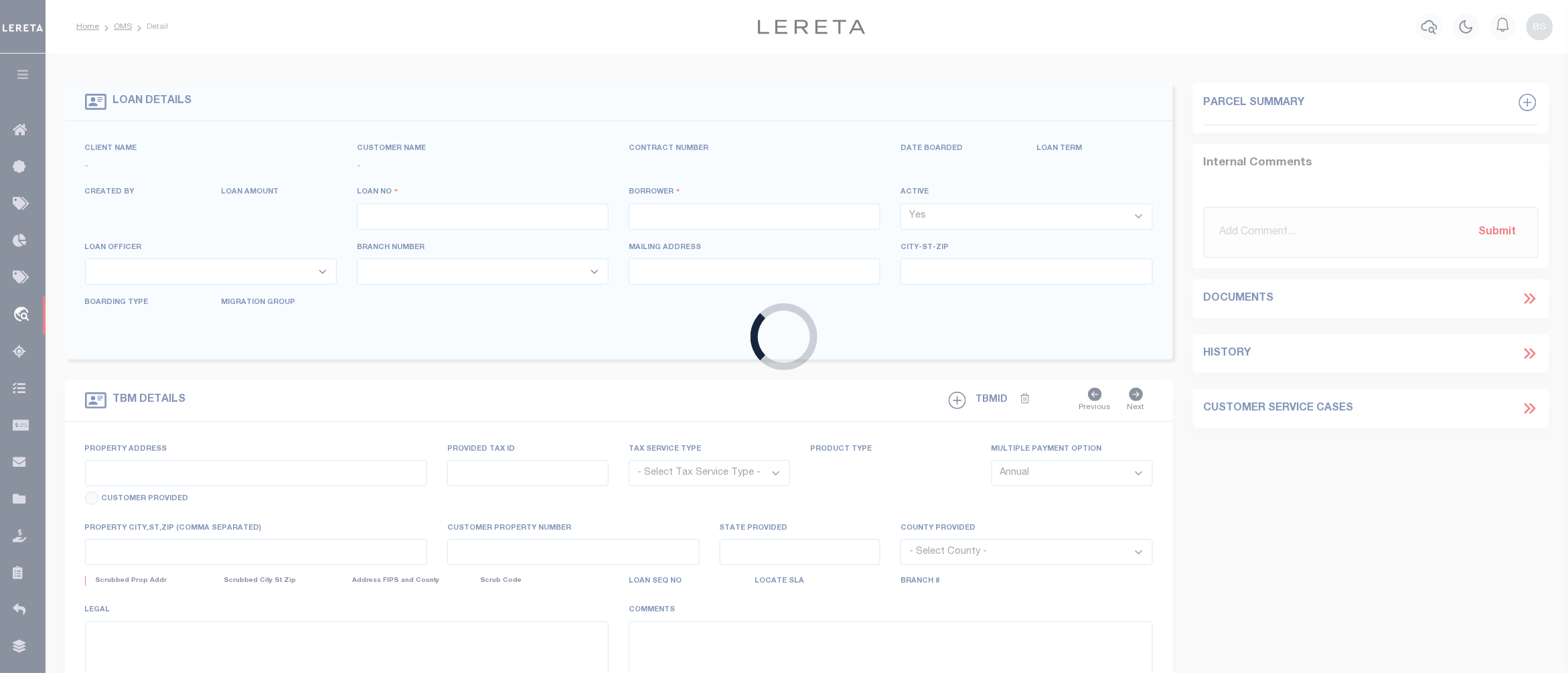
type input "10010800"
type input "PROPERTIES LLC IN HOUSE"
select select
type input "1674 58TH ST"
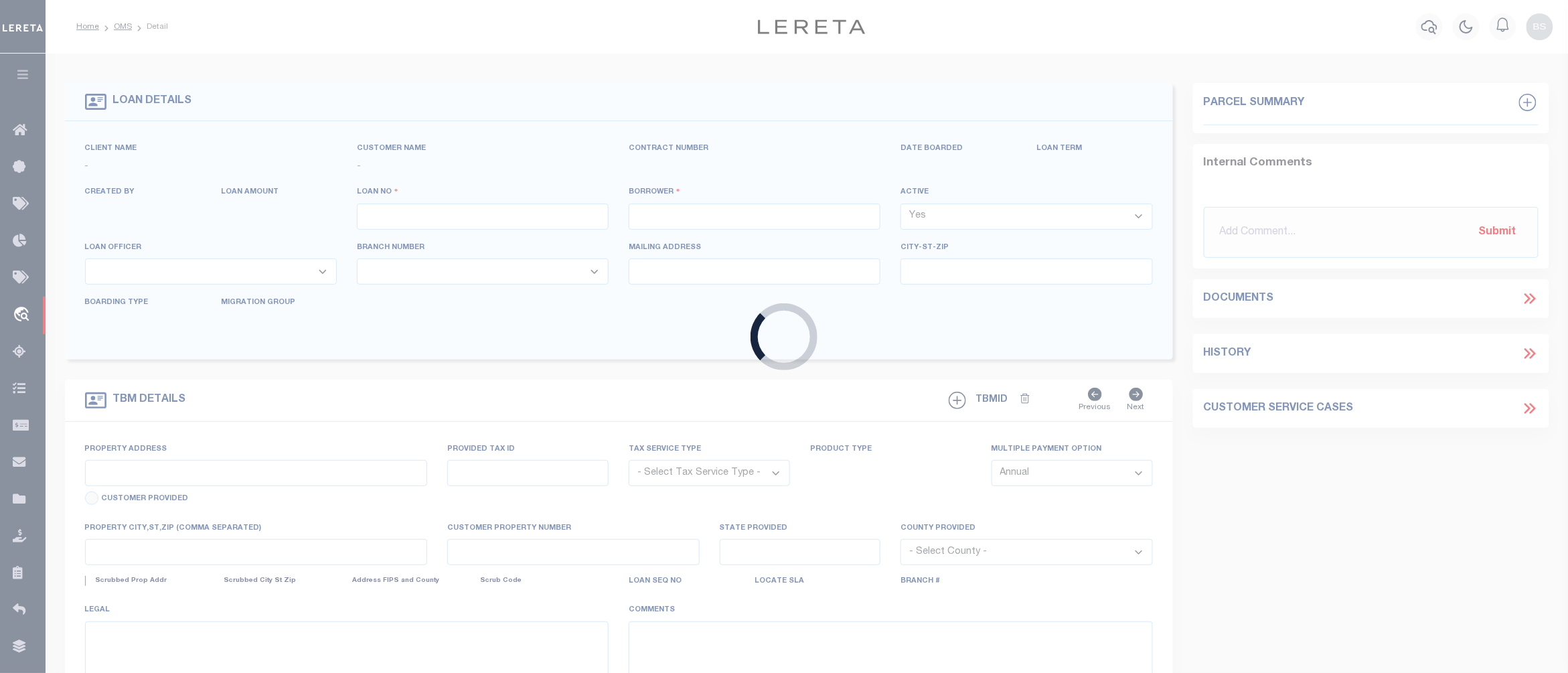
type input "BROOKLYN NY 11204-2143 NULL"
select select "10"
select select "Escrow"
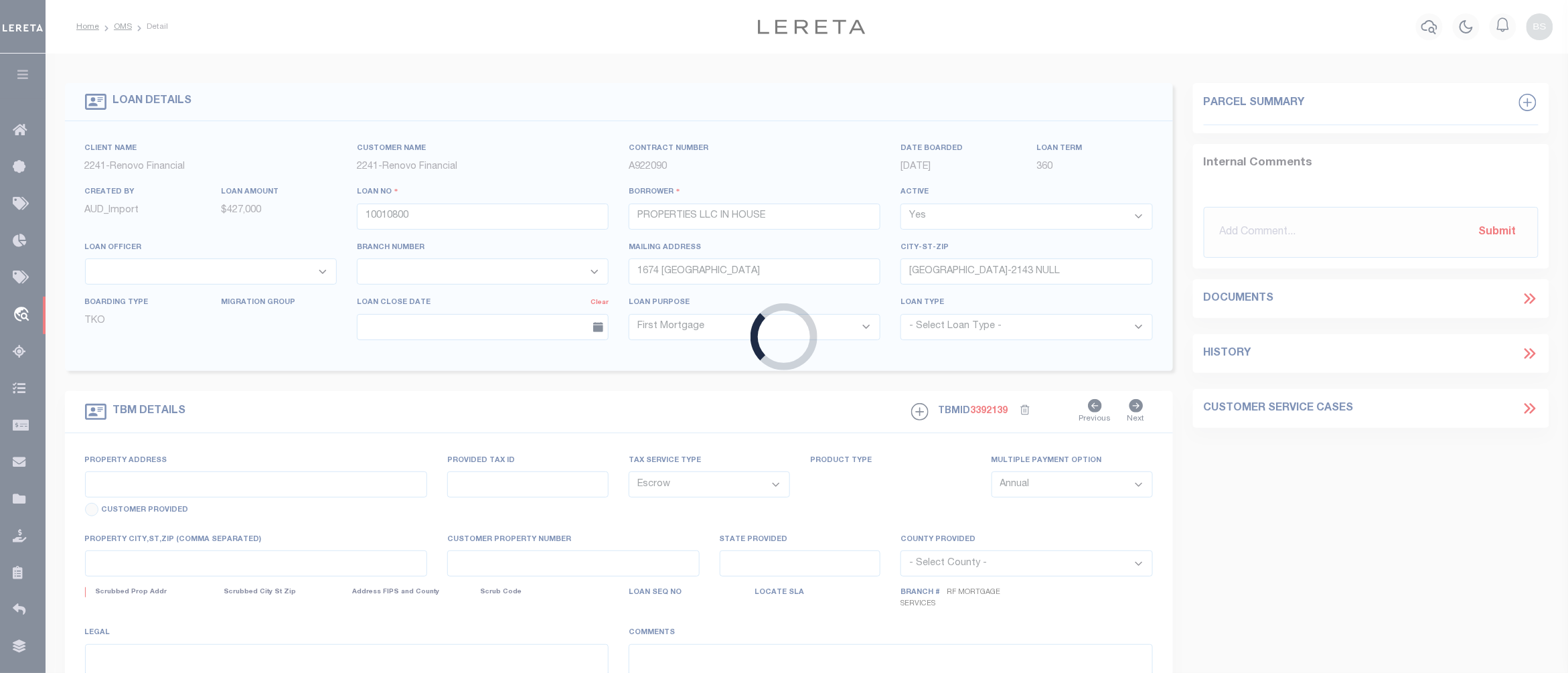
type input "122 BERGEN"
type input "23401 00004"
select select
type input "JERSEY CITY NJ 073052212"
type input "a0kUS000006jr4j"
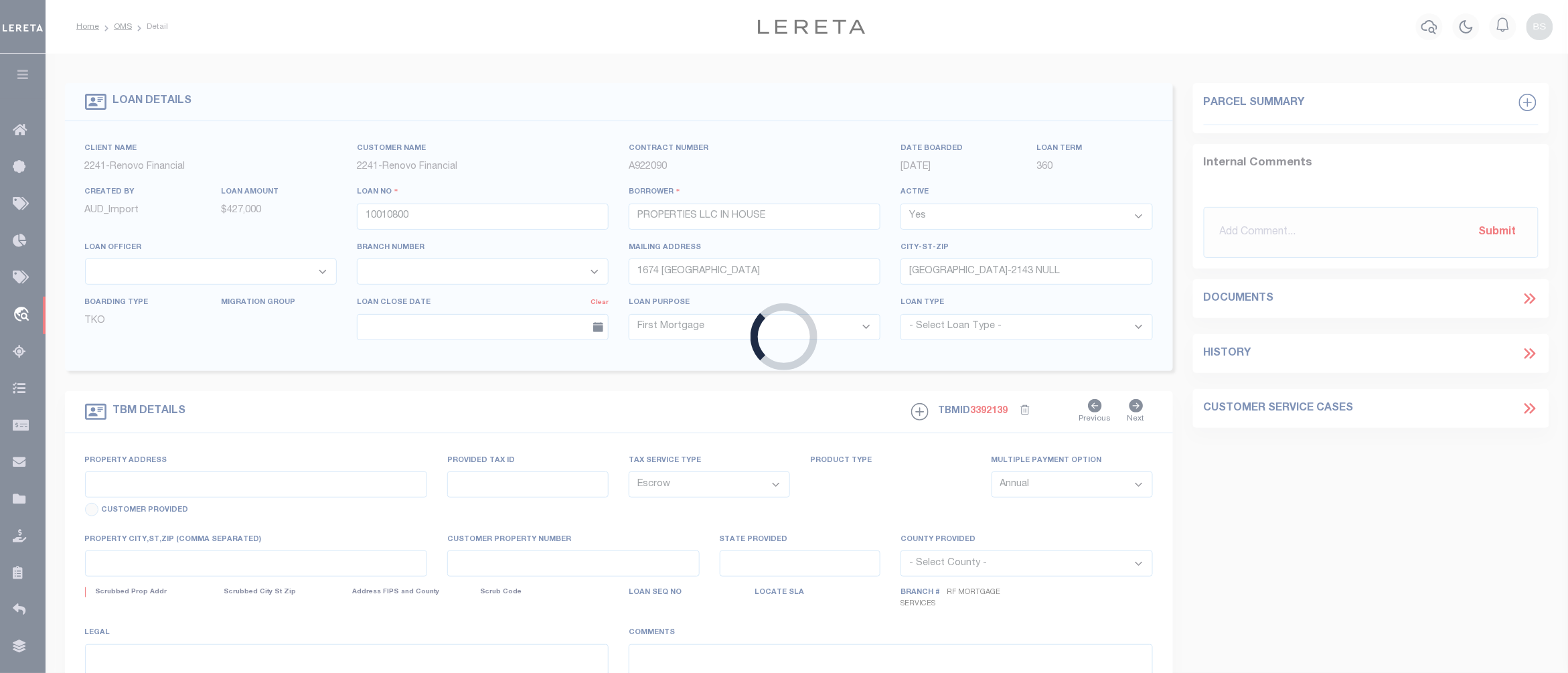
type input "NJ"
select select "25067"
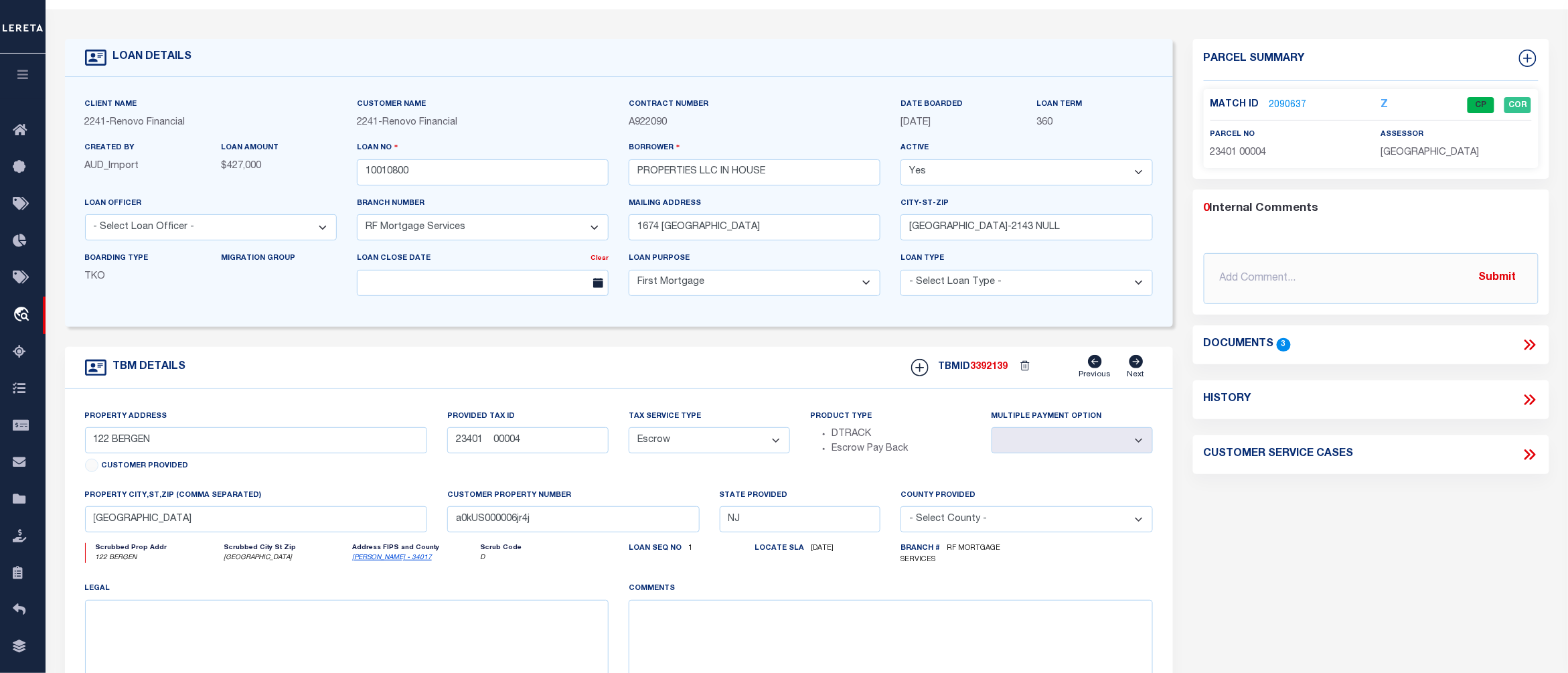
scroll to position [89, 0]
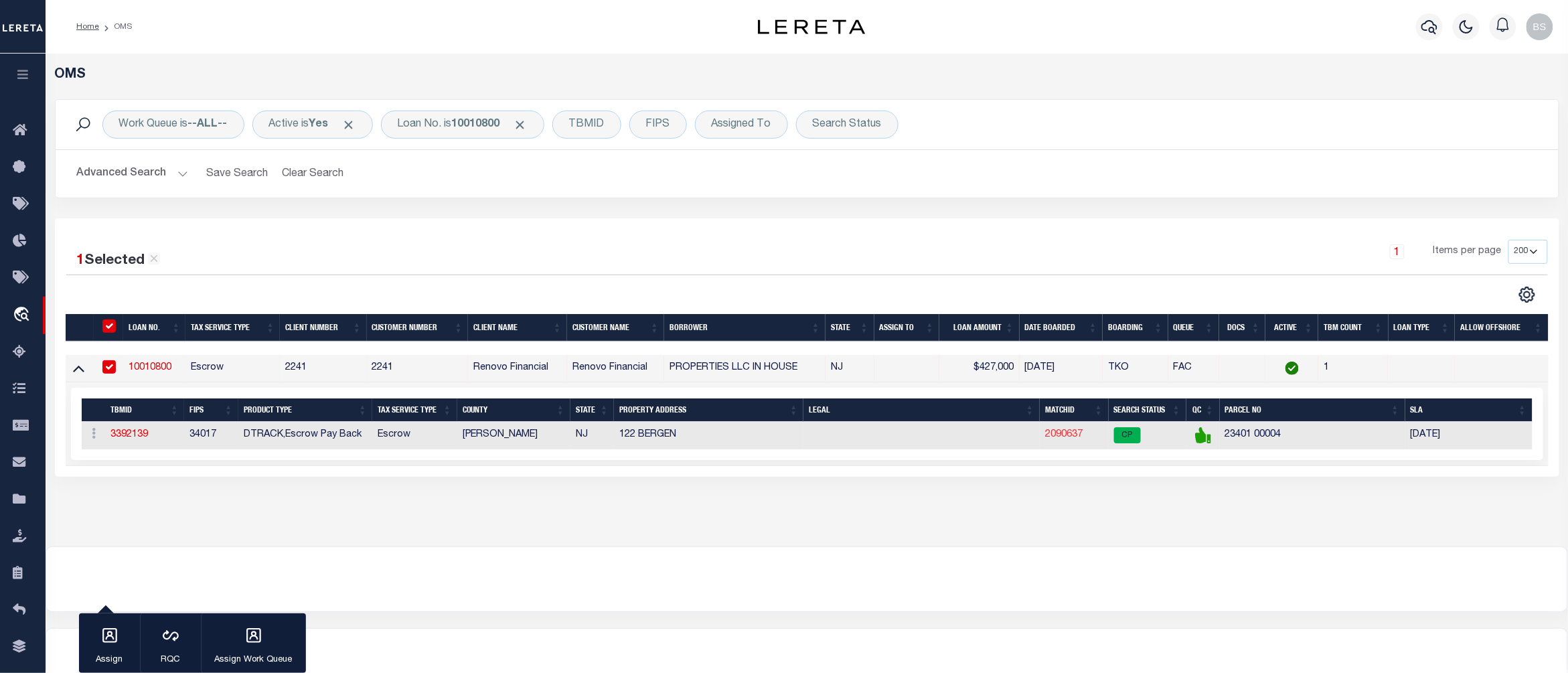
click at [1065, 438] on link "2090637" at bounding box center [1063, 434] width 38 height 9
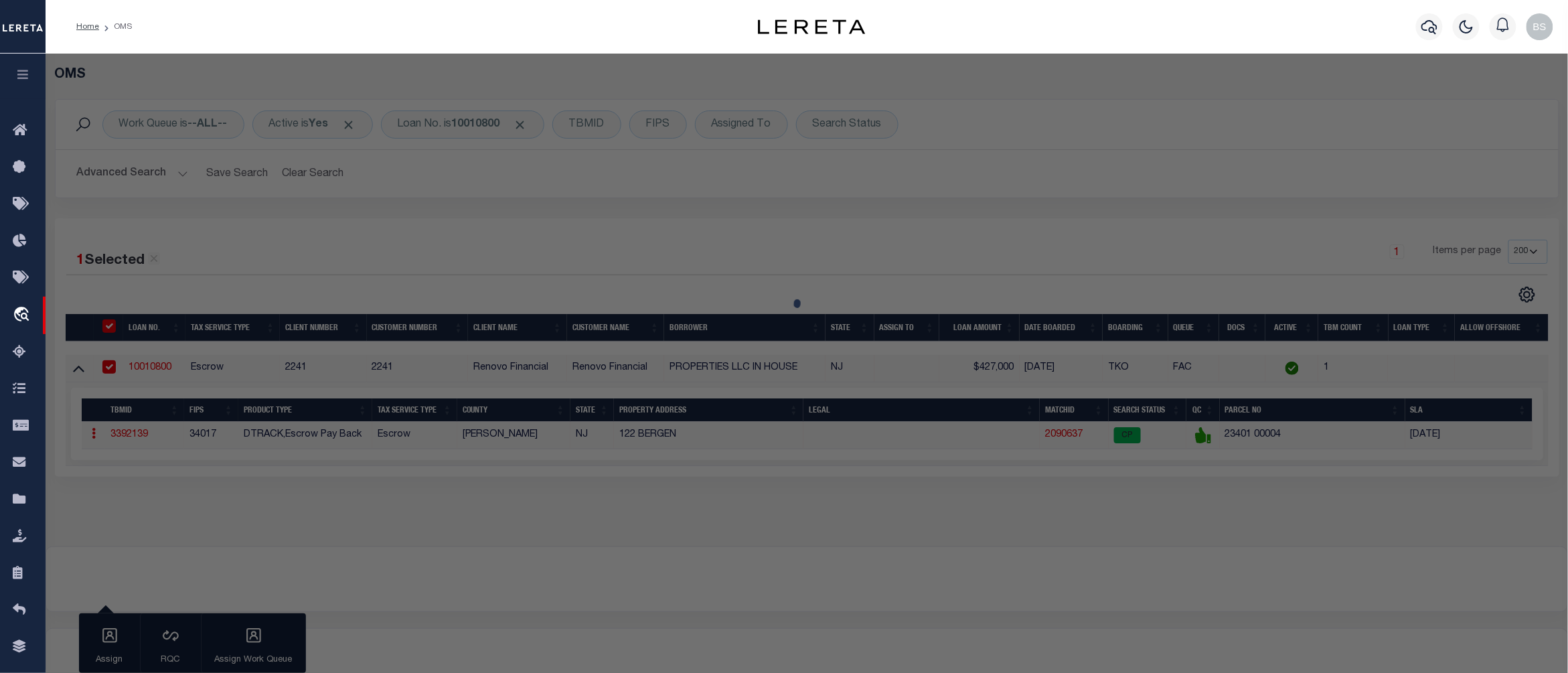
checkbox input "false"
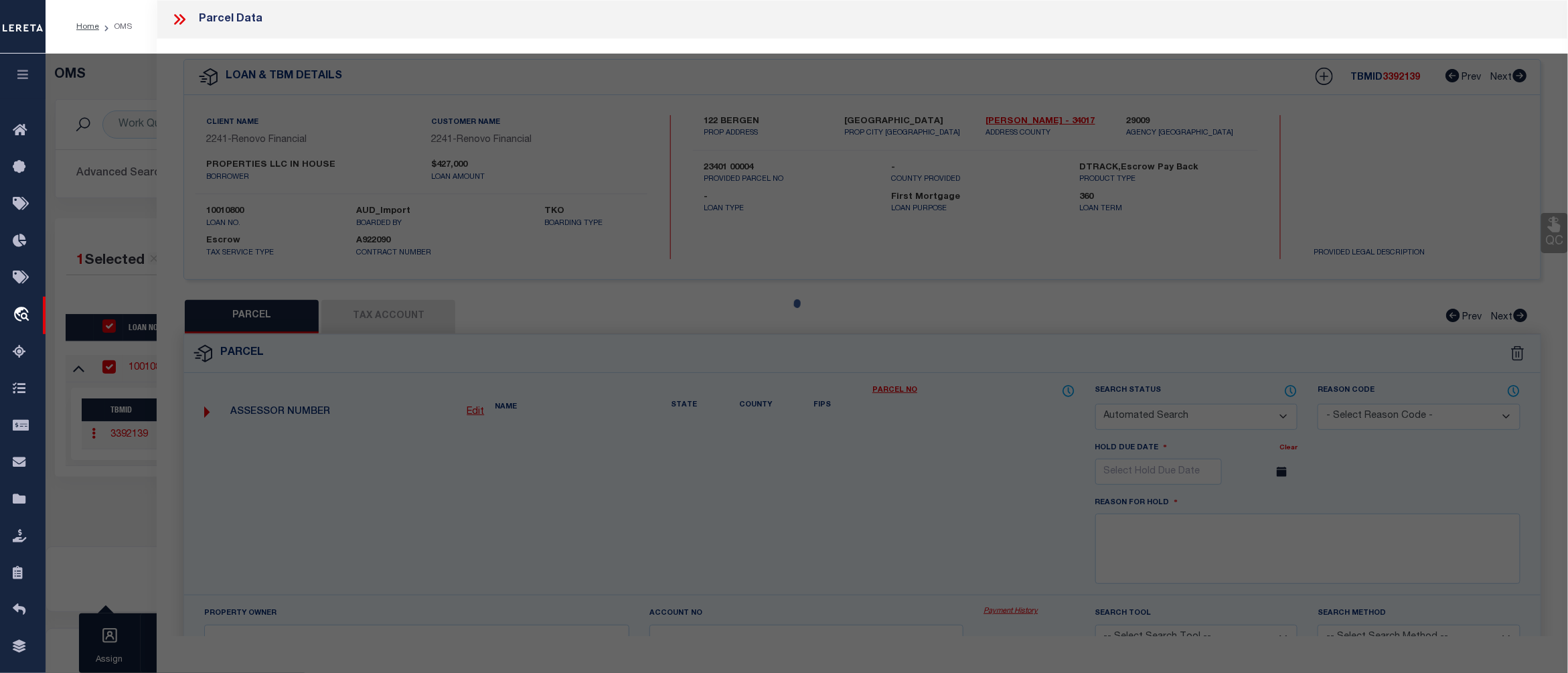
select select "CP"
type input "IN HOUSE PROPERTIES, LLC"
select select "AGW"
select select "ADD"
type input "122 BERGEN AVE"
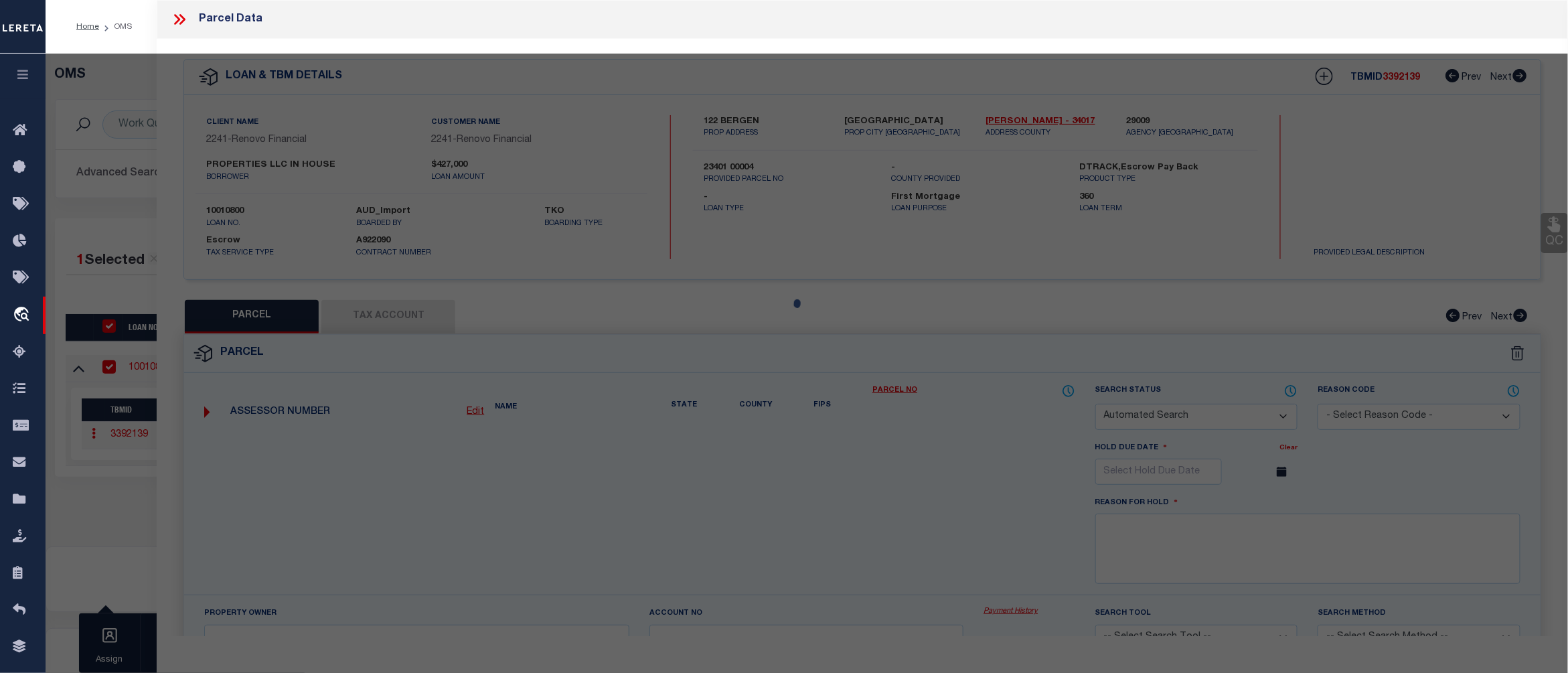
checkbox input "false"
type input "JERSEY CITY NJ 073052212"
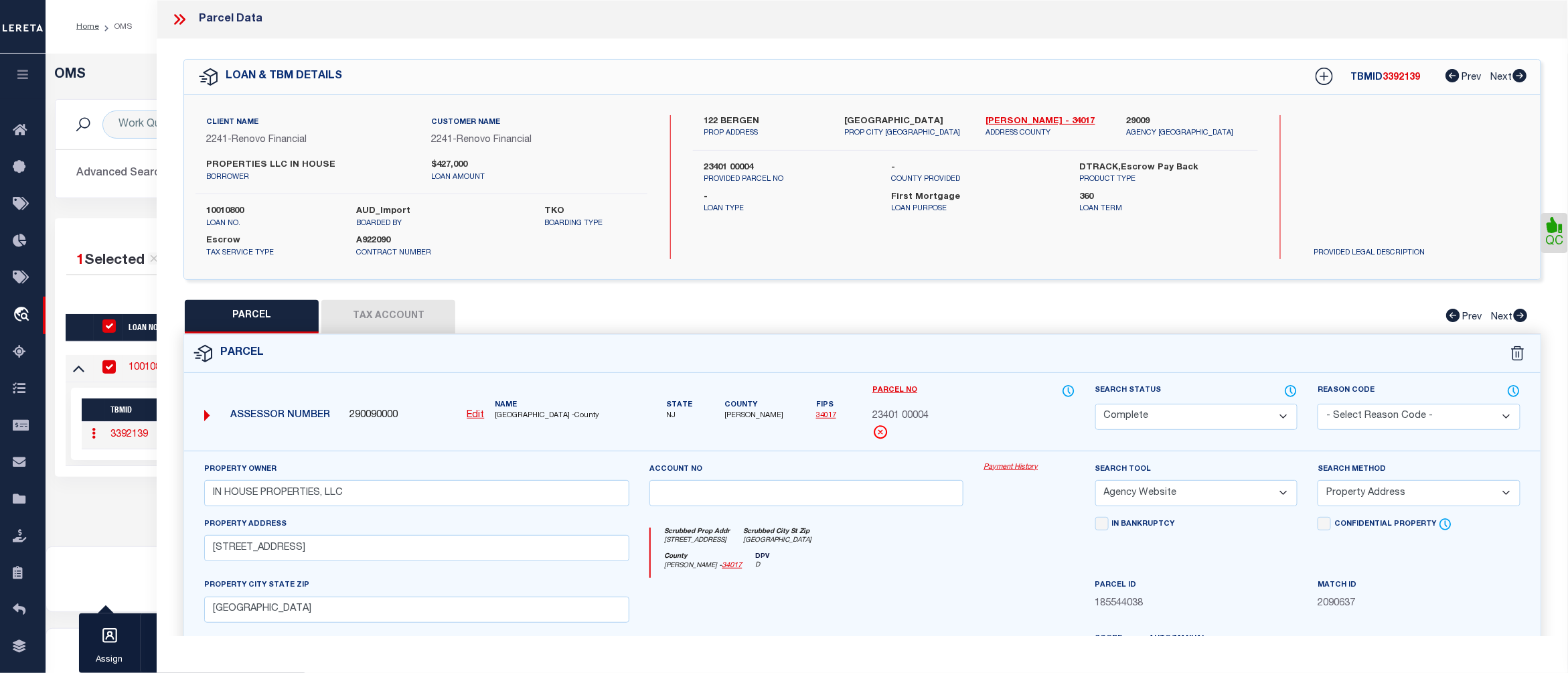
click at [181, 15] on icon at bounding box center [182, 19] width 6 height 11
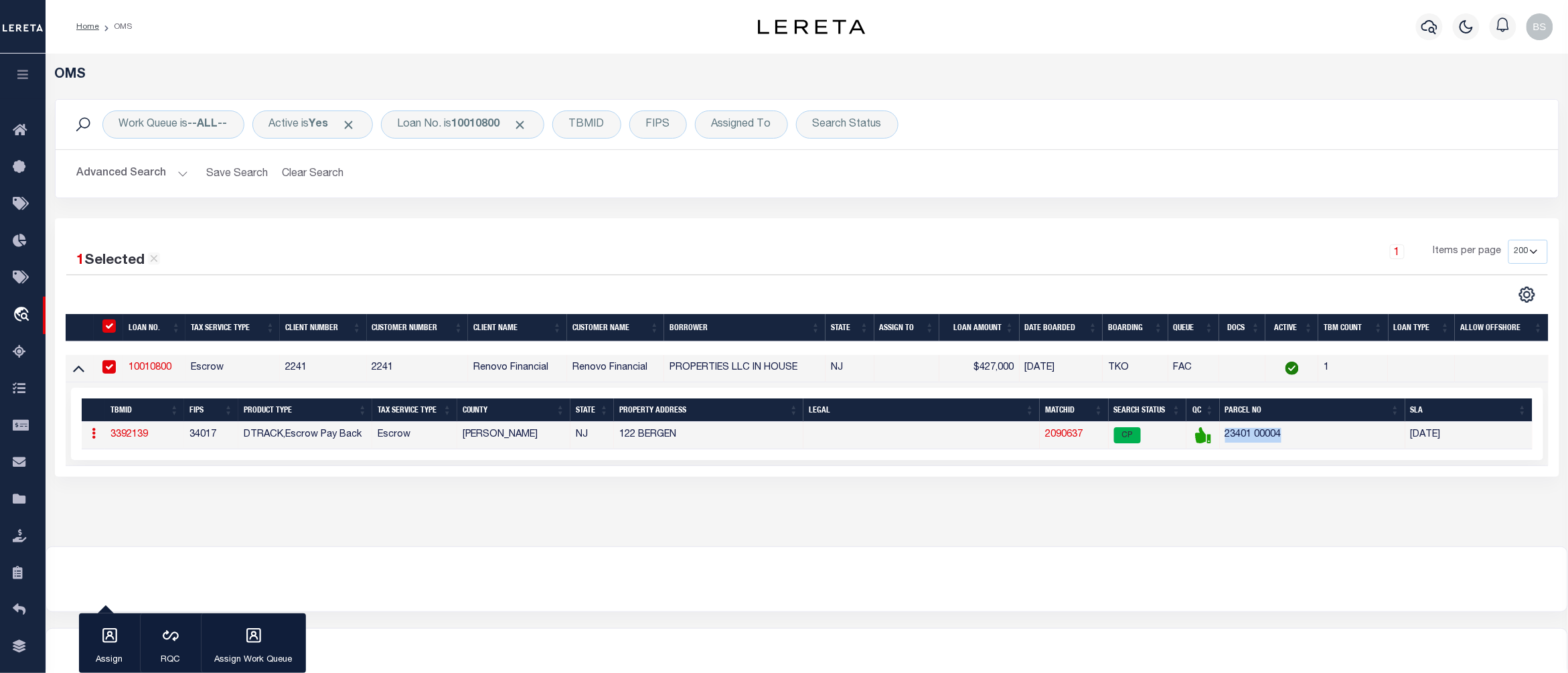
drag, startPoint x: 1286, startPoint y: 437, endPoint x: 1225, endPoint y: 437, distance: 61.0
click at [1225, 437] on td "23401 00004" at bounding box center [1312, 435] width 185 height 28
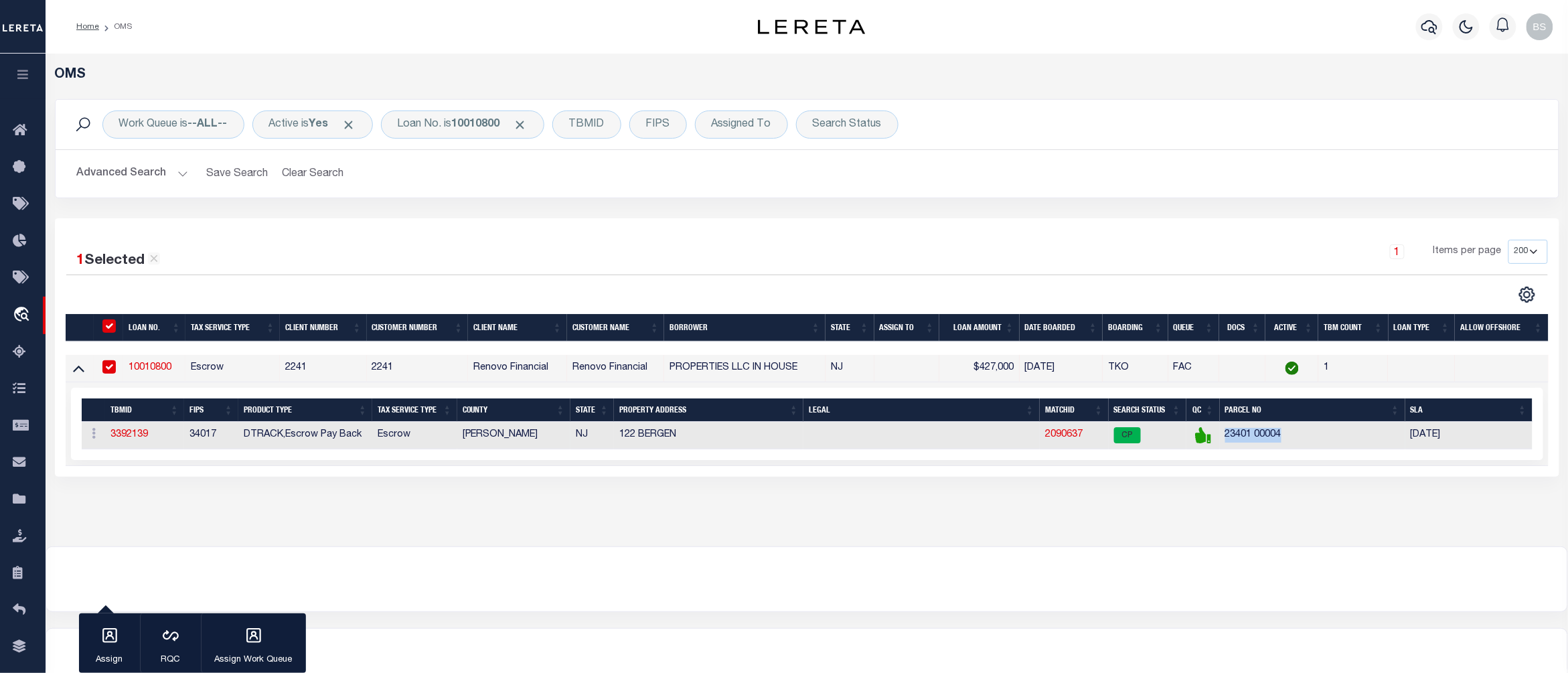
copy td "23401 00004"
click at [1425, 24] on icon "button" at bounding box center [1429, 27] width 16 height 14
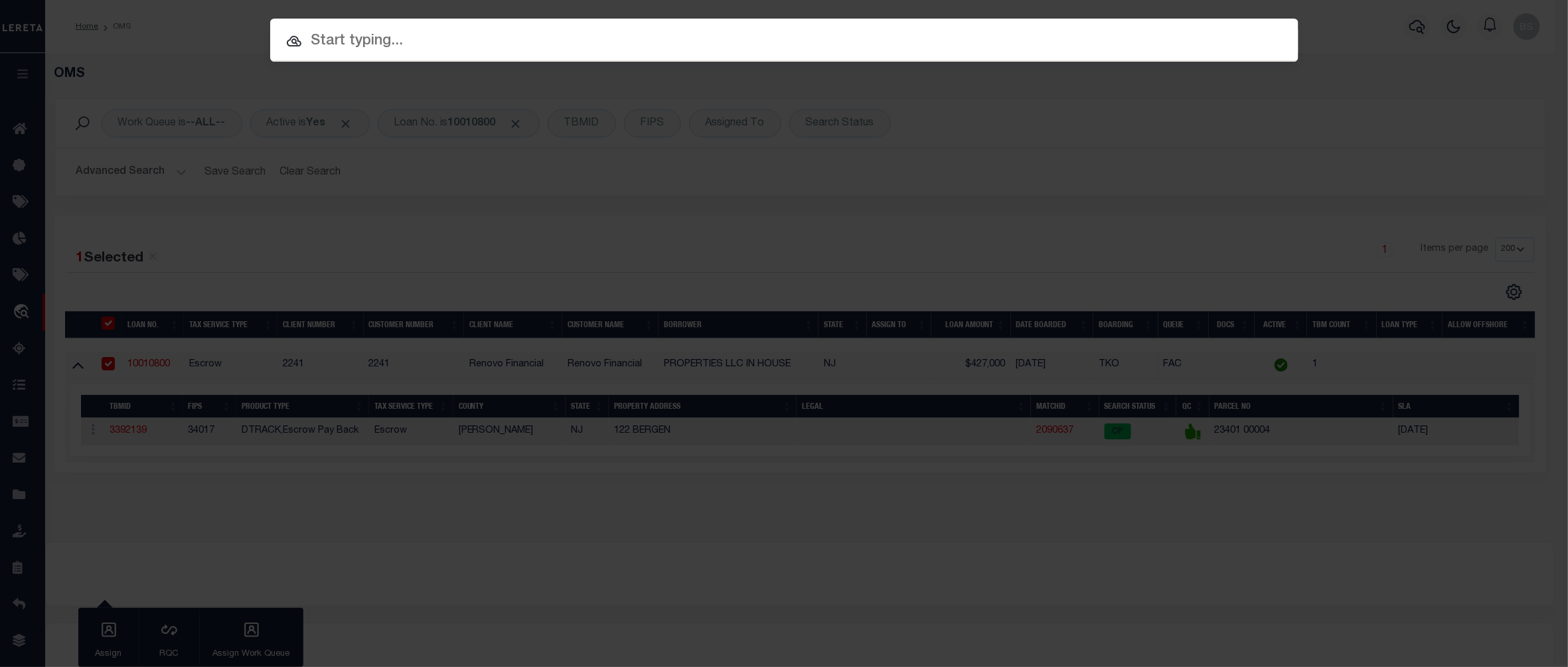
click at [970, 43] on input "text" at bounding box center [784, 41] width 1028 height 23
paste input "23401 00004"
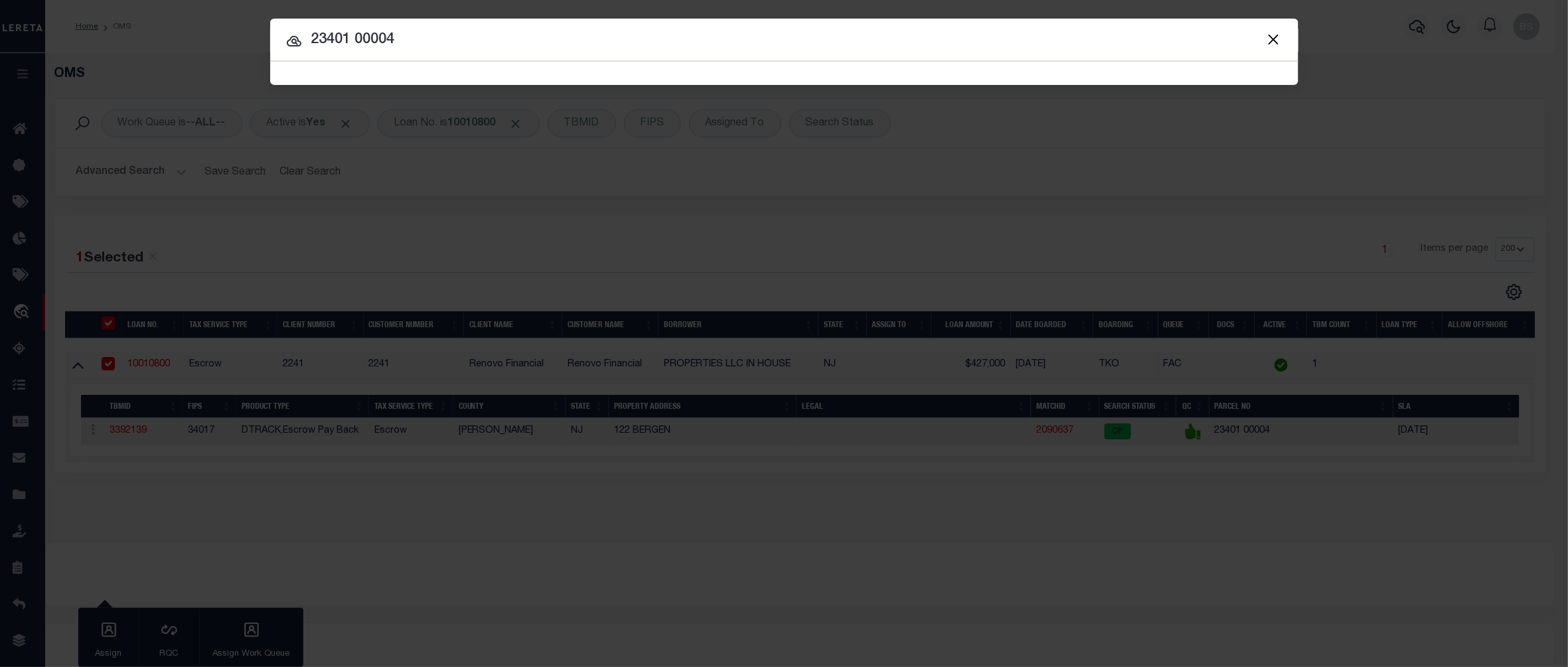
type input "23401 00004"
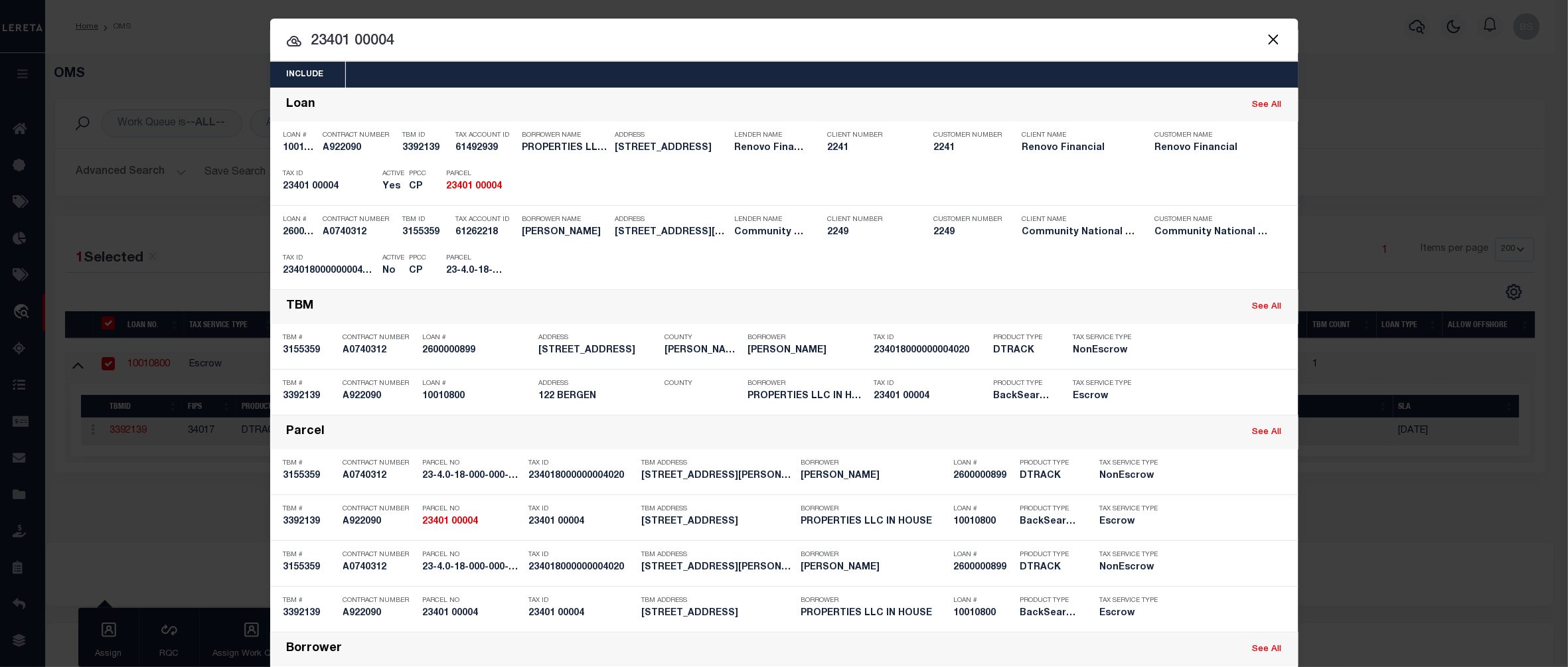
click at [1269, 41] on button "Close" at bounding box center [1274, 39] width 17 height 17
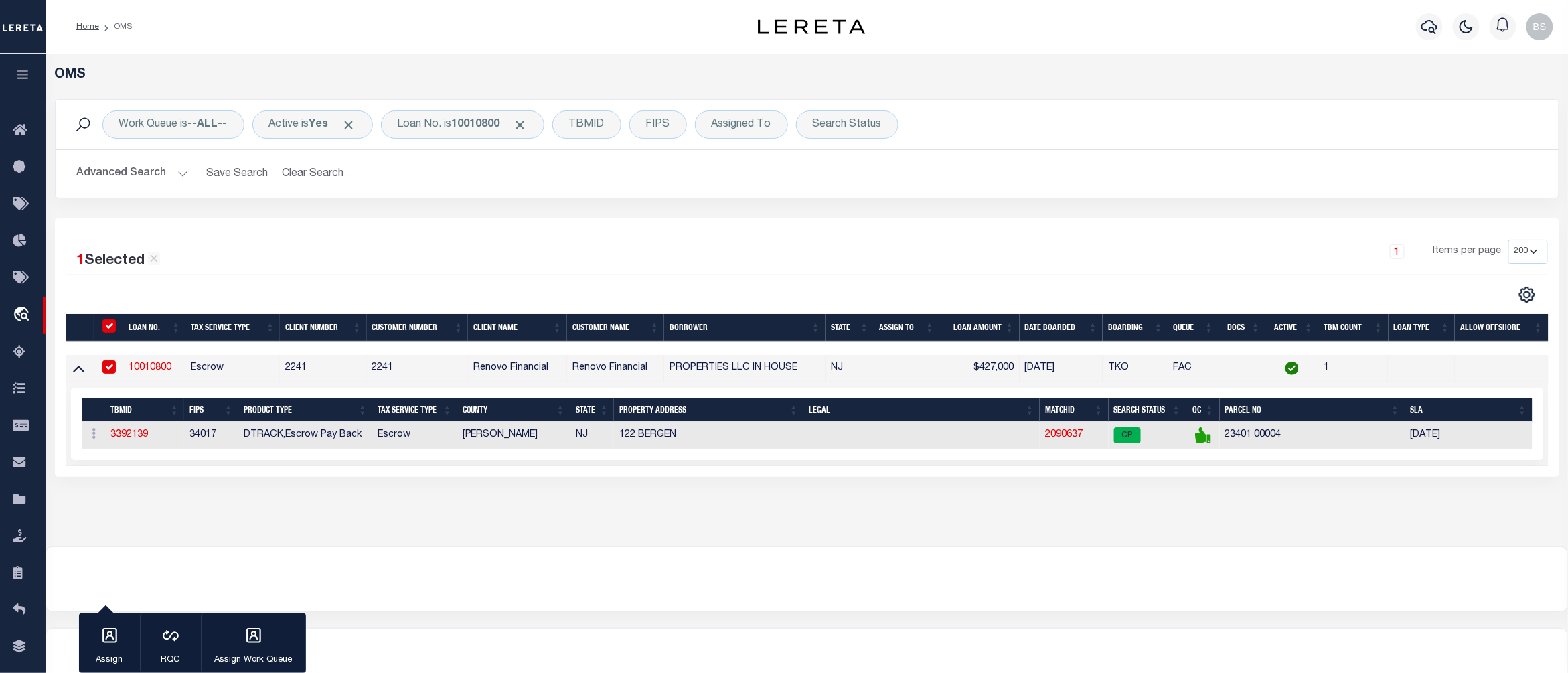
click at [959, 577] on div at bounding box center [806, 579] width 1520 height 64
click at [437, 128] on div "Loan No. is 10010800" at bounding box center [463, 124] width 163 height 28
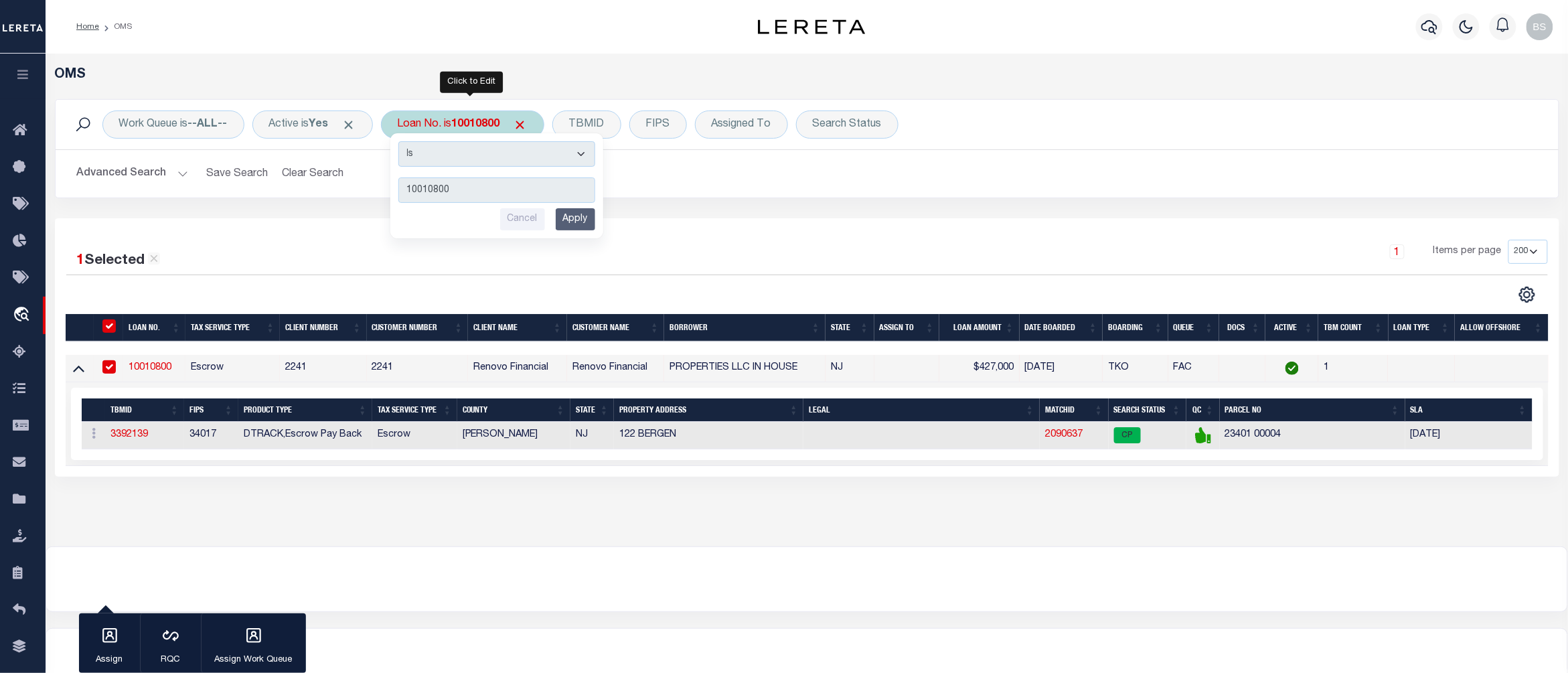
type input "40004678"
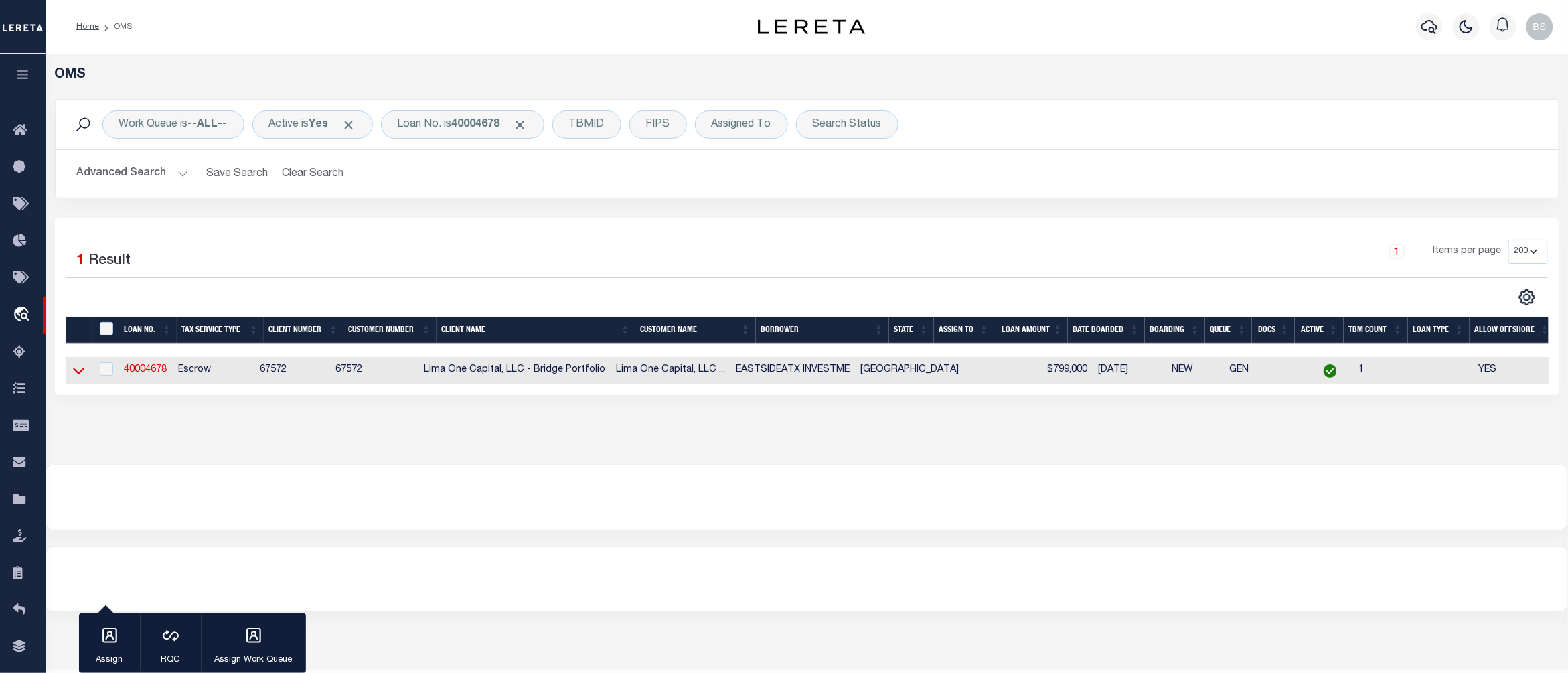
click at [78, 373] on icon at bounding box center [79, 370] width 12 height 14
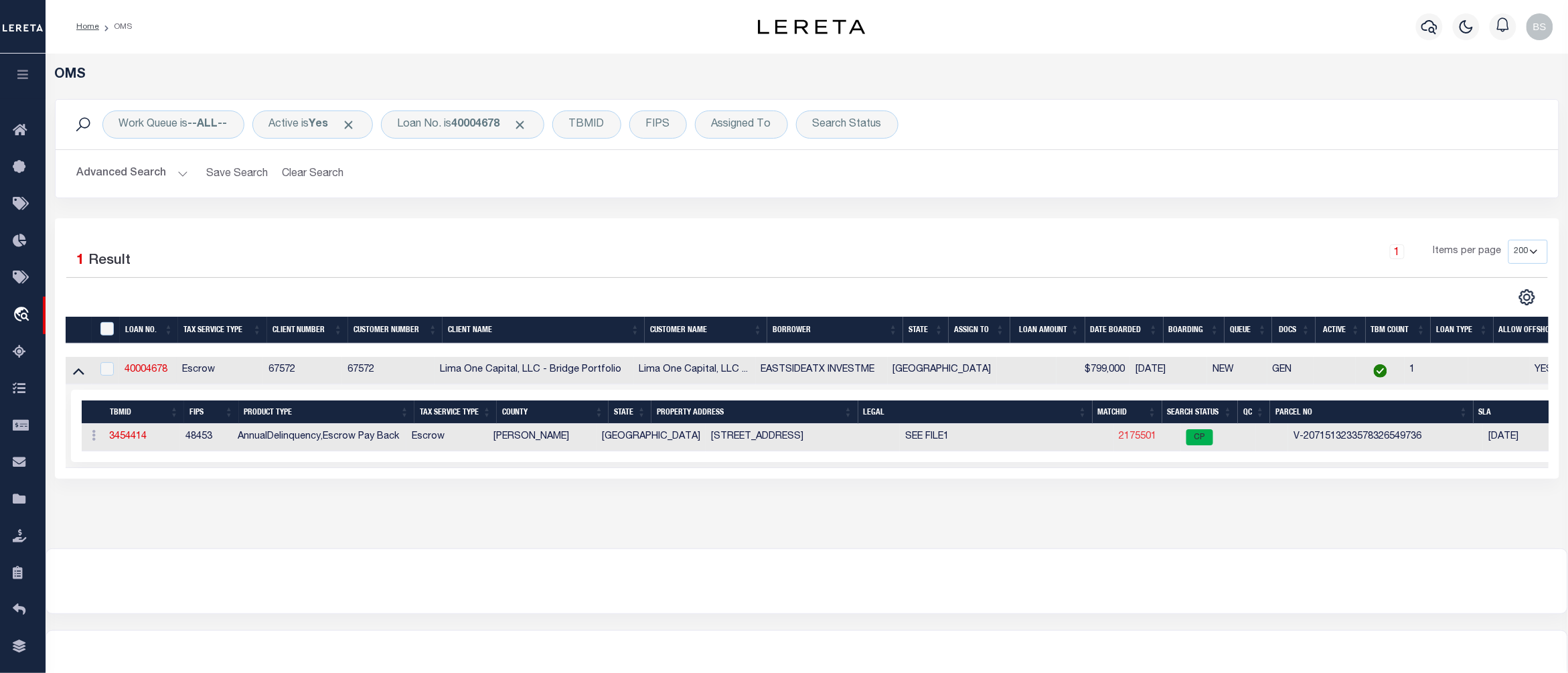
click at [1120, 441] on link "2175501" at bounding box center [1138, 436] width 38 height 9
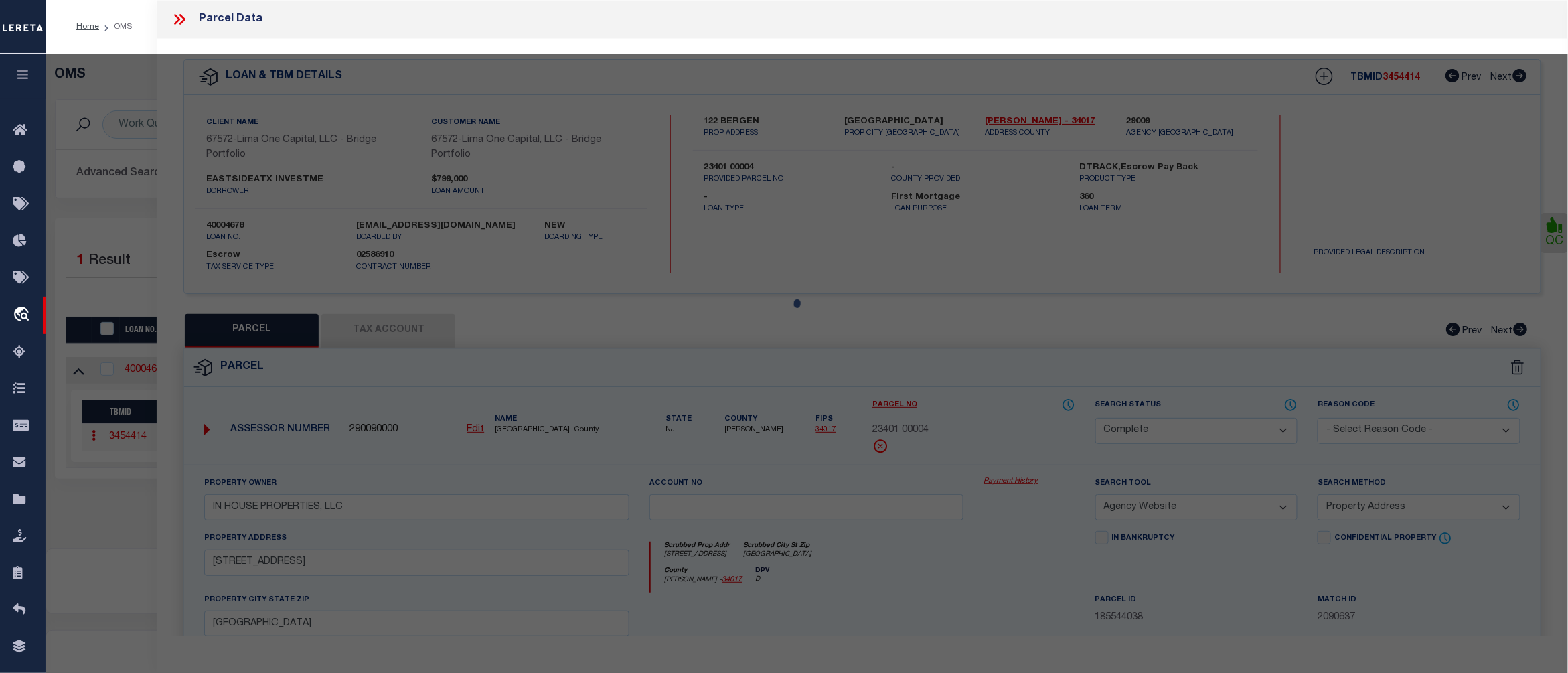
select select "AS"
select select
checkbox input "false"
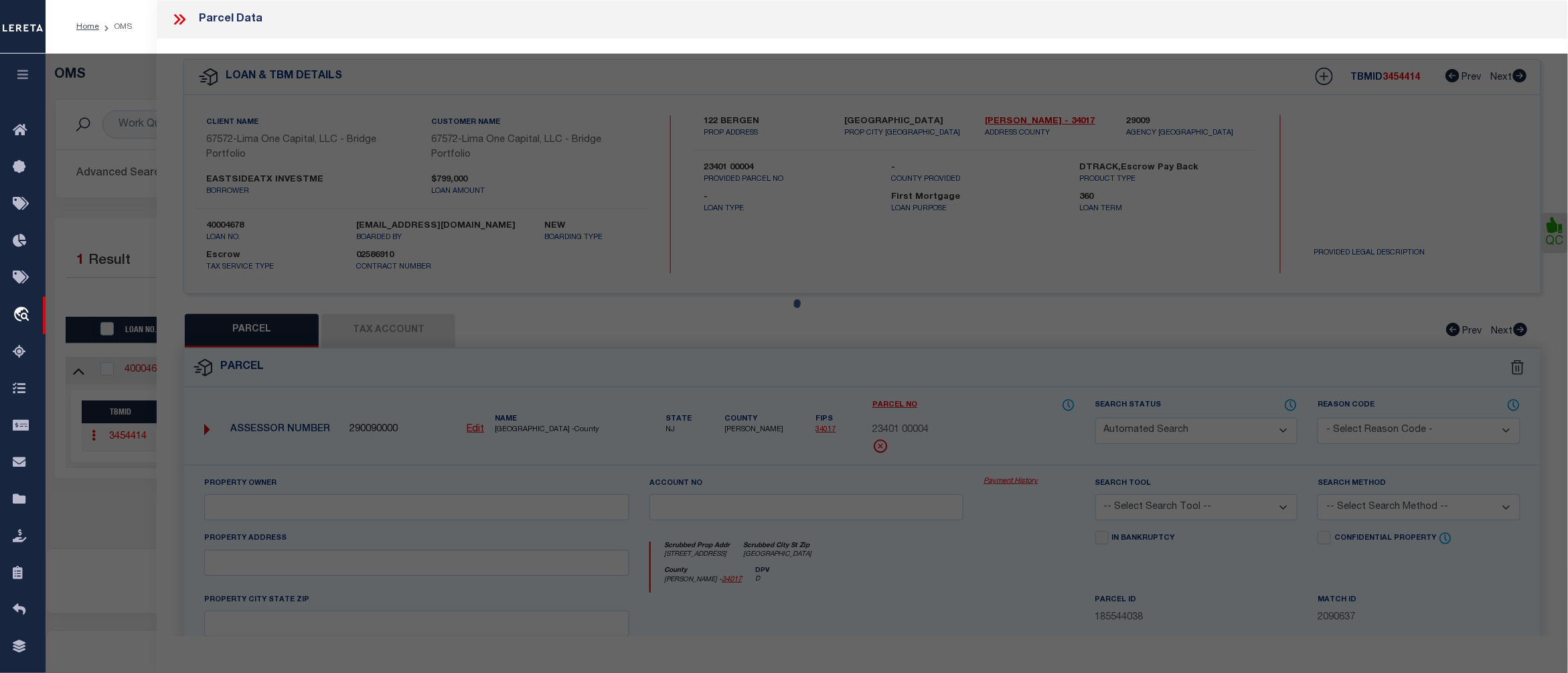
select select "CP"
select select "AGW"
select select "ADD"
type input "[STREET_ADDRESS]"
checkbox input "false"
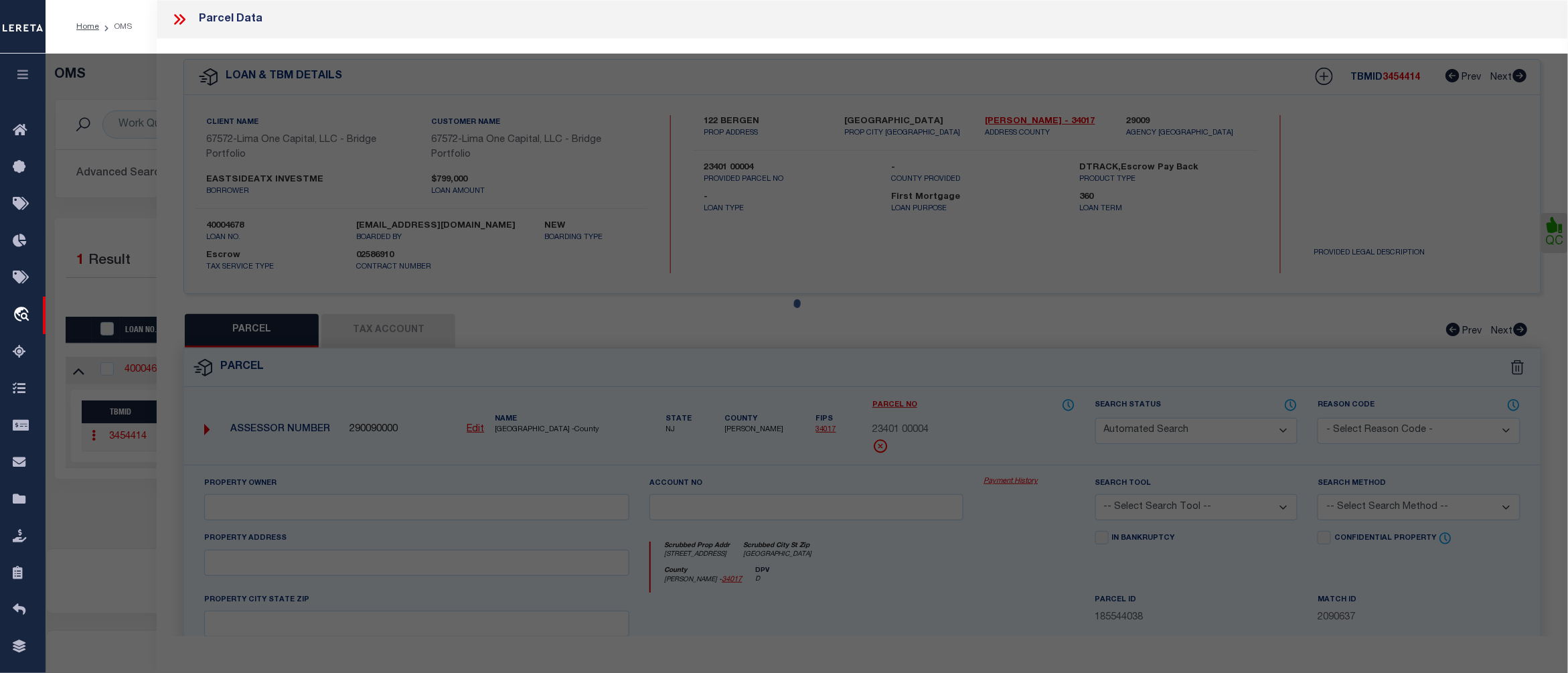
type input "[GEOGRAPHIC_DATA]"
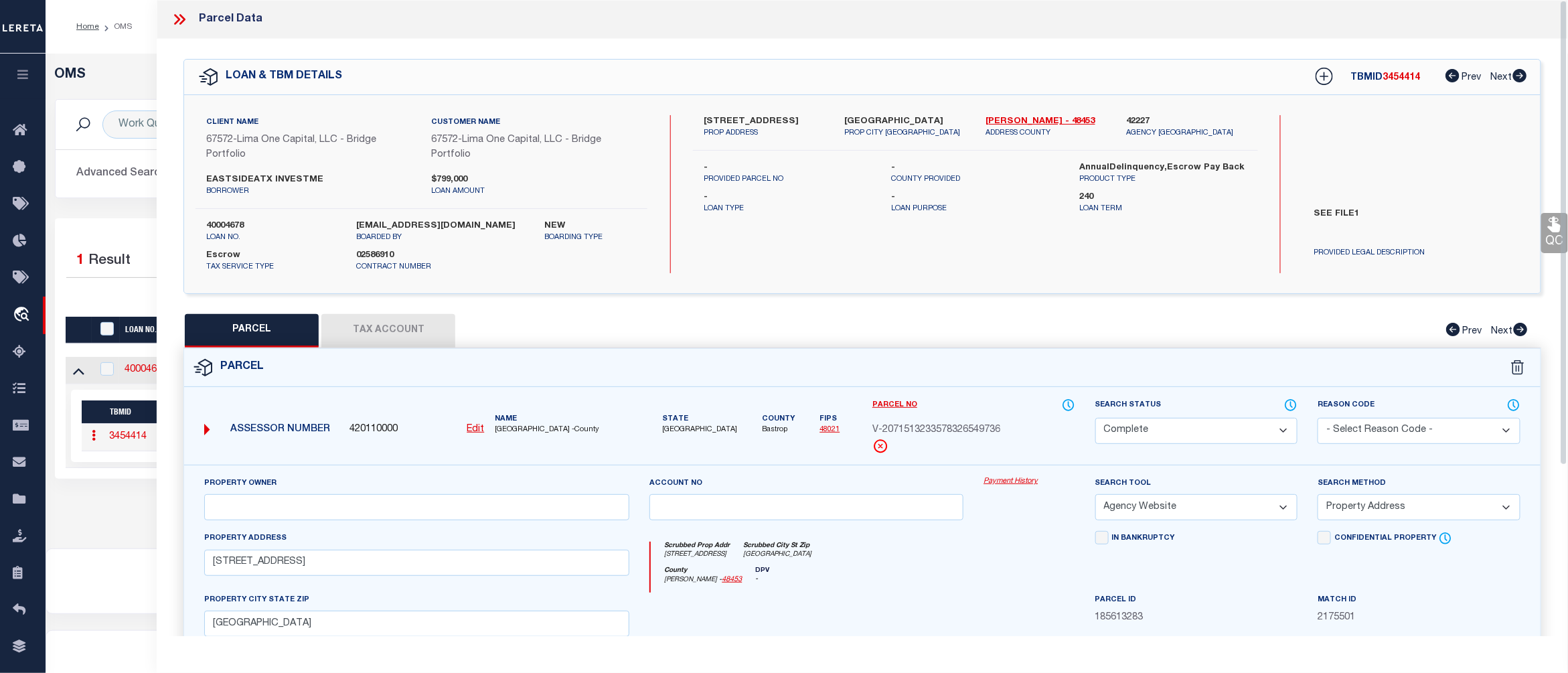
click at [1004, 484] on link "Payment History" at bounding box center [1029, 482] width 91 height 12
